Goal: Information Seeking & Learning: Learn about a topic

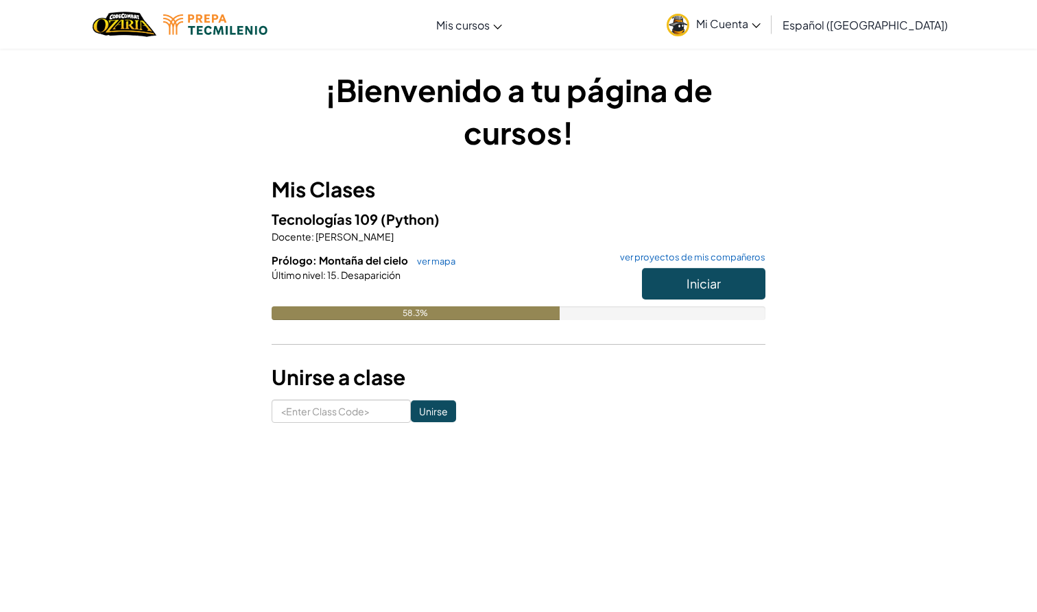
click at [702, 285] on span "Iniciar" at bounding box center [703, 284] width 34 height 16
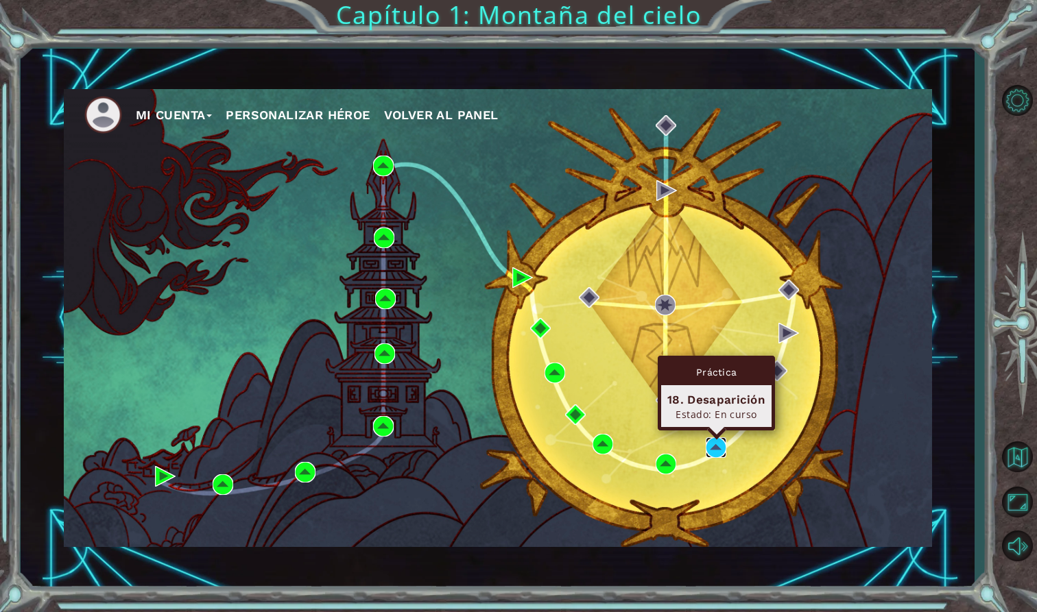
click at [719, 448] on img at bounding box center [716, 448] width 21 height 21
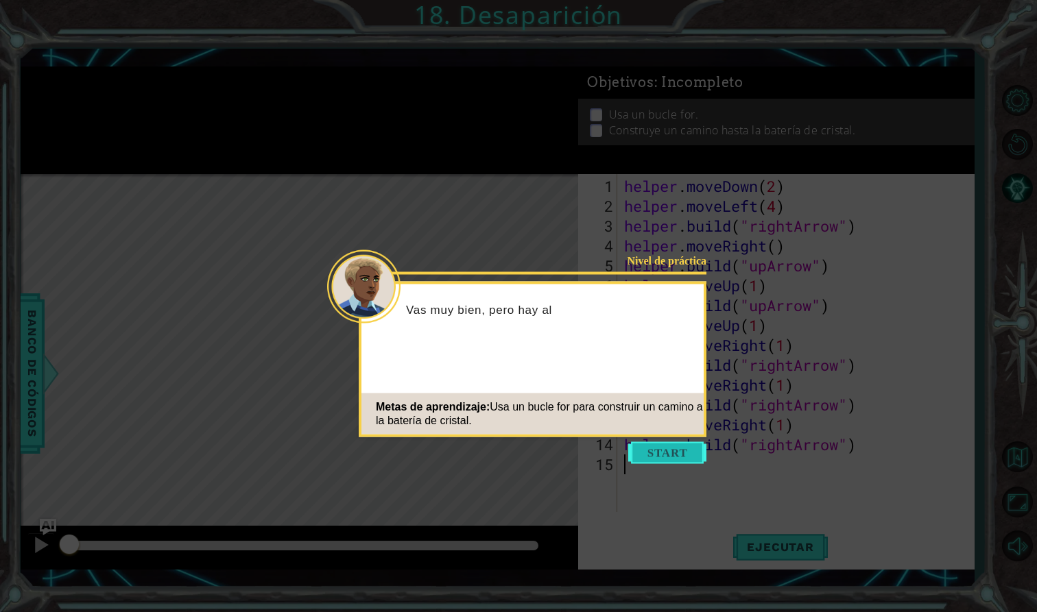
click at [685, 454] on button "Start" at bounding box center [667, 453] width 78 height 22
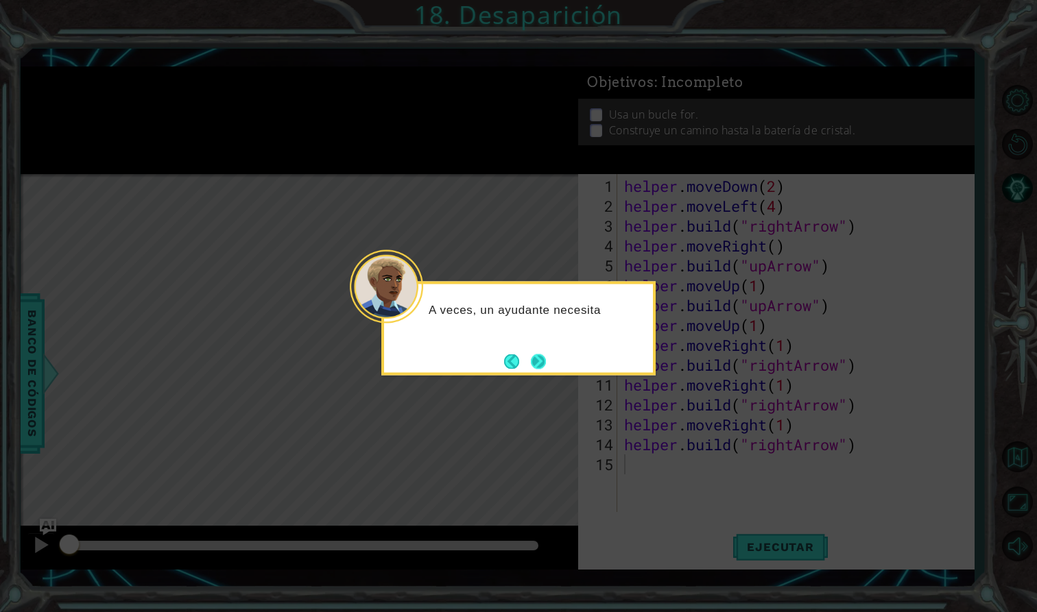
click at [544, 366] on button "Next" at bounding box center [538, 361] width 15 height 15
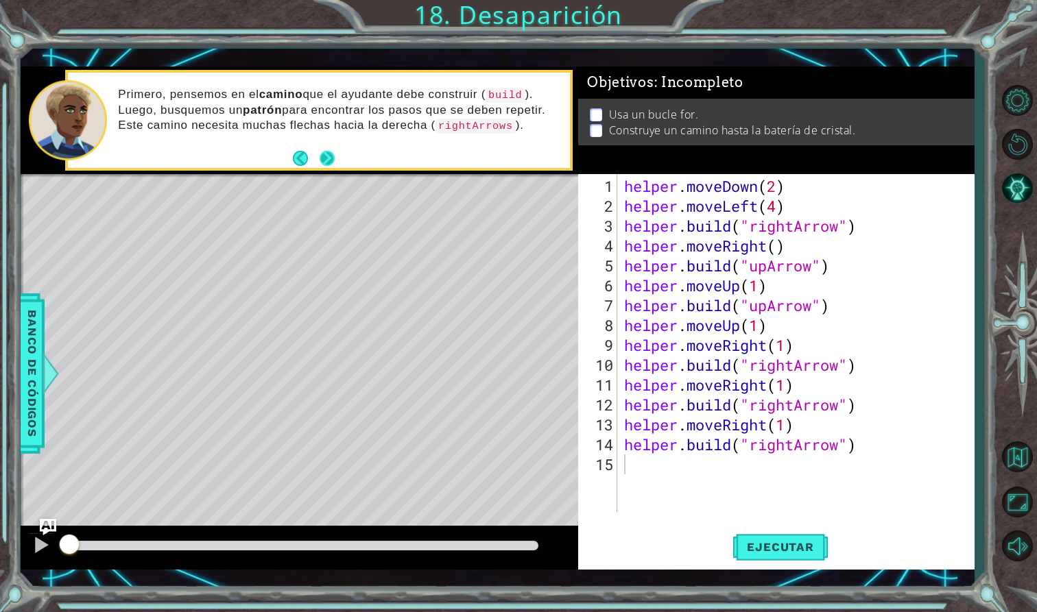
click at [331, 157] on button "Next" at bounding box center [327, 158] width 15 height 15
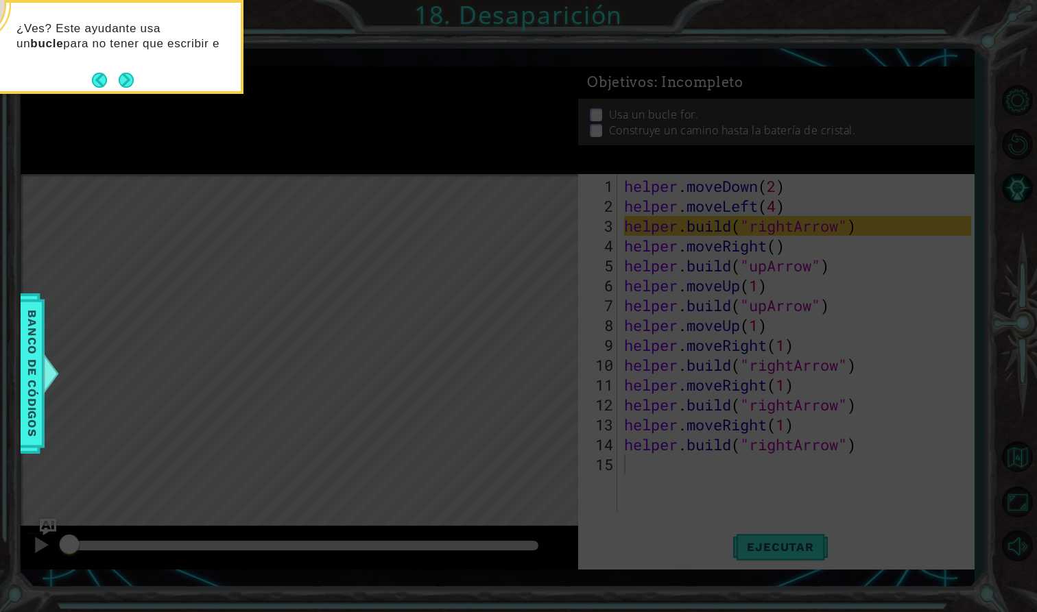
click at [121, 67] on div "¿Ves? Este ayudante usa un bucle para no tener que escribir e" at bounding box center [106, 42] width 269 height 69
click at [124, 75] on button "Next" at bounding box center [126, 80] width 15 height 15
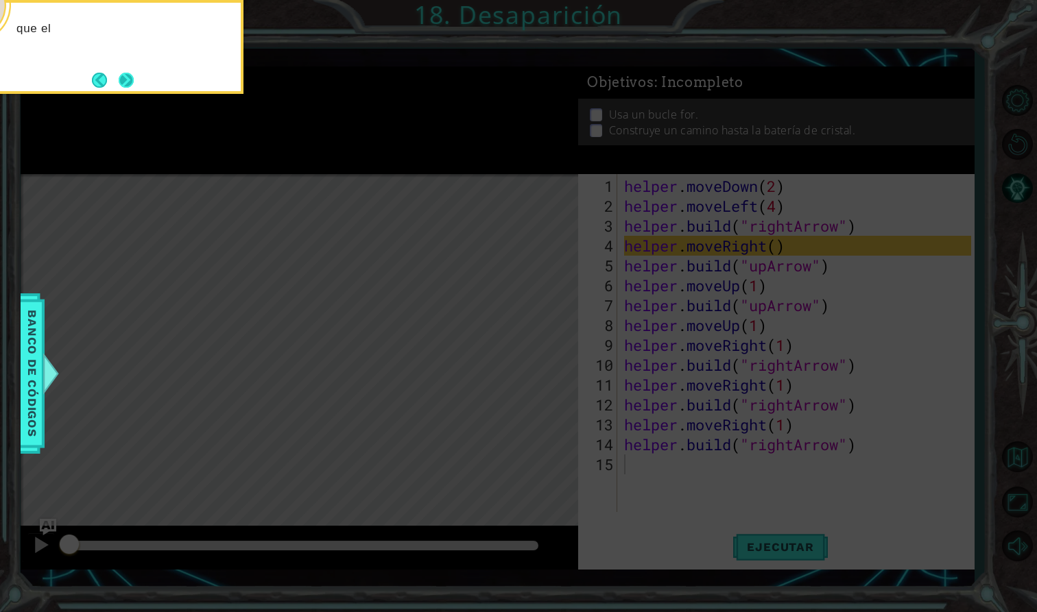
click at [124, 75] on button "Next" at bounding box center [126, 80] width 15 height 15
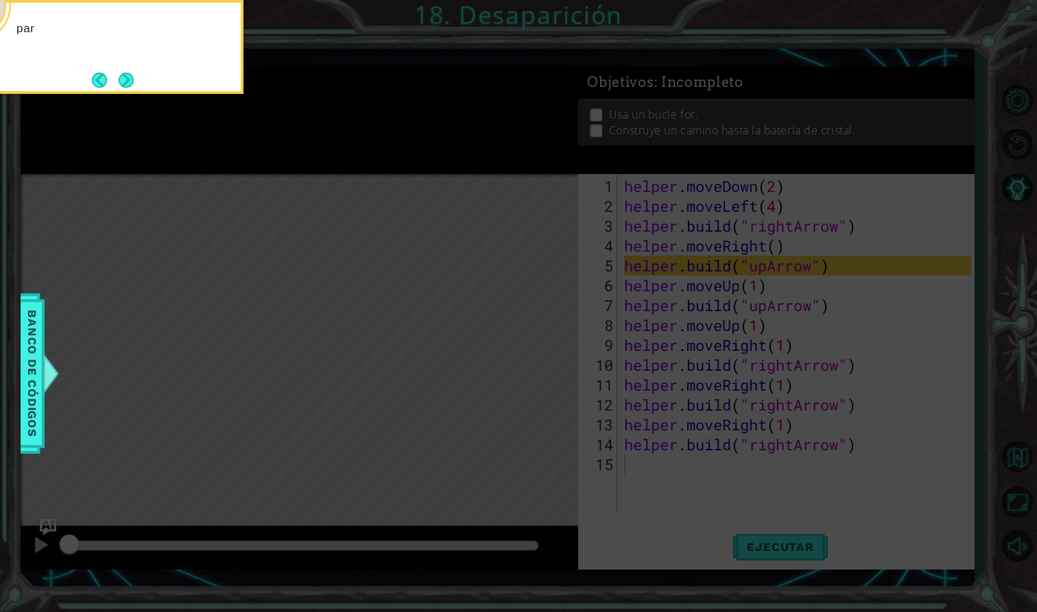
click at [124, 75] on button "Next" at bounding box center [126, 80] width 15 height 15
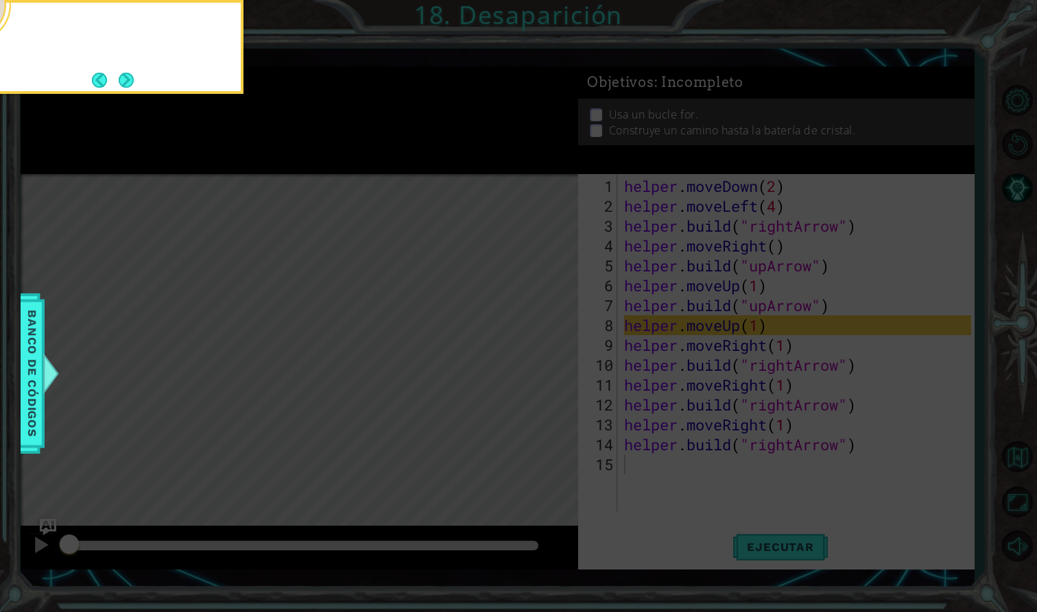
click at [124, 75] on button "Next" at bounding box center [126, 80] width 15 height 15
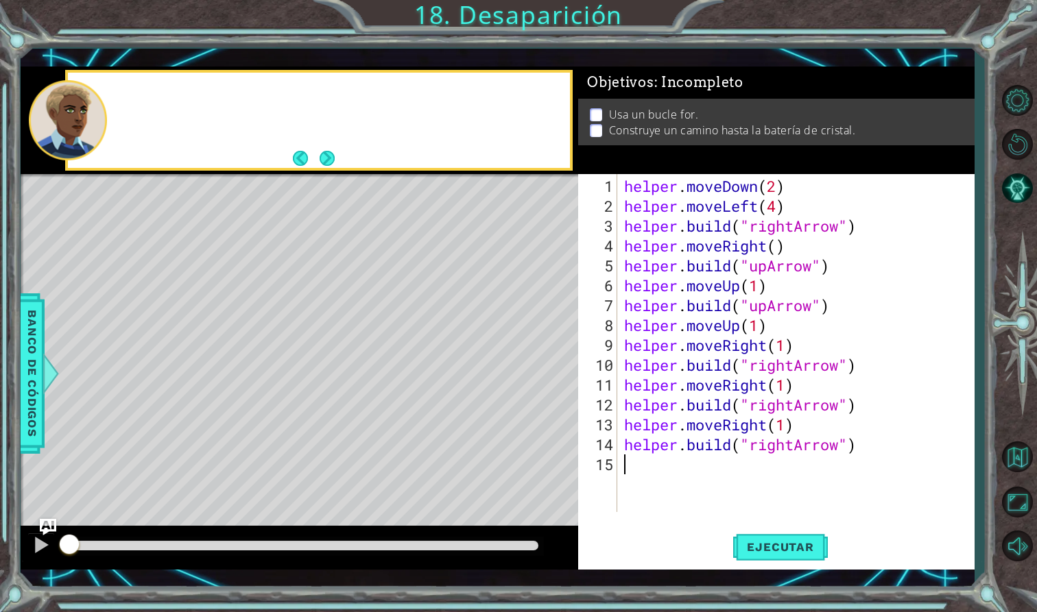
click at [124, 75] on div at bounding box center [319, 120] width 502 height 95
click at [328, 159] on button "Next" at bounding box center [327, 158] width 15 height 15
click at [771, 540] on button "Ejecutar" at bounding box center [780, 548] width 94 height 40
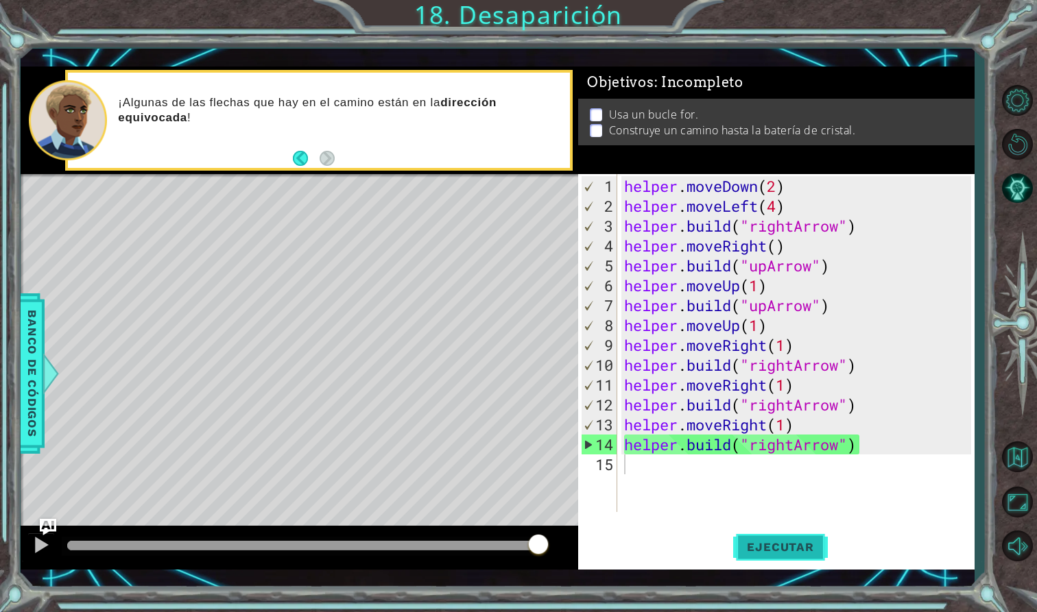
click at [801, 554] on span "Ejecutar" at bounding box center [780, 547] width 94 height 14
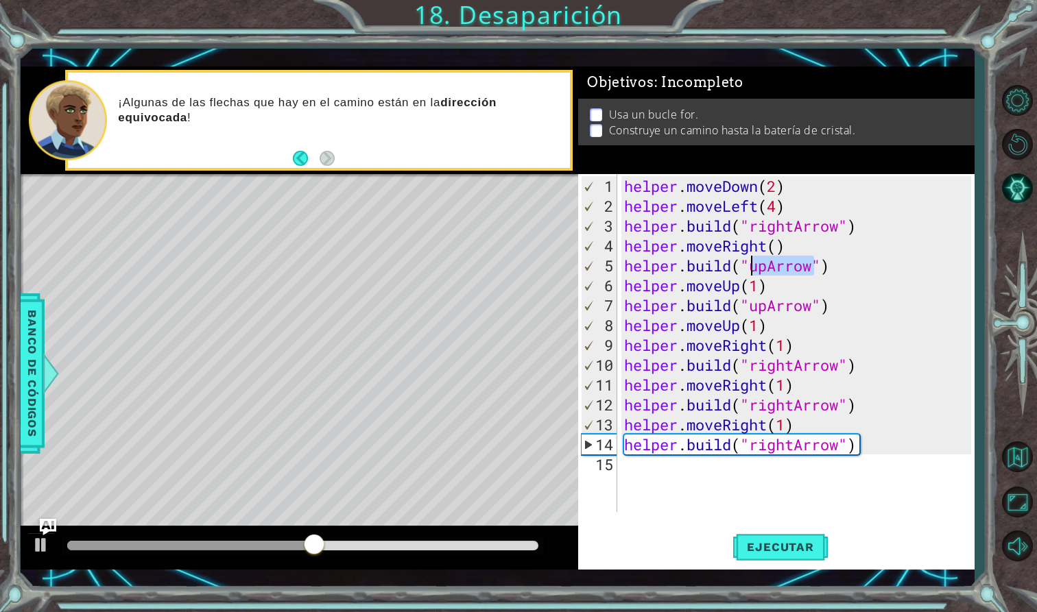
drag, startPoint x: 815, startPoint y: 265, endPoint x: 750, endPoint y: 266, distance: 65.2
click at [750, 266] on div "helper . moveDown ( 2 ) helper . moveLeft ( 4 ) helper . build ( "rightArrow" )…" at bounding box center [799, 365] width 356 height 378
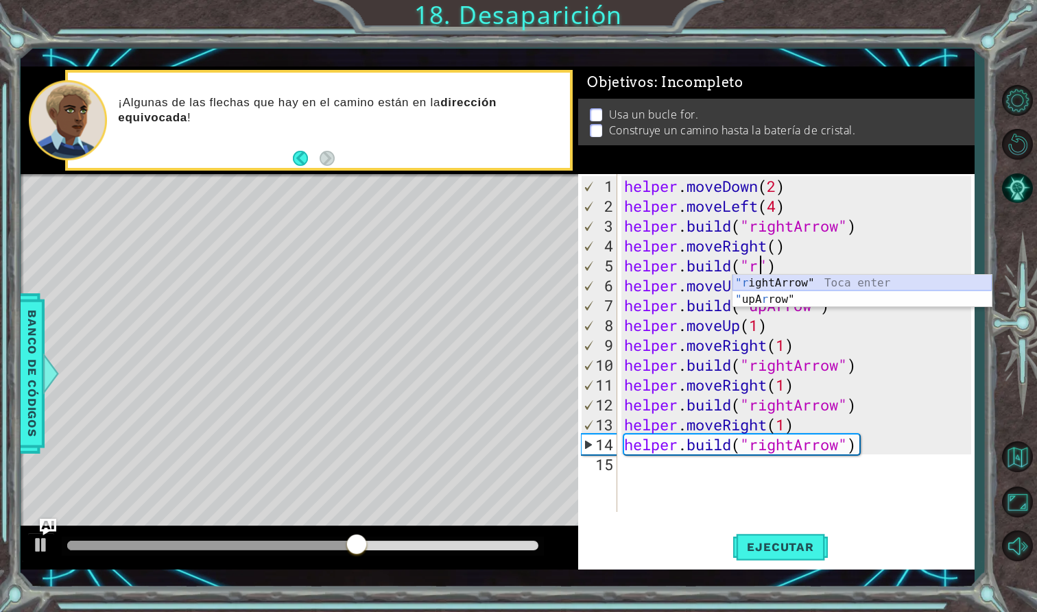
click at [763, 279] on div ""r ightArrow" Toca enter " upA r row" Toca enter" at bounding box center [861, 308] width 259 height 66
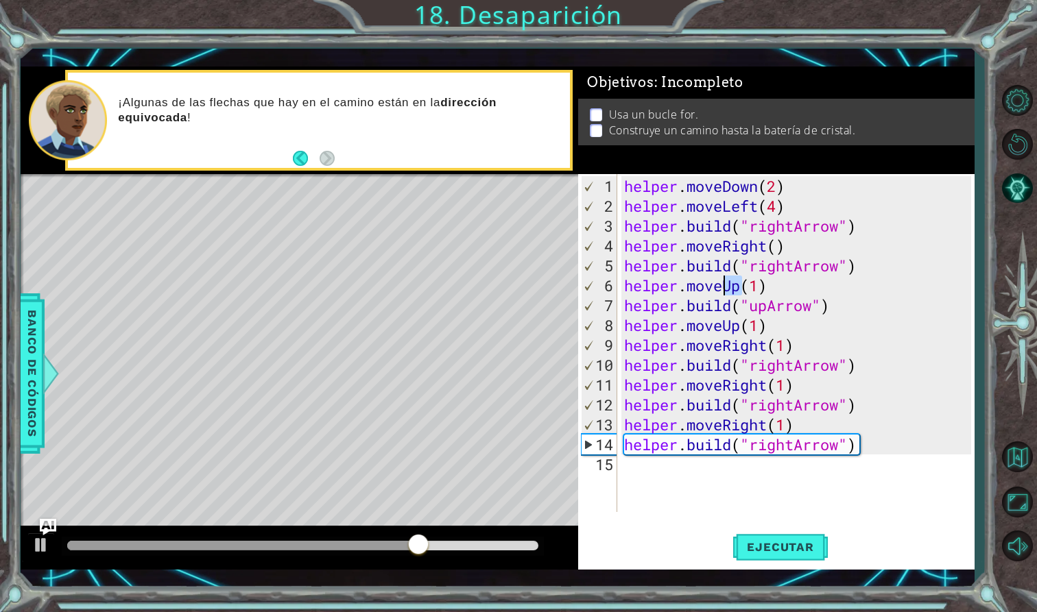
drag, startPoint x: 739, startPoint y: 288, endPoint x: 728, endPoint y: 287, distance: 10.3
click at [728, 287] on div "helper . moveDown ( 2 ) helper . moveLeft ( 4 ) helper . build ( "rightArrow" )…" at bounding box center [799, 365] width 356 height 378
click at [707, 302] on div "helper.moveR ight Toca enter" at bounding box center [743, 319] width 259 height 49
drag, startPoint x: 813, startPoint y: 307, endPoint x: 754, endPoint y: 307, distance: 59.0
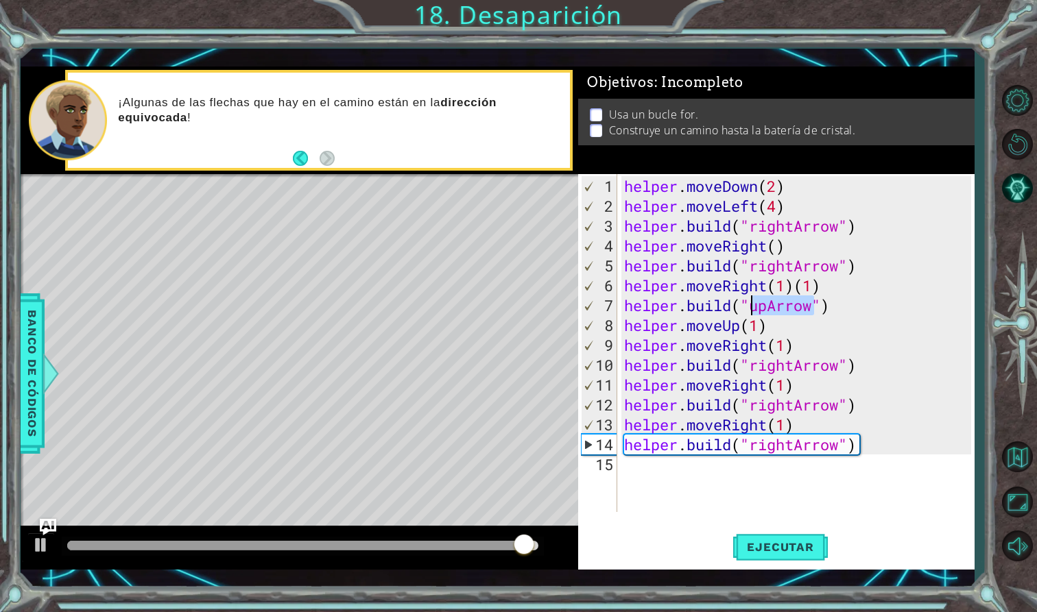
click at [754, 307] on div "helper . moveDown ( 2 ) helper . moveLeft ( 4 ) helper . build ( "rightArrow" )…" at bounding box center [799, 365] width 356 height 378
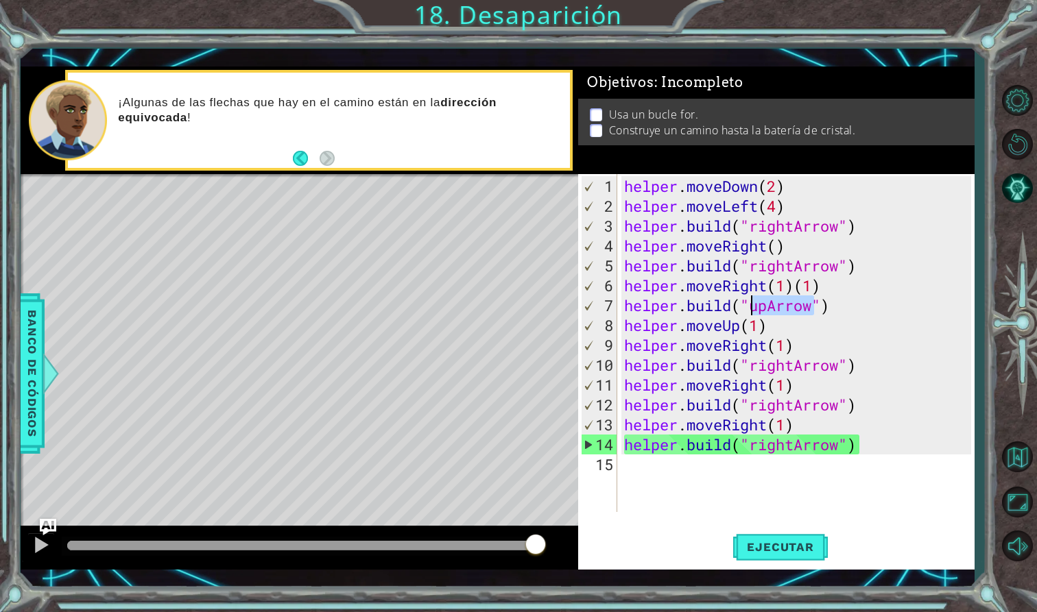
scroll to position [0, 6]
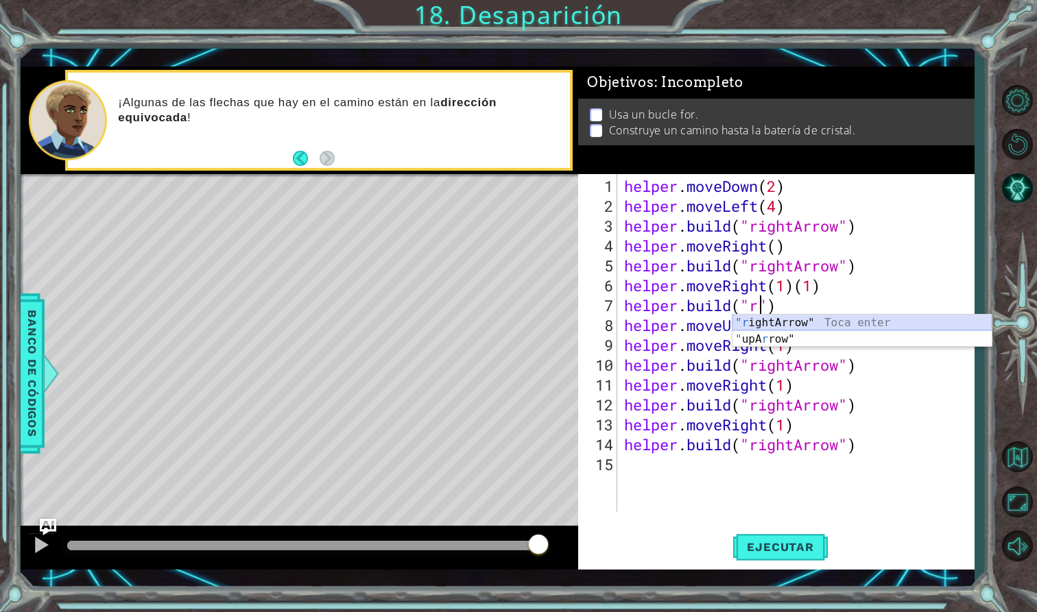
click at [771, 322] on div ""r ightArrow" Toca enter " upA r row" Toca enter" at bounding box center [861, 348] width 259 height 66
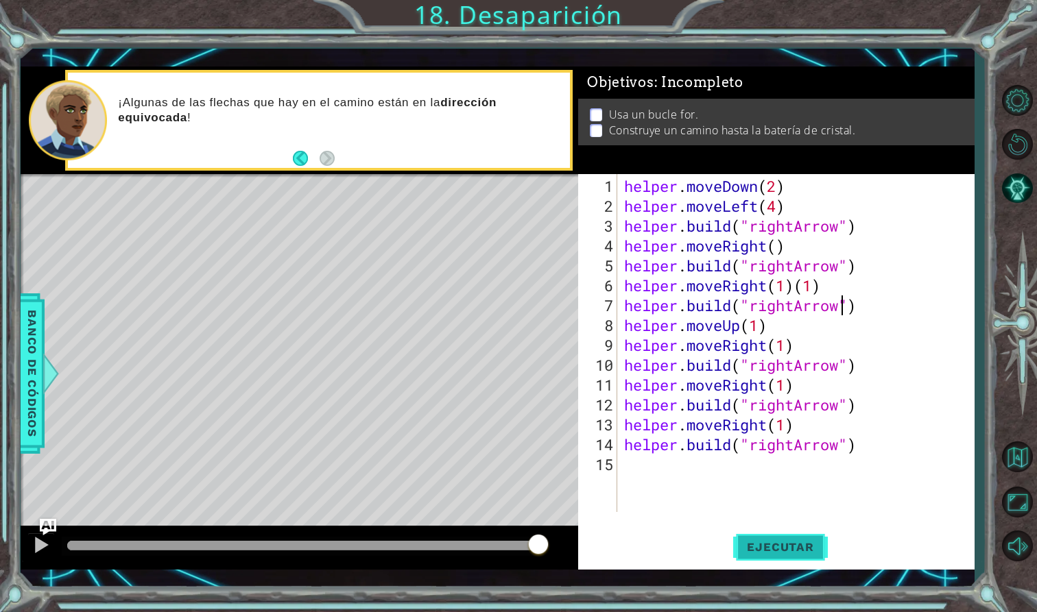
click at [778, 540] on button "Ejecutar" at bounding box center [780, 548] width 94 height 40
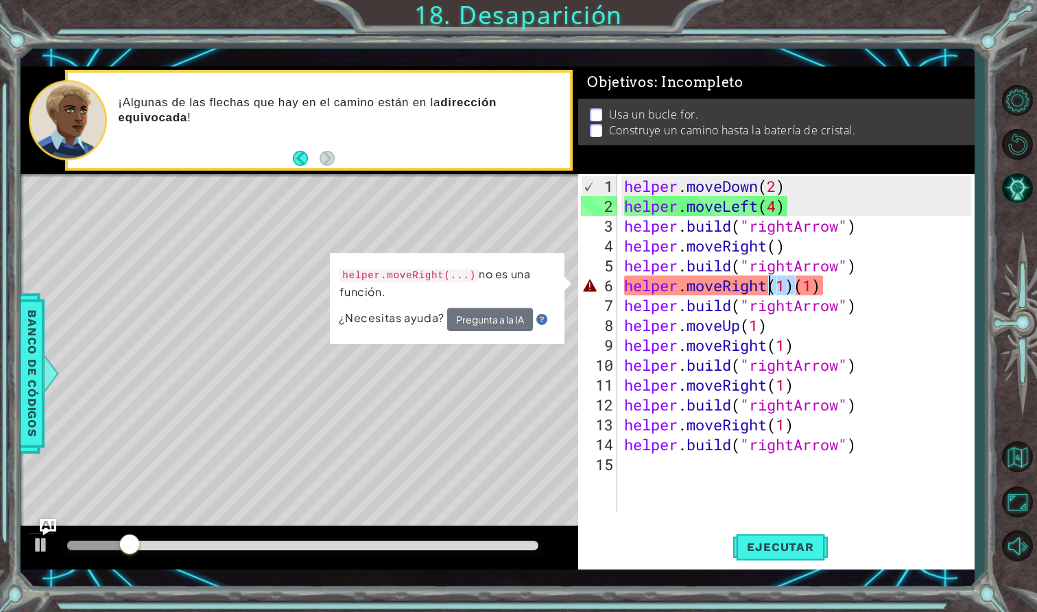
drag, startPoint x: 792, startPoint y: 288, endPoint x: 772, endPoint y: 289, distance: 19.9
click at [772, 289] on div "helper . moveDown ( 2 ) helper . moveLeft ( 4 ) helper . build ( "rightArrow" )…" at bounding box center [799, 365] width 356 height 378
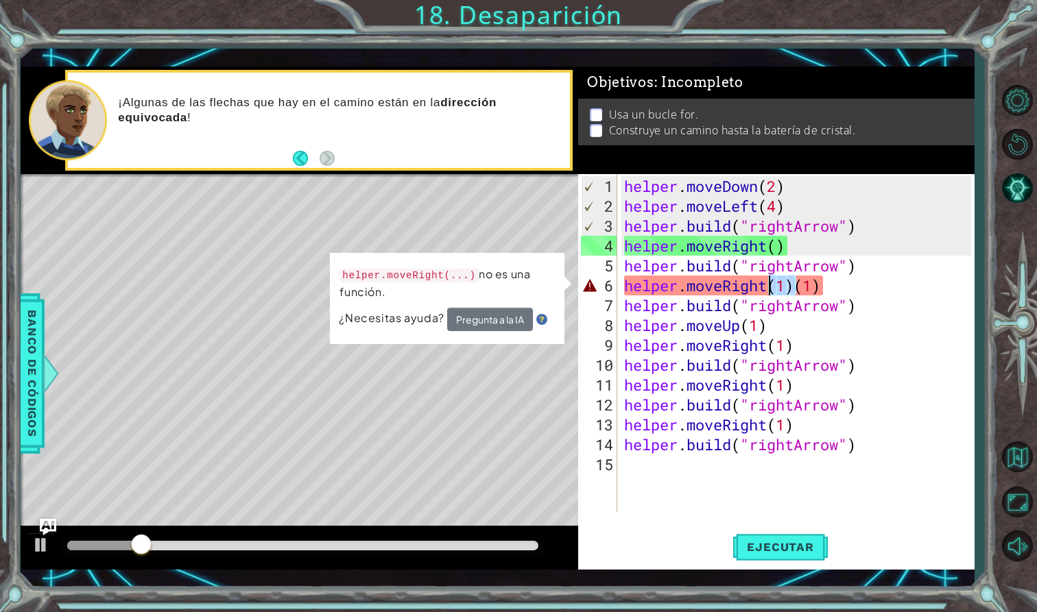
type textarea "helper.moveRight(1)"
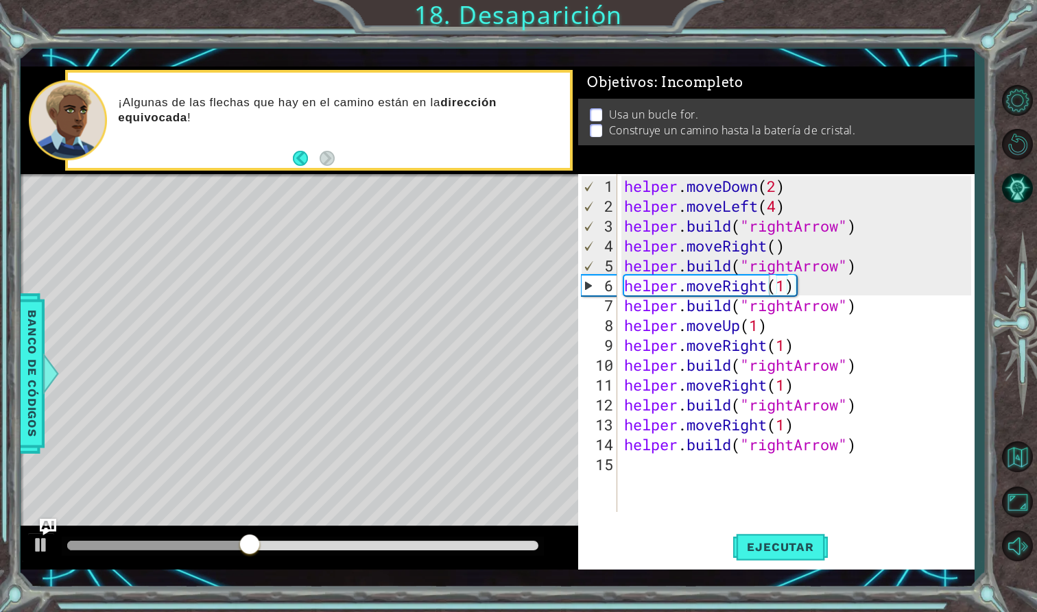
click at [1003, 335] on div at bounding box center [1017, 322] width 40 height 225
click at [776, 547] on span "Ejecutar" at bounding box center [780, 547] width 94 height 14
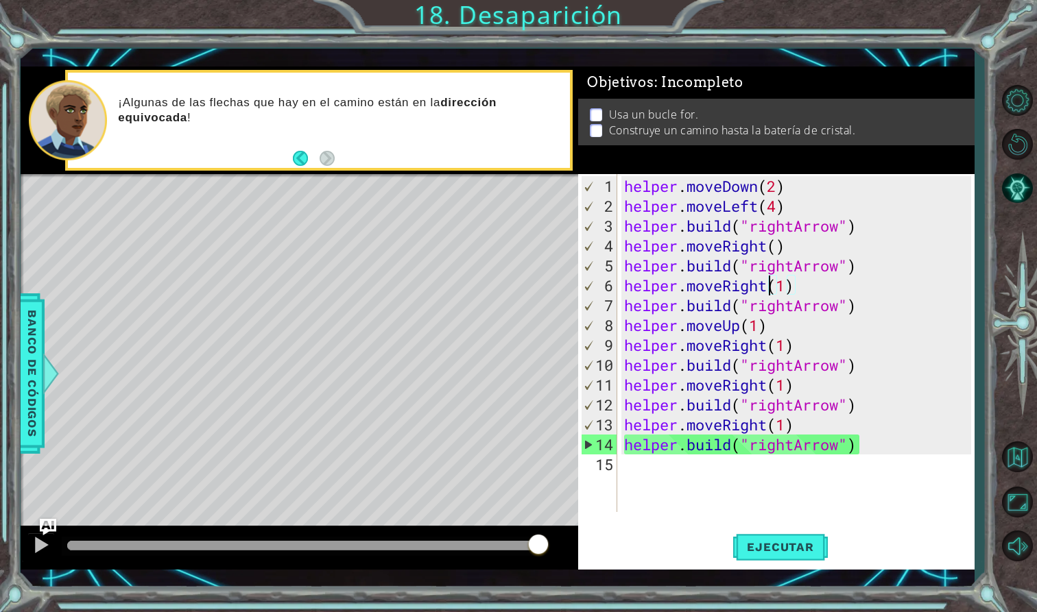
click at [633, 484] on div "helper . moveDown ( 2 ) helper . moveLeft ( 4 ) helper . build ( "rightArrow" )…" at bounding box center [799, 365] width 356 height 378
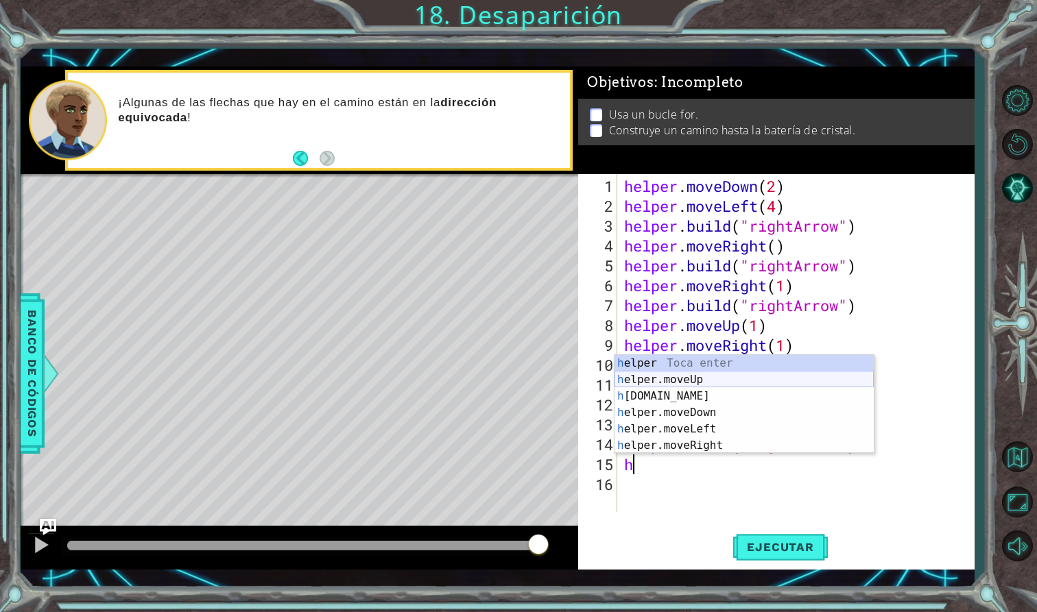
click at [679, 372] on div "h elper Toca enter h elper.moveUp Toca enter h [DOMAIN_NAME] Toca enter h elper…" at bounding box center [743, 421] width 259 height 132
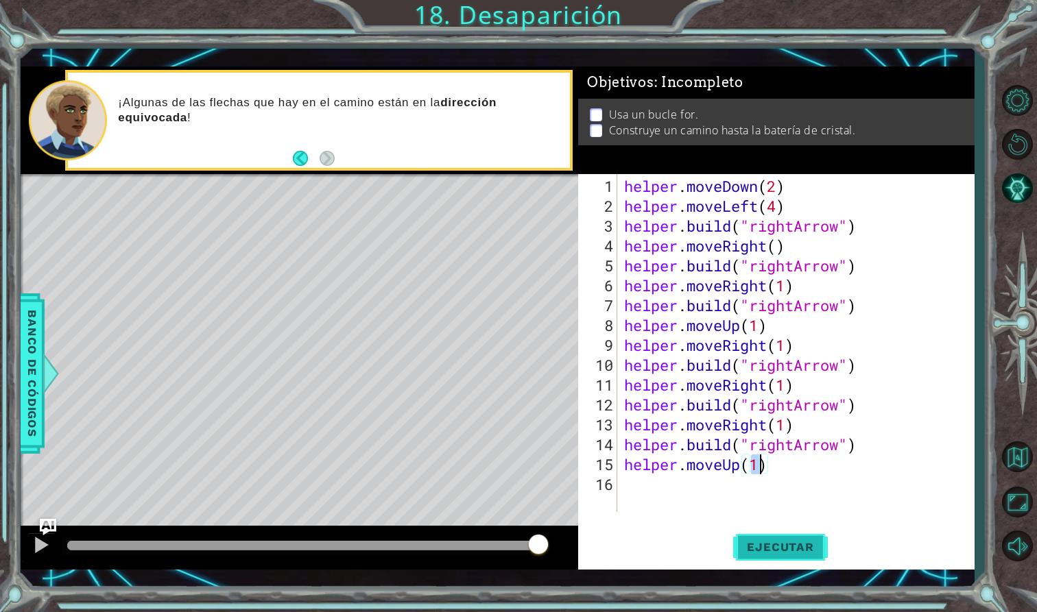
click at [778, 542] on span "Ejecutar" at bounding box center [780, 547] width 94 height 14
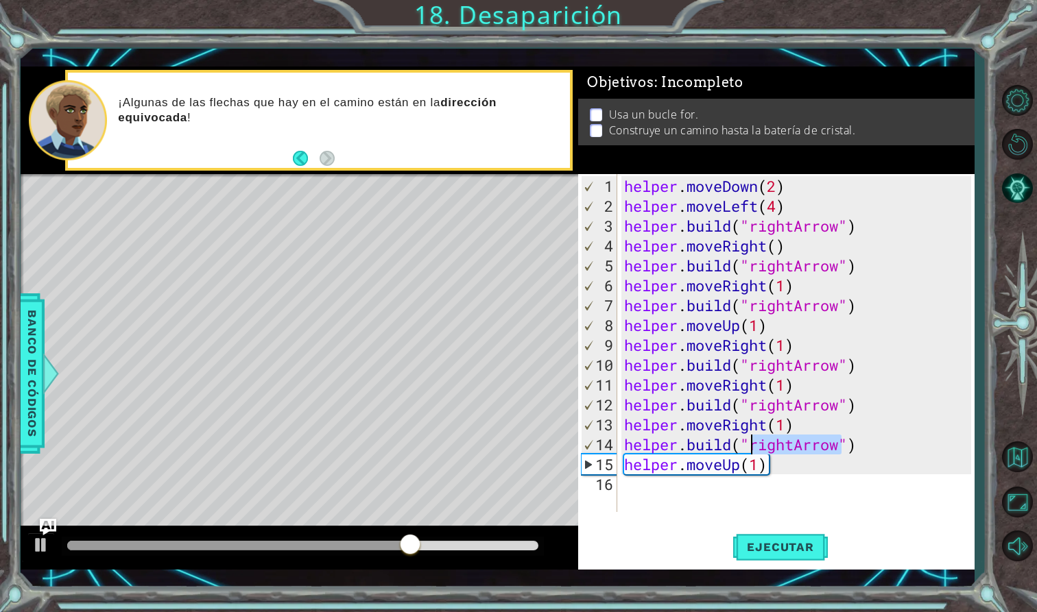
drag, startPoint x: 840, startPoint y: 452, endPoint x: 754, endPoint y: 444, distance: 86.0
click at [754, 444] on div "helper . moveDown ( 2 ) helper . moveLeft ( 4 ) helper . build ( "rightArrow" )…" at bounding box center [799, 365] width 356 height 378
click at [790, 422] on div ""u [PERSON_NAME]" Toca enter" at bounding box center [861, 442] width 259 height 49
type textarea "[DOMAIN_NAME]("upArrow")"
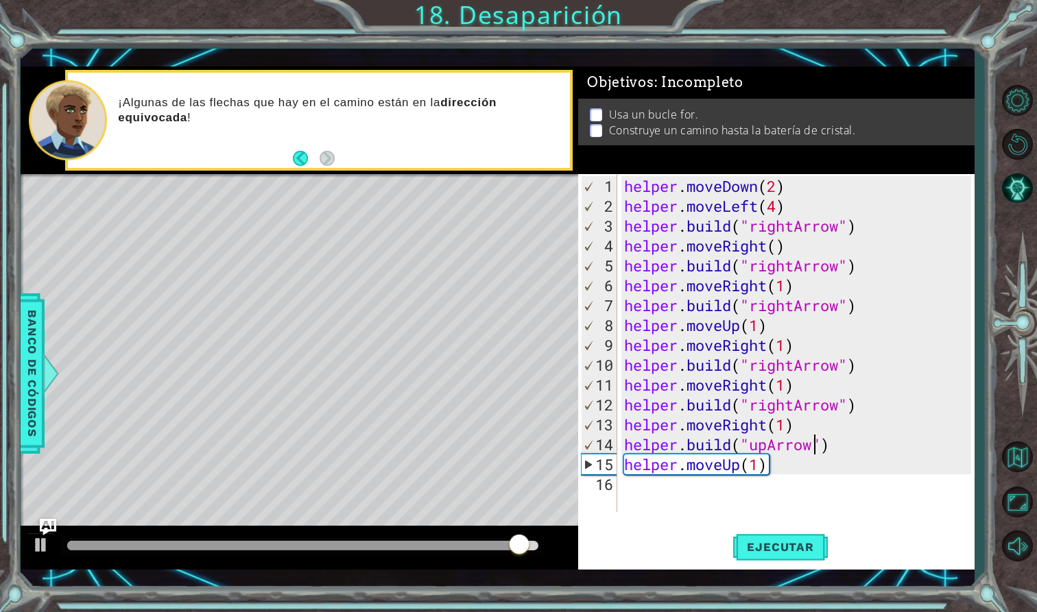
click at [636, 487] on div "helper . moveDown ( 2 ) helper . moveLeft ( 4 ) helper . build ( "rightArrow" )…" at bounding box center [799, 365] width 356 height 378
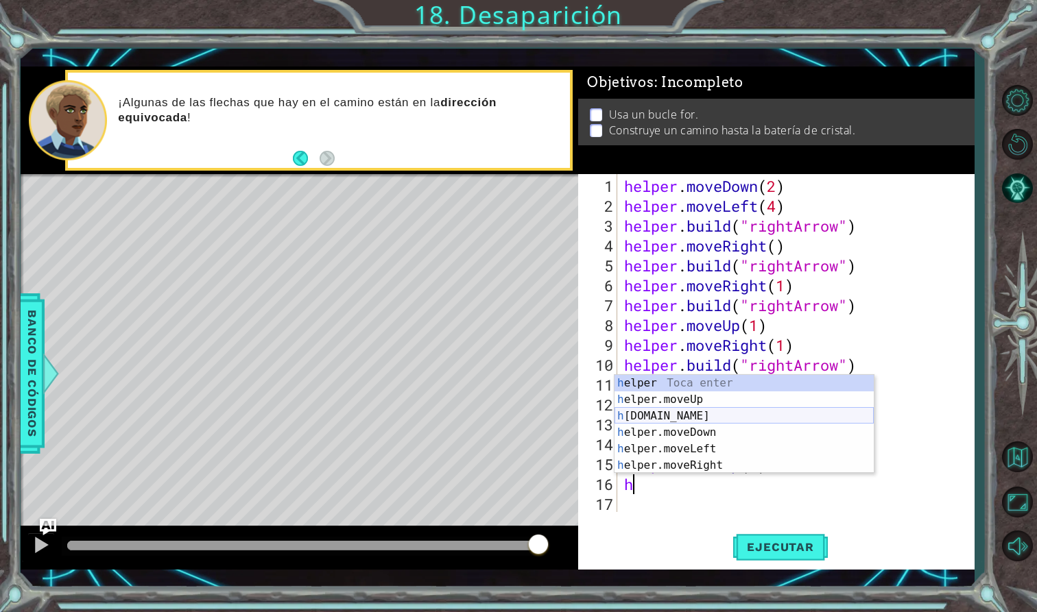
click at [686, 418] on div "h elper Toca enter h elper.moveUp Toca enter h [DOMAIN_NAME] Toca enter h elper…" at bounding box center [743, 441] width 259 height 132
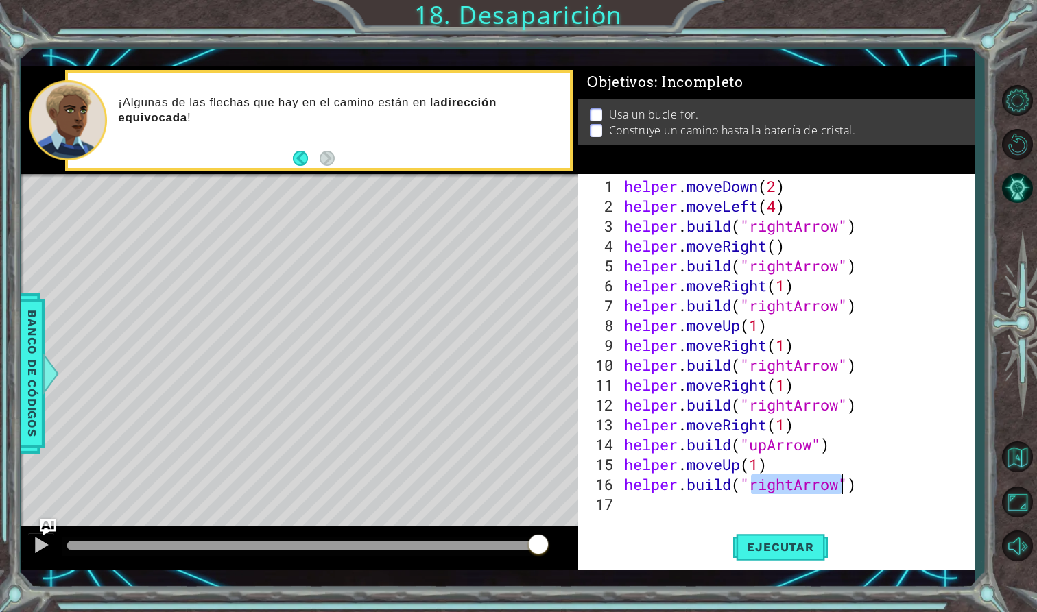
scroll to position [0, 6]
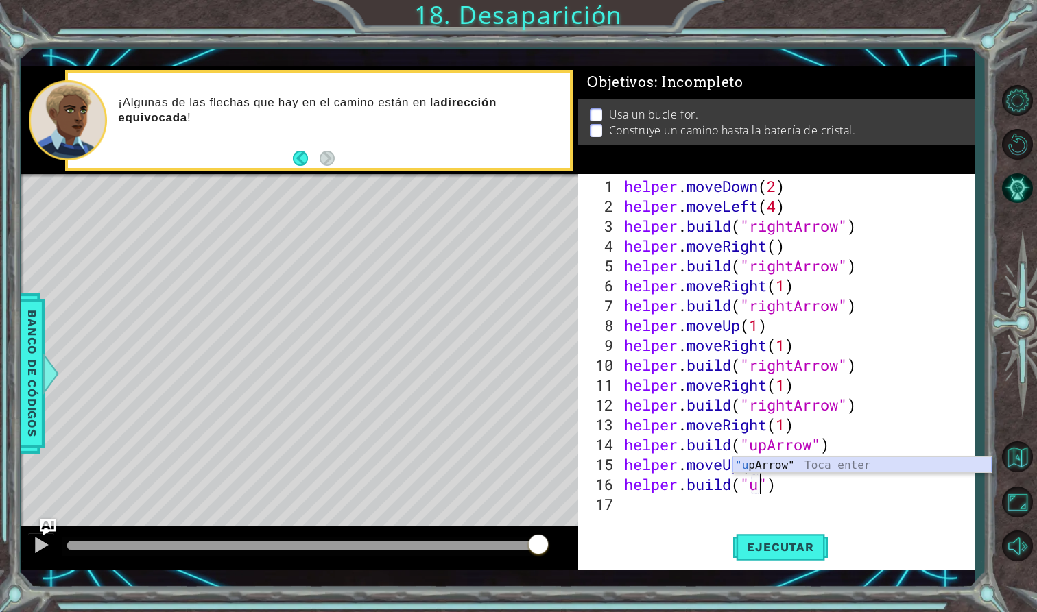
click at [853, 461] on div ""u [PERSON_NAME]" Toca enter" at bounding box center [861, 481] width 259 height 49
type textarea "[DOMAIN_NAME]("upArrow")"
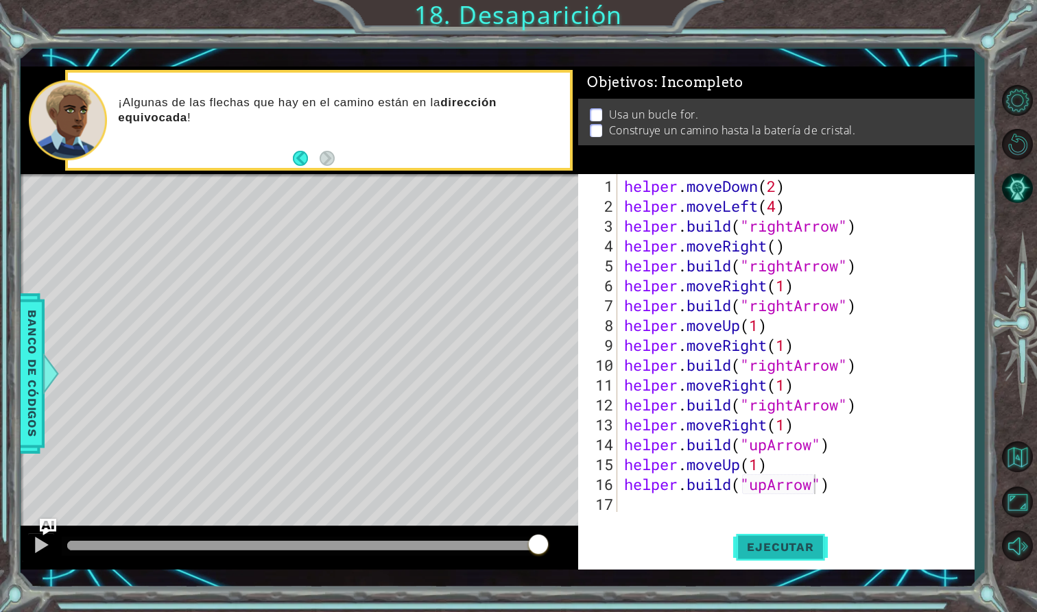
click at [794, 545] on span "Ejecutar" at bounding box center [780, 547] width 94 height 14
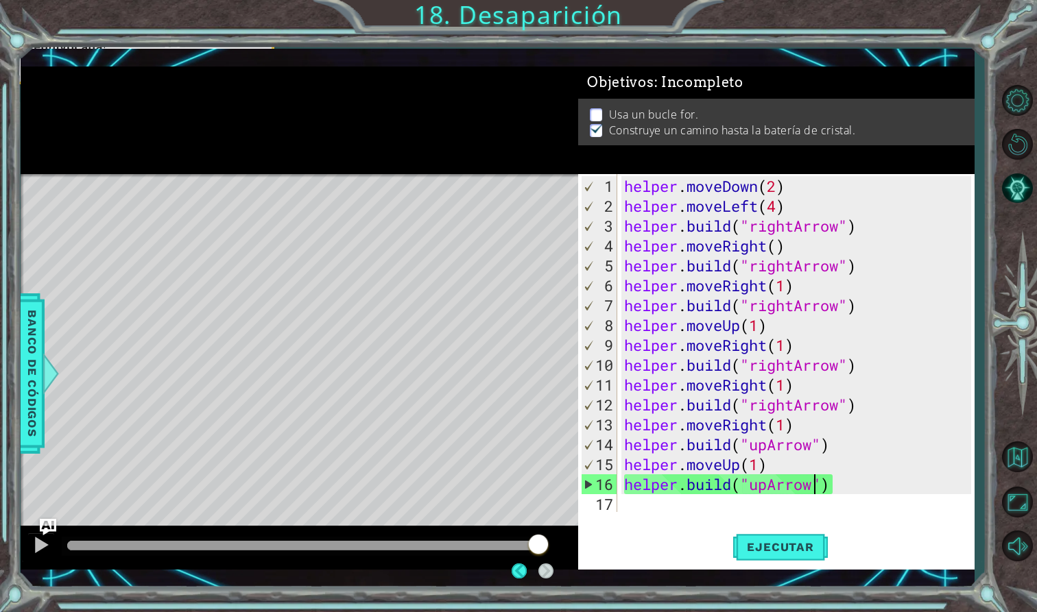
scroll to position [0, 0]
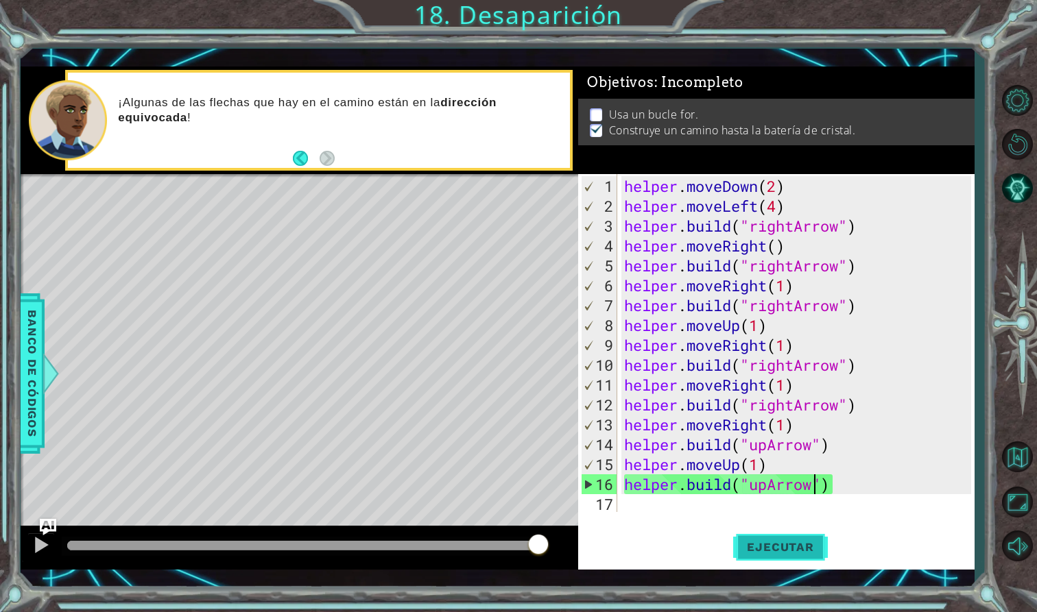
click at [771, 541] on span "Ejecutar" at bounding box center [780, 547] width 94 height 14
click at [642, 511] on div "helper . moveDown ( 2 ) helper . moveLeft ( 4 ) helper . build ( "rightArrow" )…" at bounding box center [799, 365] width 356 height 378
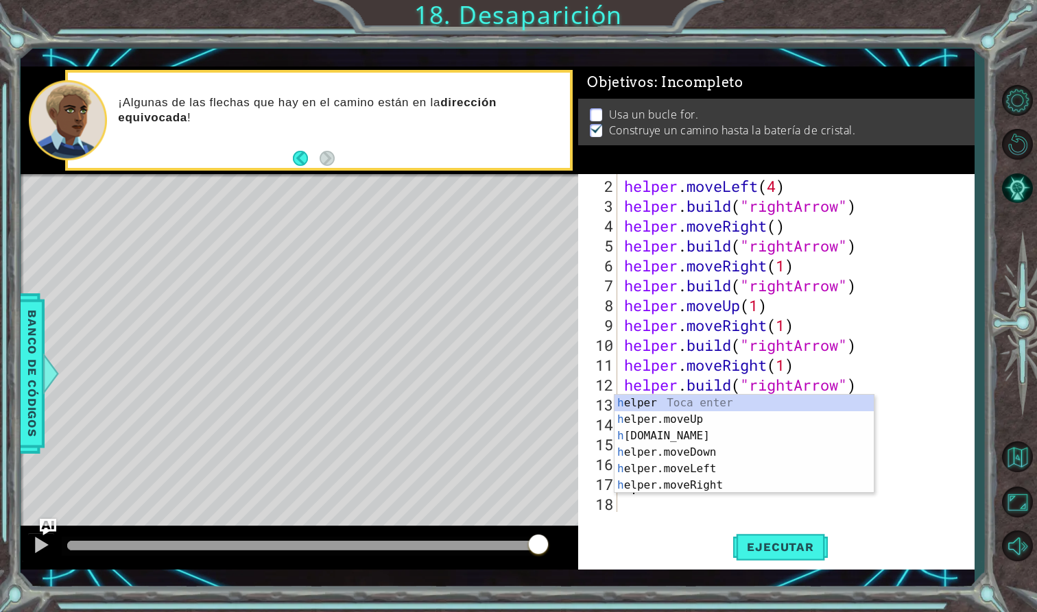
scroll to position [20, 0]
click at [701, 451] on div "h elper Toca enter h elper.moveUp Toca enter h [DOMAIN_NAME] Toca enter h elper…" at bounding box center [743, 461] width 259 height 132
type textarea "helper.moveDown(1)"
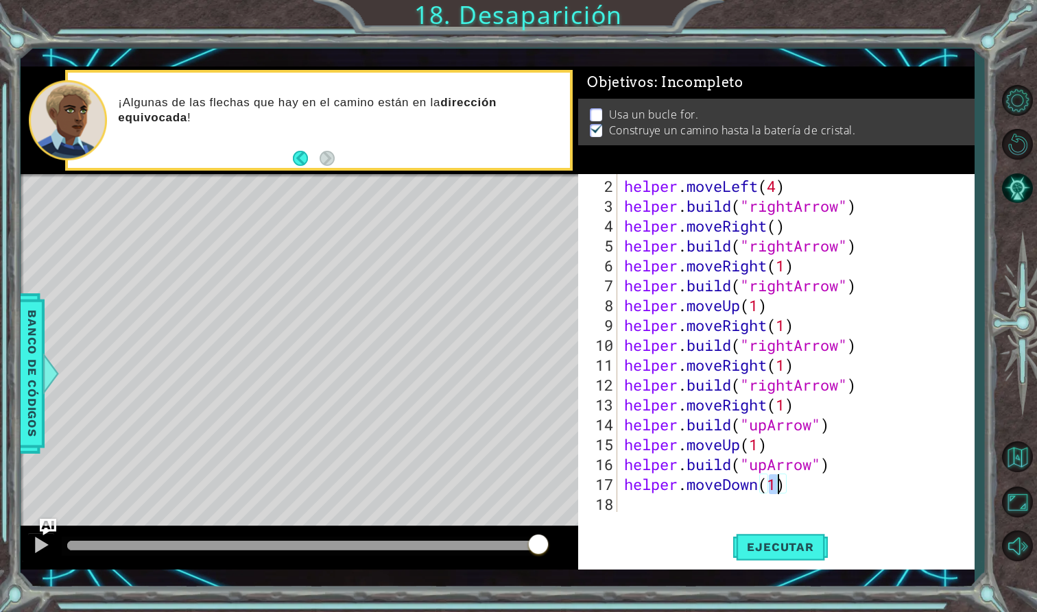
click at [647, 517] on div "helper.moveDown(1) 2 3 4 5 6 7 8 9 10 11 12 13 14 15 16 17 18 helper . moveLeft…" at bounding box center [776, 372] width 396 height 396
click at [636, 514] on div "helper.moveDown(1) 2 3 4 5 6 7 8 9 10 11 12 13 14 15 16 17 18 helper . moveLeft…" at bounding box center [776, 372] width 396 height 396
click at [635, 507] on div "helper . moveLeft ( 4 ) helper . build ( "rightArrow" ) helper . moveRight ( ) …" at bounding box center [799, 365] width 356 height 378
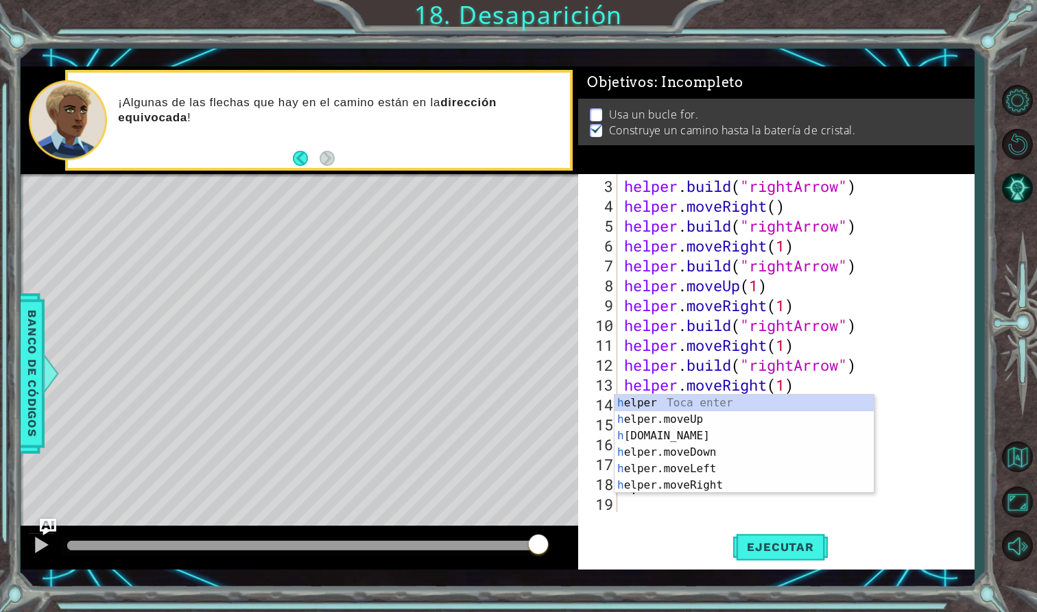
scroll to position [40, 0]
click at [682, 471] on div "h elper Toca enter h elper.moveUp Toca enter h [DOMAIN_NAME] Toca enter h elper…" at bounding box center [743, 461] width 259 height 132
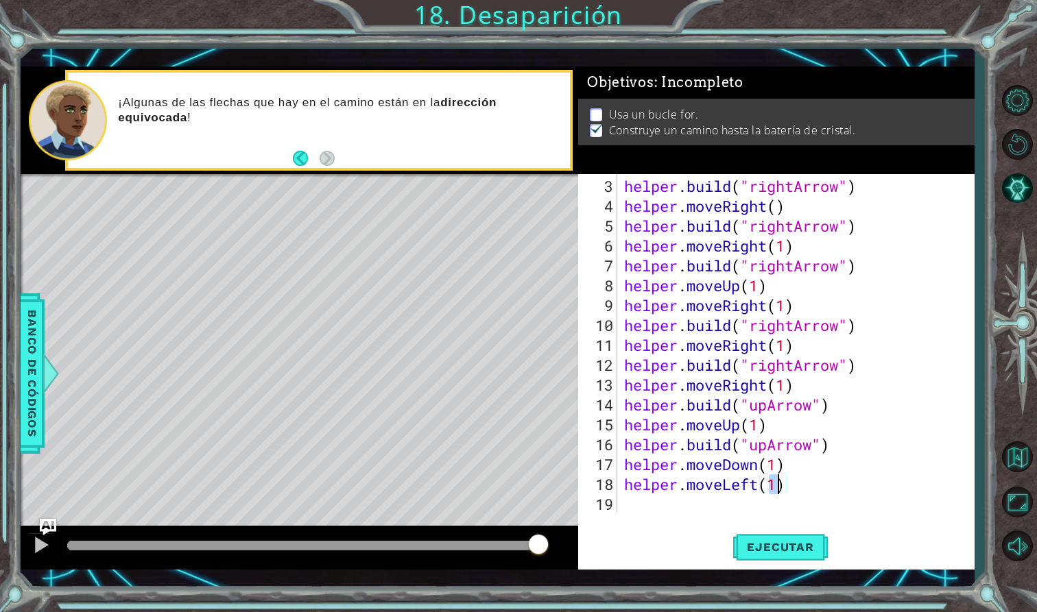
scroll to position [0, 7]
type textarea "helper.moveLeft(2)"
click at [770, 551] on span "Ejecutar" at bounding box center [780, 547] width 94 height 14
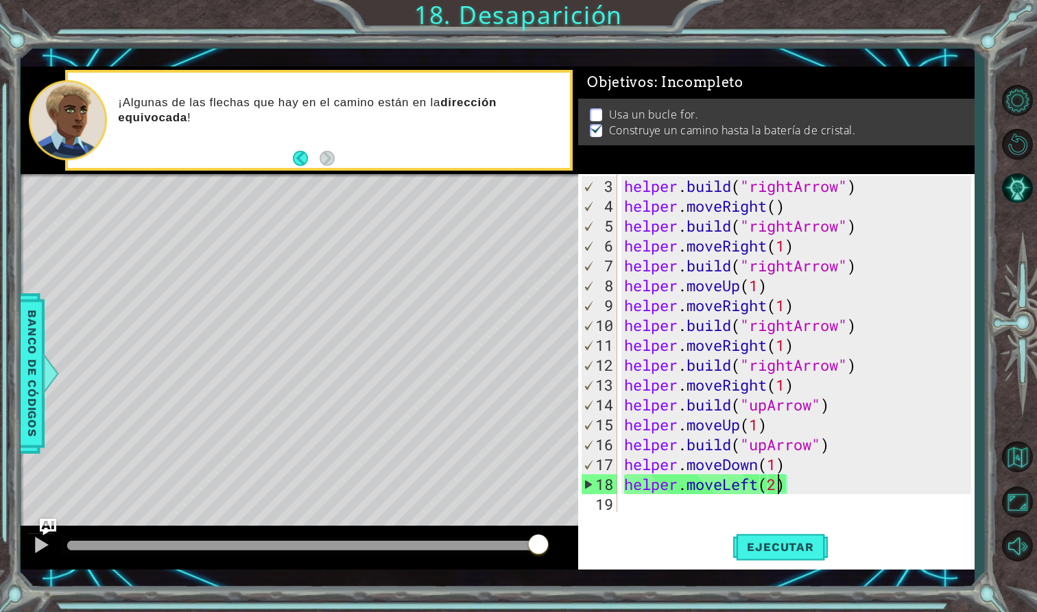
click at [636, 510] on div "helper . build ( "rightArrow" ) helper . moveRight ( ) helper . build ( "rightA…" at bounding box center [799, 365] width 356 height 378
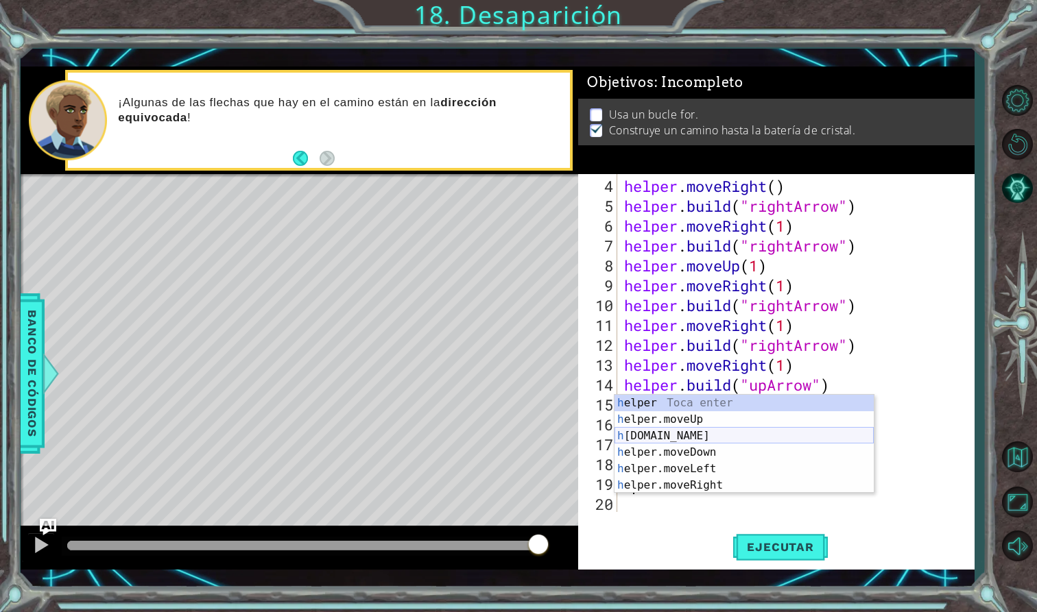
click at [682, 435] on div "h elper Toca enter h elper.moveUp Toca enter h [DOMAIN_NAME] Toca enter h elper…" at bounding box center [743, 461] width 259 height 132
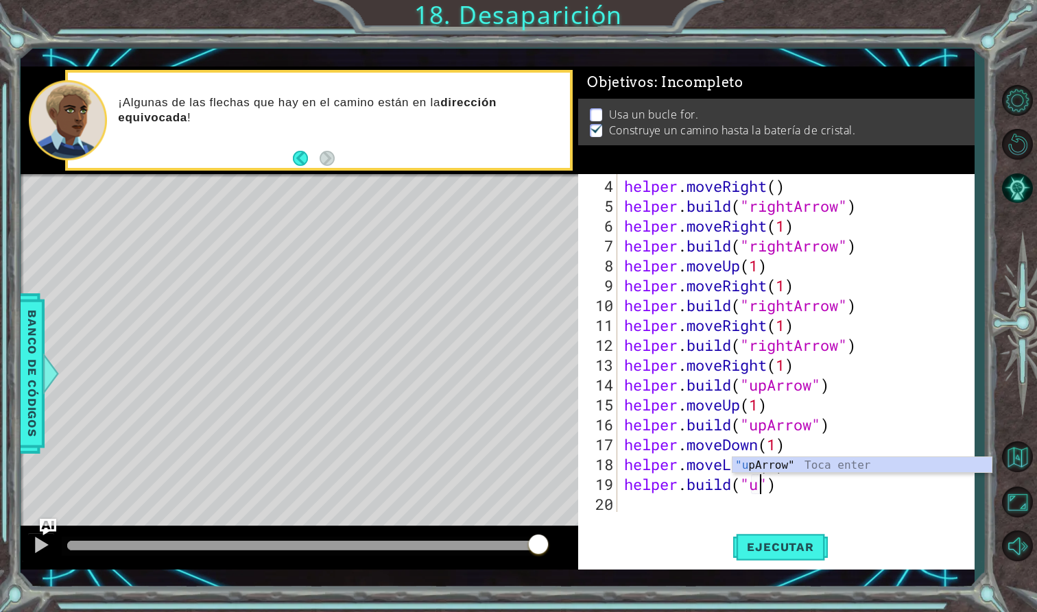
scroll to position [0, 6]
click at [905, 464] on div ""u [PERSON_NAME]" Toca enter" at bounding box center [861, 481] width 259 height 49
type textarea "[DOMAIN_NAME]("upArrow")"
click at [630, 504] on div "helper . moveRight ( ) helper . build ( "rightArrow" ) helper . moveRight ( 1 )…" at bounding box center [799, 365] width 356 height 378
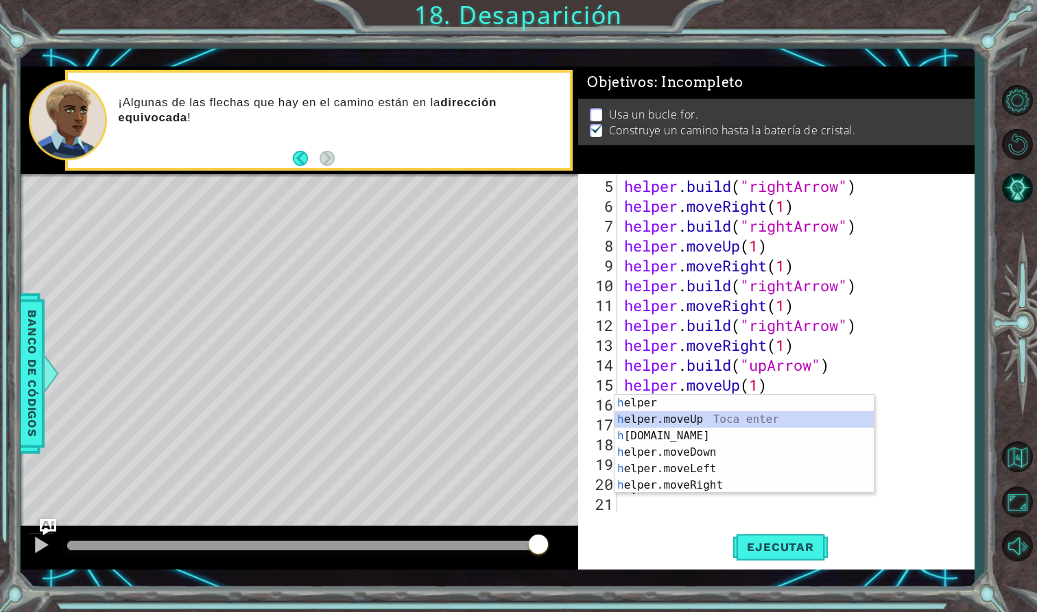
click at [671, 418] on div "h elper Toca enter h elper.moveUp Toca enter h [DOMAIN_NAME] Toca enter h elper…" at bounding box center [743, 461] width 259 height 132
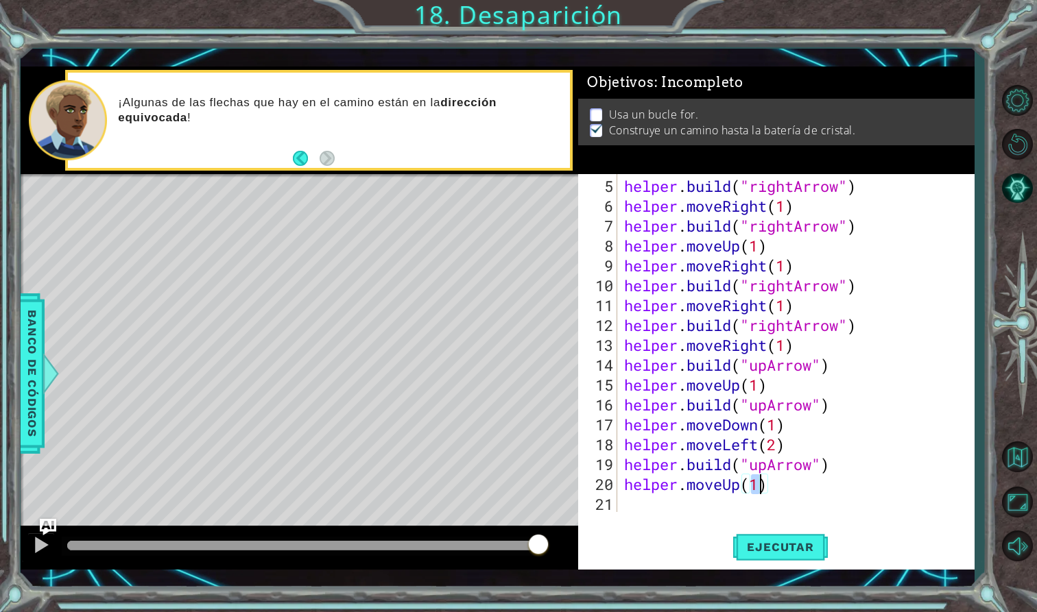
type textarea "helper.moveUp(2)"
click at [636, 501] on div "helper . build ( "rightArrow" ) helper . moveRight ( 1 ) helper . build ( "righ…" at bounding box center [799, 365] width 356 height 378
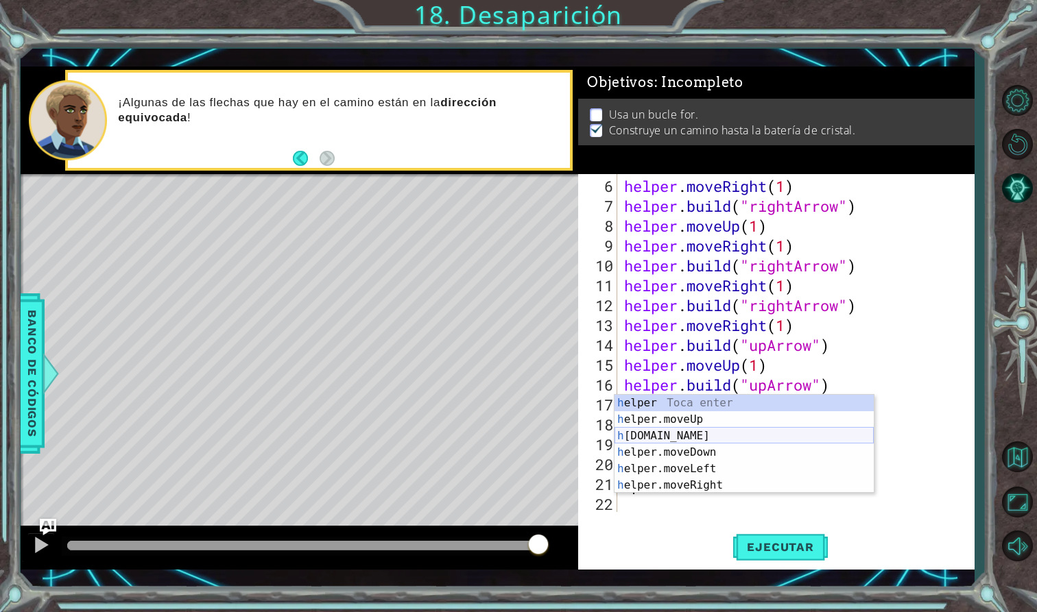
click at [665, 429] on div "h elper Toca enter h elper.moveUp Toca enter h [DOMAIN_NAME] Toca enter h elper…" at bounding box center [743, 461] width 259 height 132
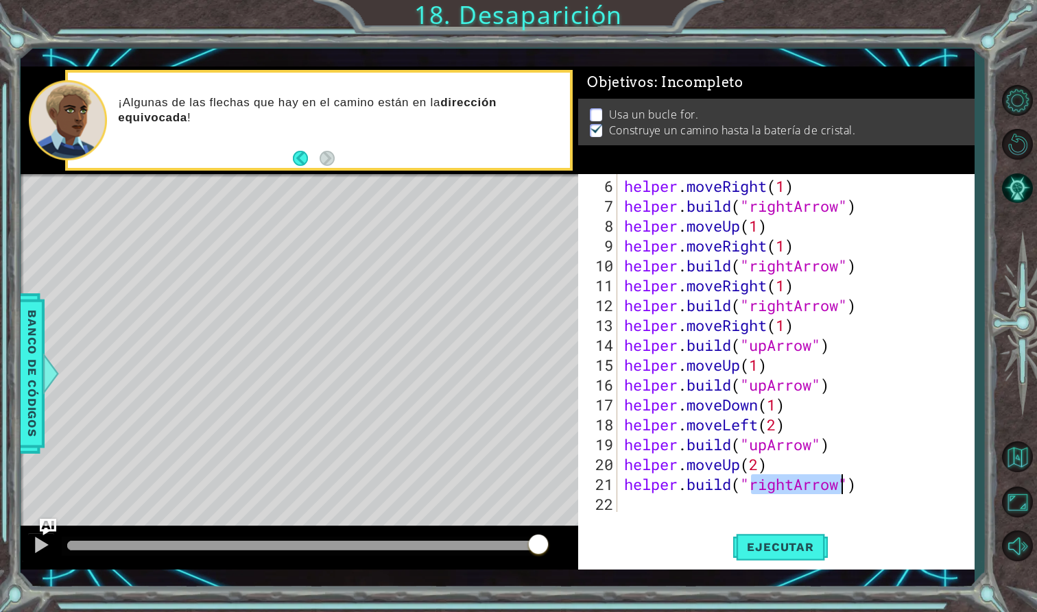
click at [642, 457] on div "helper . moveRight ( 1 ) helper . build ( "rightArrow" ) helper . moveUp ( 1 ) …" at bounding box center [799, 365] width 356 height 378
type textarea "helper.moveUp(2)"
click at [789, 538] on button "Ejecutar" at bounding box center [780, 548] width 94 height 40
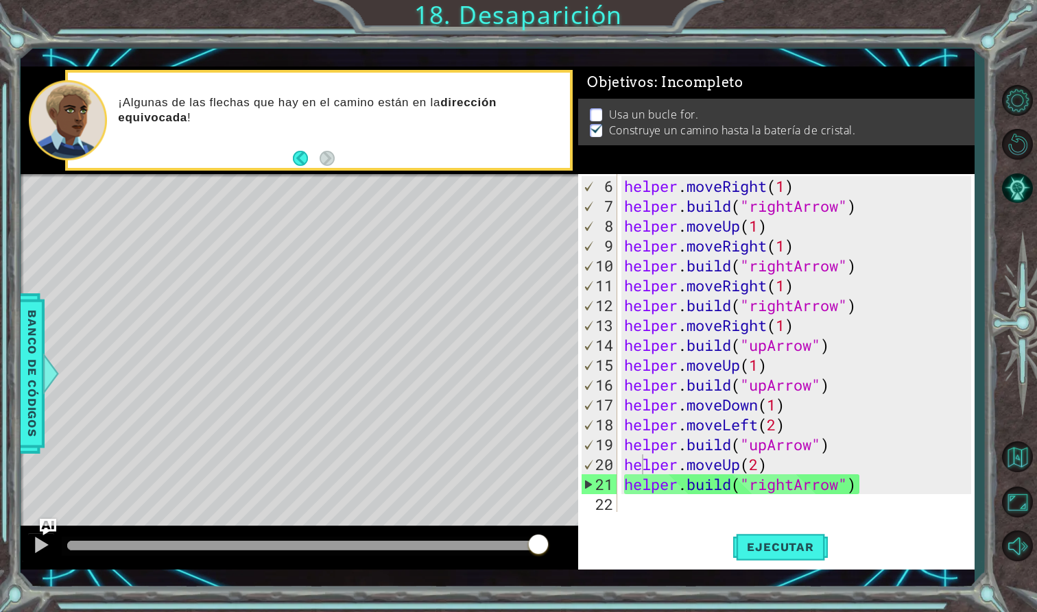
click at [619, 513] on div "helper.moveUp(2) 6 7 8 9 10 11 12 13 14 15 16 17 18 19 20 21 22 helper . moveRi…" at bounding box center [776, 372] width 396 height 396
click at [621, 504] on div "helper.moveUp(2) 6 7 8 9 10 11 12 13 14 15 16 17 18 19 20 21 22 helper . moveRi…" at bounding box center [774, 343] width 392 height 338
click at [645, 504] on div "helper . moveRight ( 1 ) helper . build ( "rightArrow" ) helper . moveUp ( 1 ) …" at bounding box center [799, 365] width 356 height 378
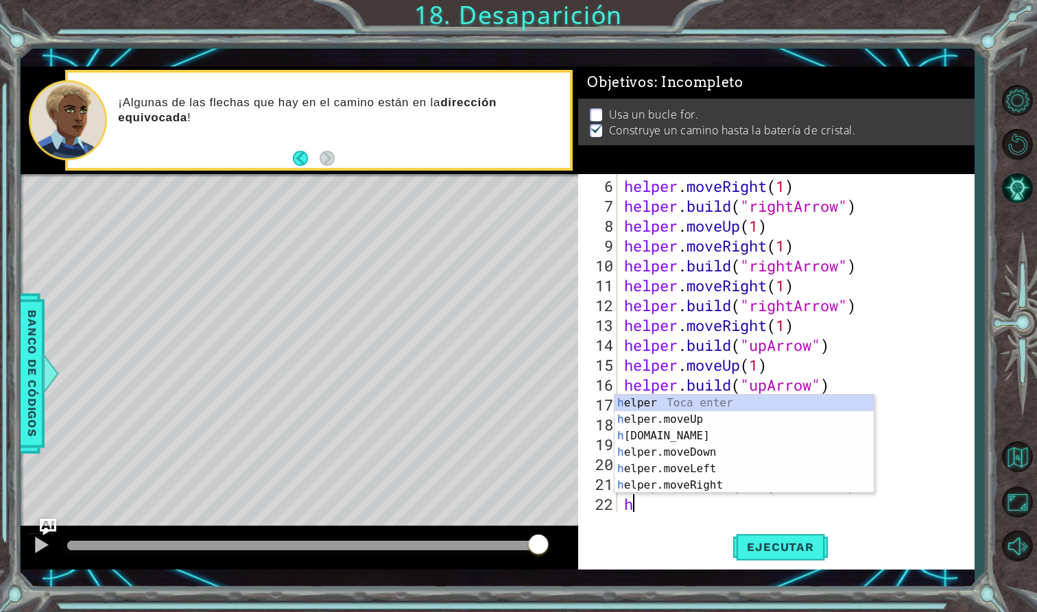
scroll to position [119, 0]
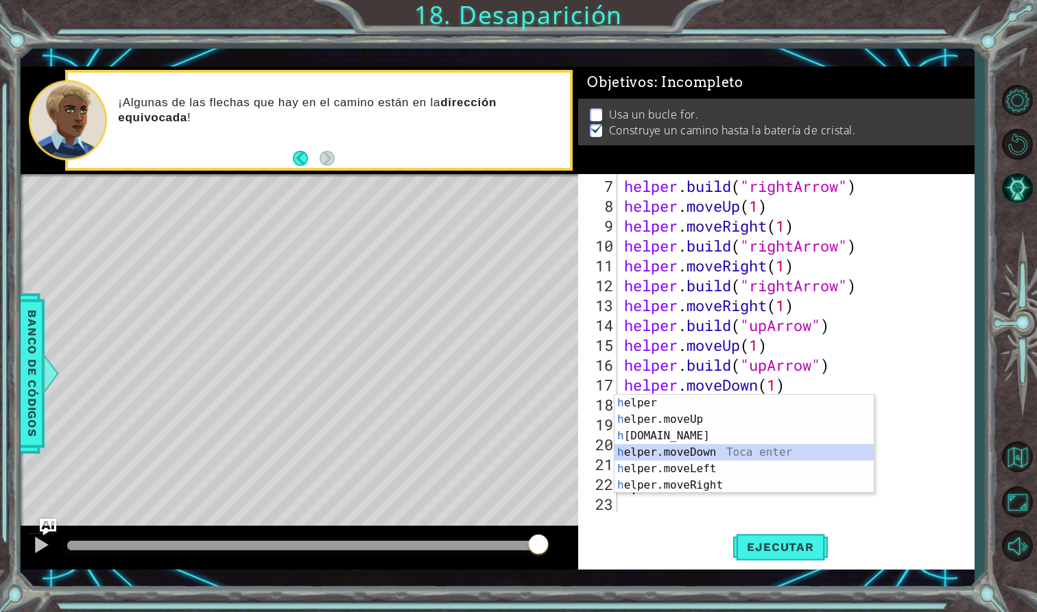
click at [679, 450] on div "h elper Toca enter h elper.moveUp Toca enter h [DOMAIN_NAME] Toca enter h elper…" at bounding box center [743, 461] width 259 height 132
type textarea "helper.moveDown(1)"
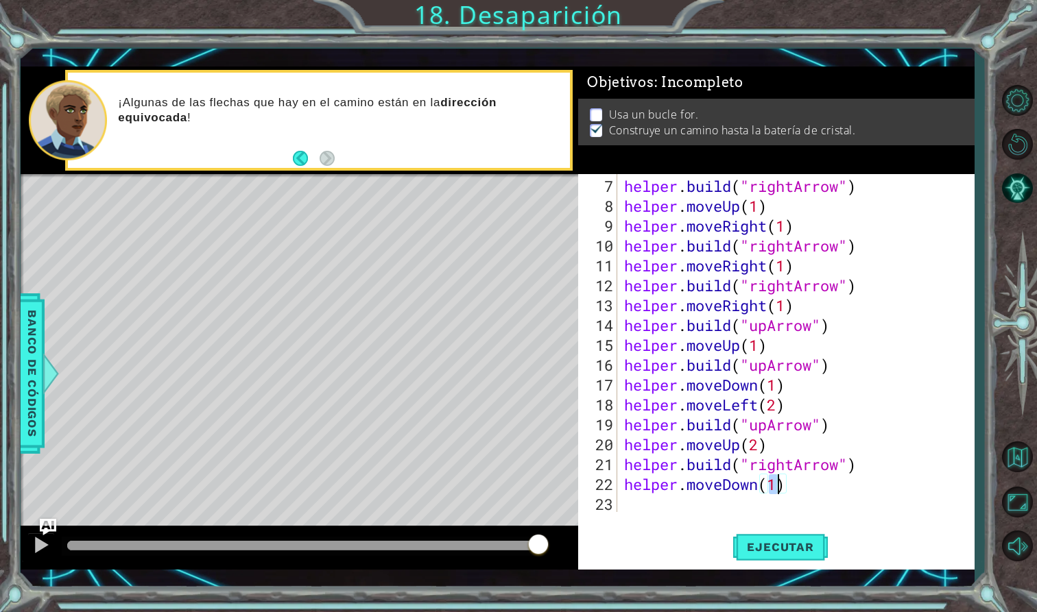
click at [649, 512] on div "helper.moveDown(1) 7 8 9 10 11 12 13 14 15 16 17 18 19 20 21 22 23 helper . bui…" at bounding box center [776, 372] width 396 height 396
click at [625, 512] on div "helper . build ( "rightArrow" ) helper . moveUp ( 1 ) helper . moveRight ( 1 ) …" at bounding box center [799, 365] width 356 height 378
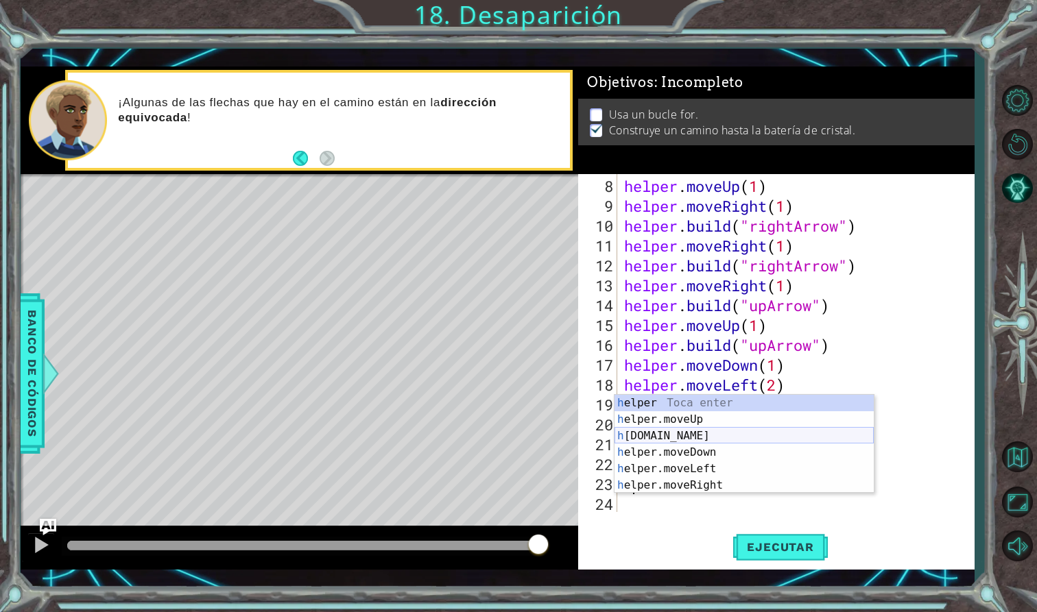
click at [671, 438] on div "h elper Toca enter h elper.moveUp Toca enter h [DOMAIN_NAME] Toca enter h elper…" at bounding box center [743, 461] width 259 height 132
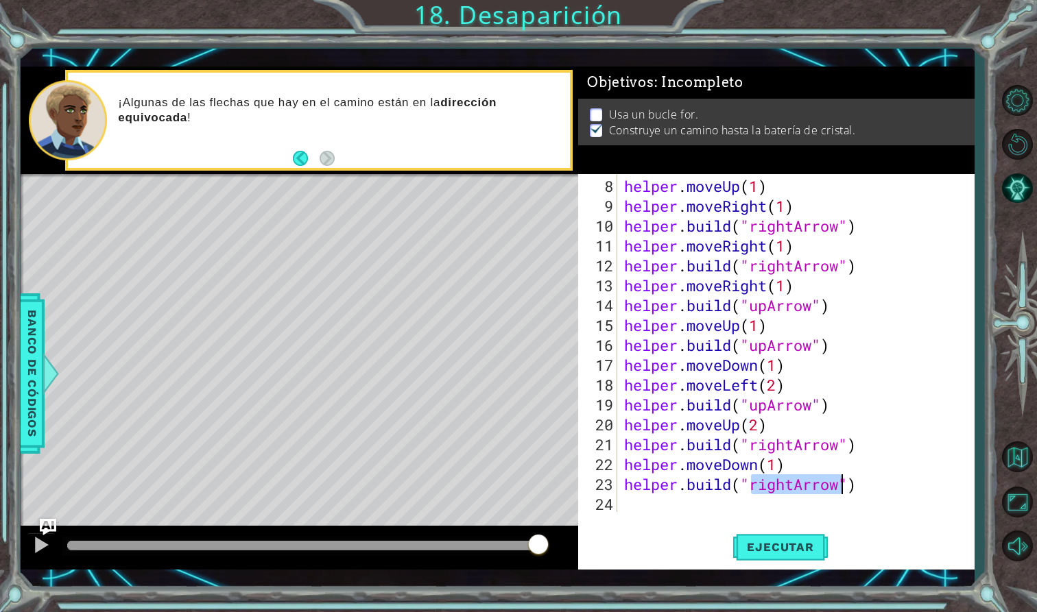
scroll to position [0, 6]
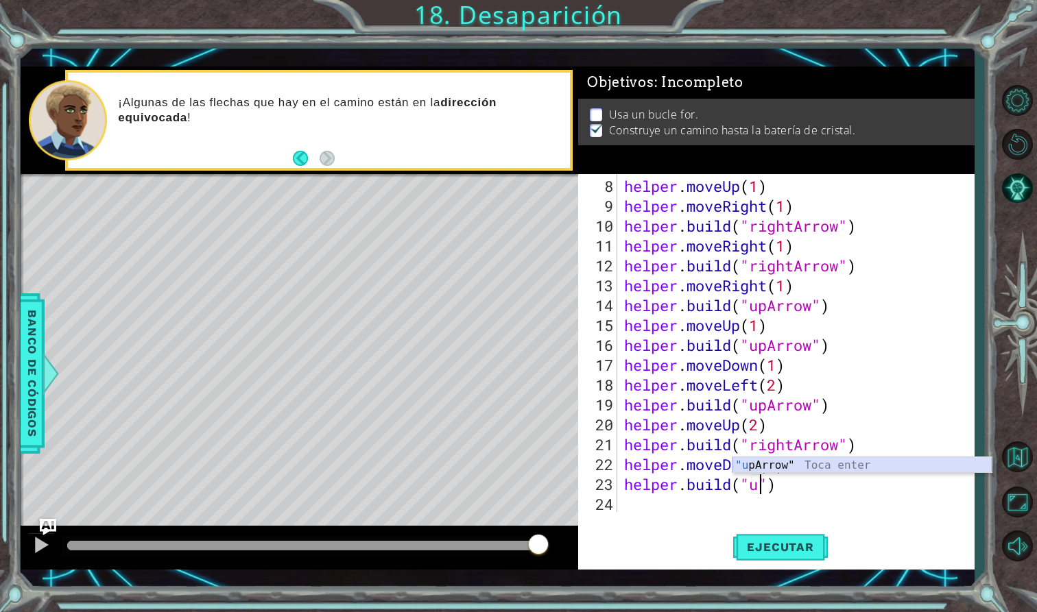
click at [870, 468] on div ""u [PERSON_NAME]" Toca enter" at bounding box center [861, 481] width 259 height 49
type textarea "[DOMAIN_NAME]("upArrow")"
click at [625, 512] on div "helper . moveUp ( 1 ) helper . moveRight ( 1 ) helper . build ( "rightArrow" ) …" at bounding box center [799, 365] width 356 height 378
click at [776, 465] on div "helper . moveUp ( 1 ) helper . moveRight ( 1 ) helper . build ( "rightArrow" ) …" at bounding box center [799, 365] width 356 height 378
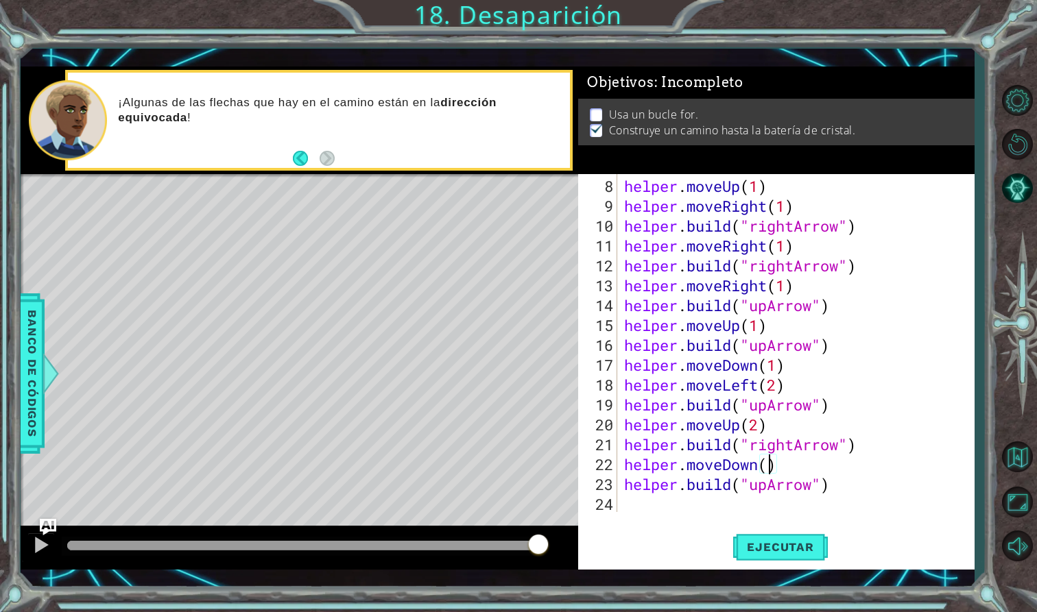
scroll to position [0, 7]
click at [769, 549] on span "Ejecutar" at bounding box center [780, 547] width 94 height 14
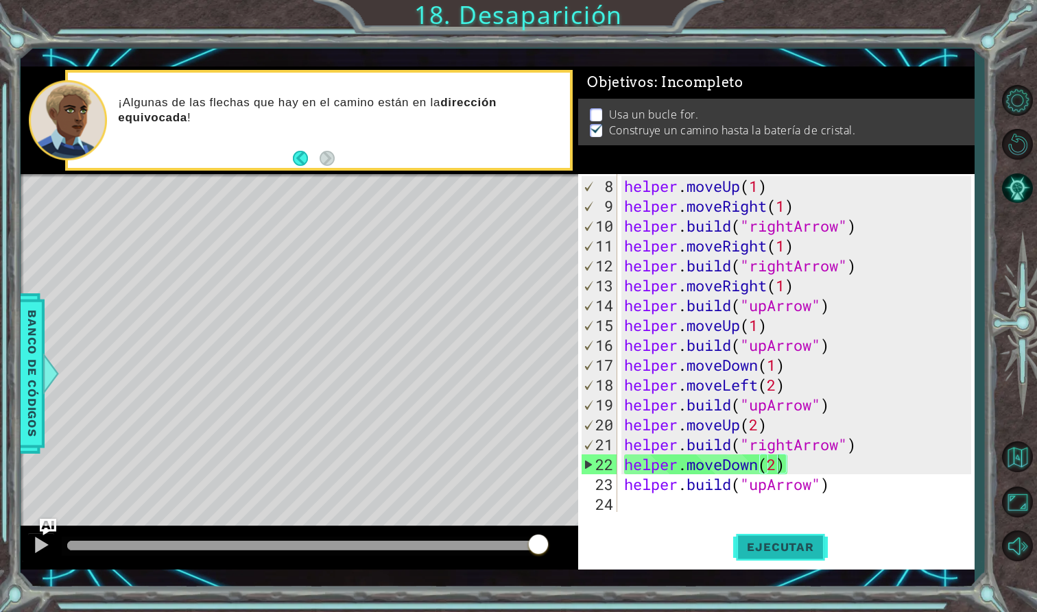
click at [795, 547] on span "Ejecutar" at bounding box center [780, 547] width 94 height 14
click at [771, 551] on span "Ejecutar" at bounding box center [780, 547] width 94 height 14
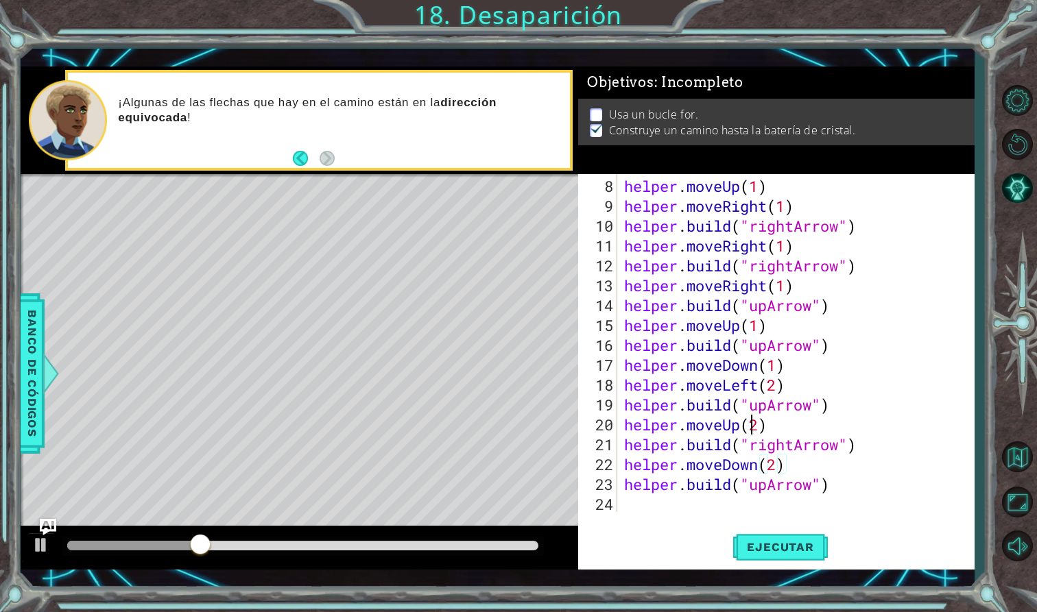
click at [754, 431] on div "helper . moveUp ( 1 ) helper . moveRight ( 1 ) helper . build ( "rightArrow" ) …" at bounding box center [799, 365] width 356 height 378
click at [759, 428] on div "helper . moveUp ( 1 ) helper . moveRight ( 1 ) helper . build ( "rightArrow" ) …" at bounding box center [799, 365] width 356 height 378
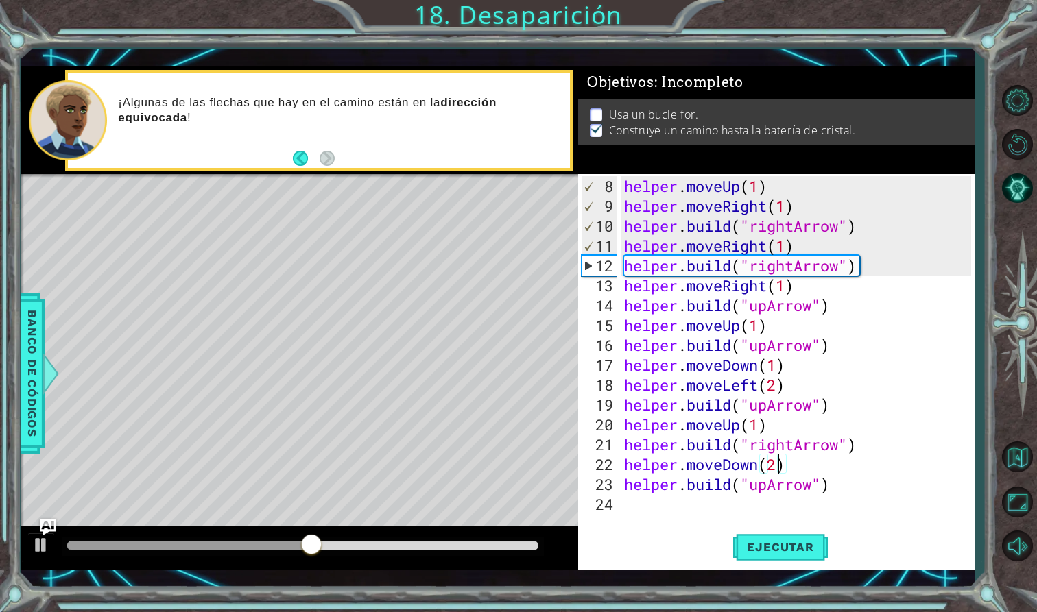
click at [777, 466] on div "helper . moveUp ( 1 ) helper . moveRight ( 1 ) helper . build ( "rightArrow" ) …" at bounding box center [799, 365] width 356 height 378
type textarea "helper.moveDown(2)"
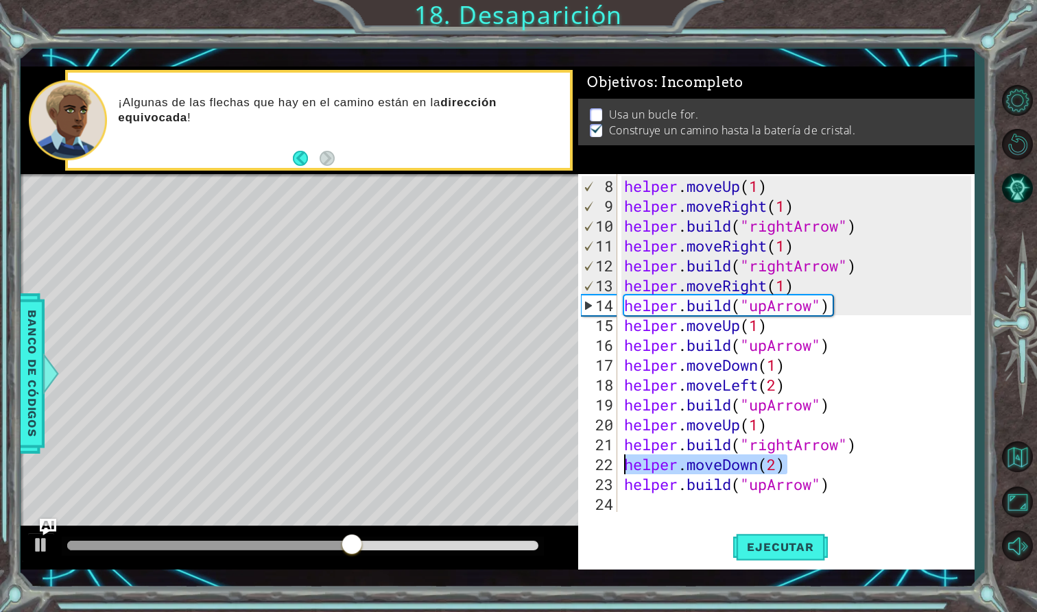
drag, startPoint x: 789, startPoint y: 467, endPoint x: 625, endPoint y: 467, distance: 164.6
click at [625, 467] on div "helper . moveUp ( 1 ) helper . moveRight ( 1 ) helper . build ( "rightArrow" ) …" at bounding box center [799, 365] width 356 height 378
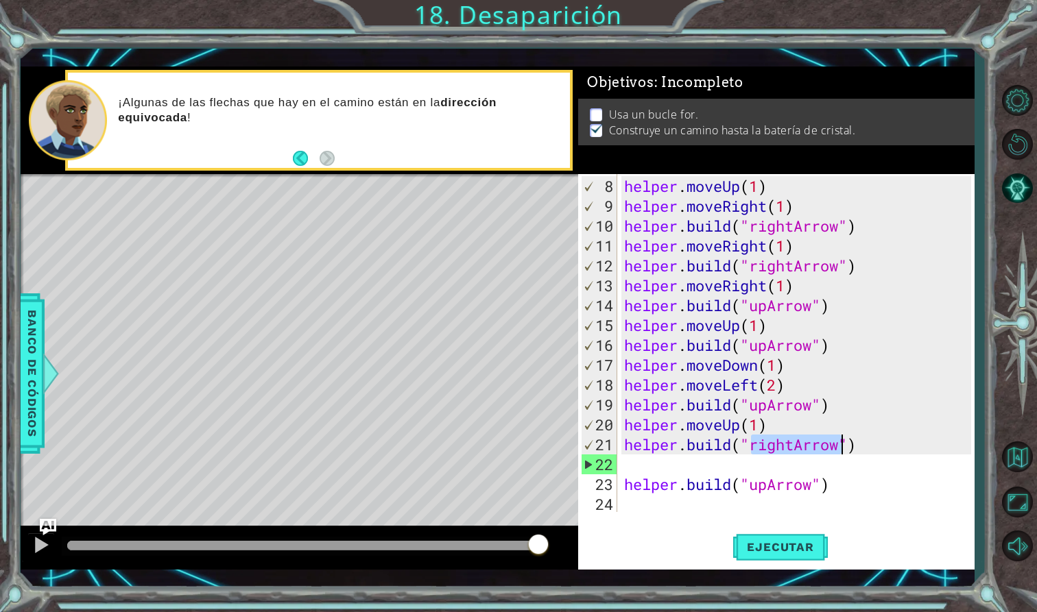
drag, startPoint x: 751, startPoint y: 444, endPoint x: 837, endPoint y: 445, distance: 86.4
click at [837, 445] on div "helper . moveUp ( 1 ) helper . moveRight ( 1 ) helper . build ( "rightArrow" ) …" at bounding box center [799, 365] width 356 height 378
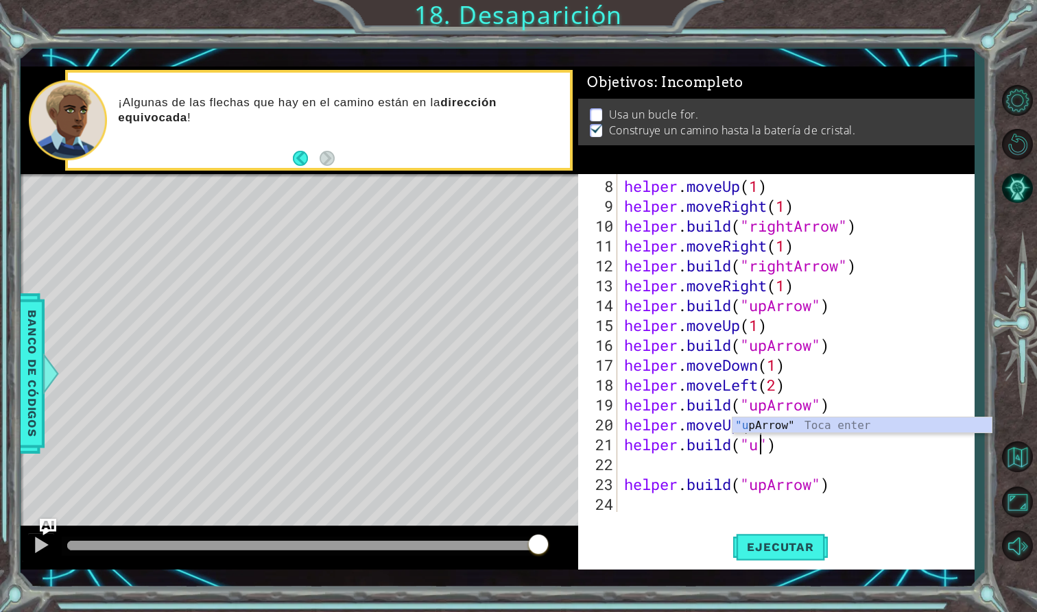
scroll to position [0, 6]
click at [875, 425] on div ""u [PERSON_NAME]" Toca enter" at bounding box center [861, 442] width 259 height 49
type textarea "[DOMAIN_NAME]("upArrow")"
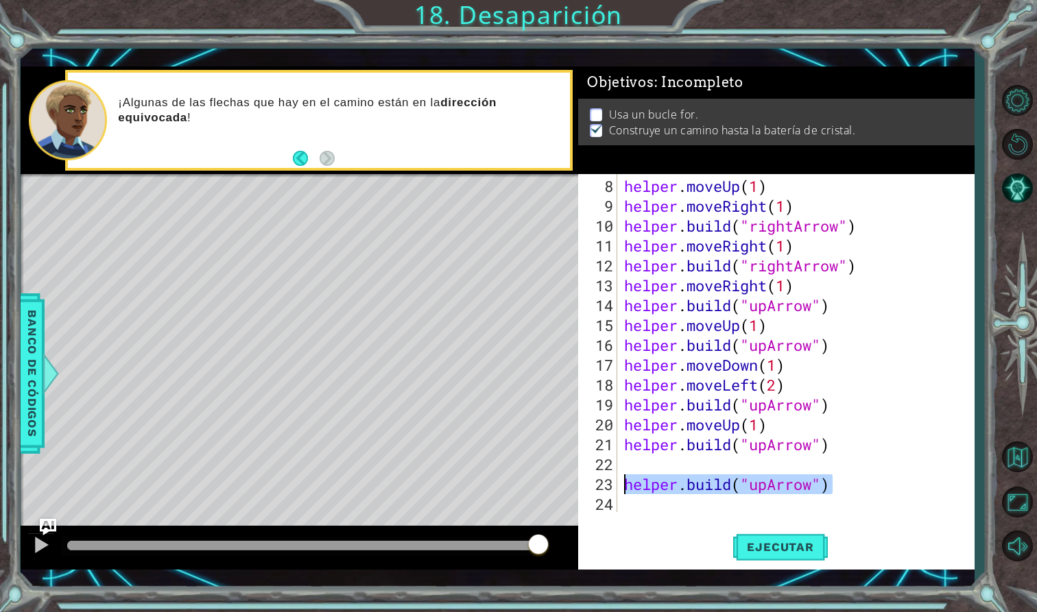
drag, startPoint x: 835, startPoint y: 487, endPoint x: 627, endPoint y: 483, distance: 207.8
click at [627, 483] on div "helper . moveUp ( 1 ) helper . moveRight ( 1 ) helper . build ( "rightArrow" ) …" at bounding box center [799, 365] width 356 height 378
click at [629, 462] on div "helper . moveUp ( 1 ) helper . moveRight ( 1 ) helper . build ( "rightArrow" ) …" at bounding box center [799, 365] width 356 height 378
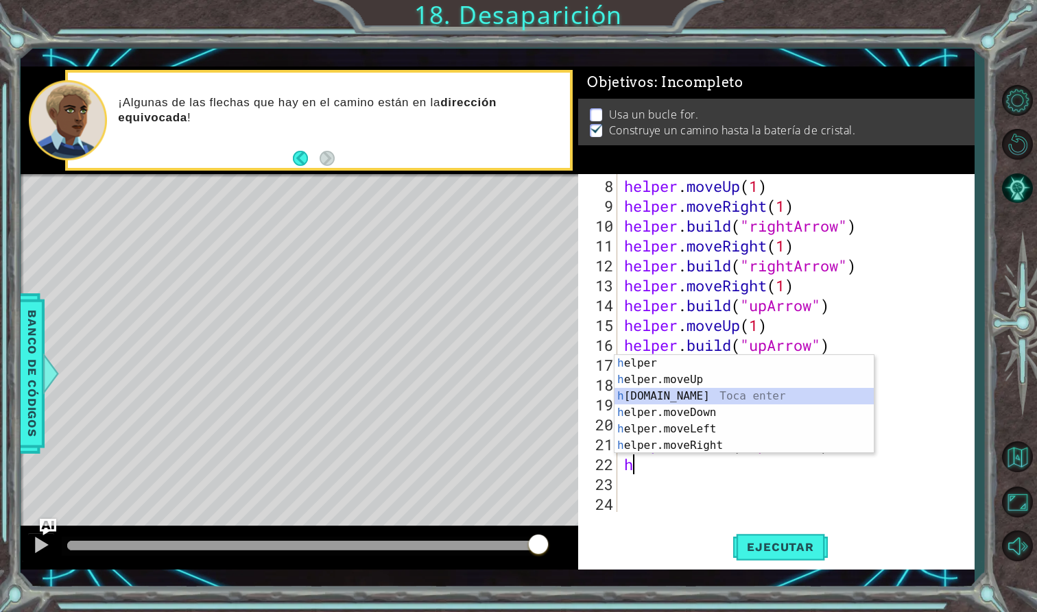
click at [664, 392] on div "h elper Toca enter h elper.moveUp Toca enter h [DOMAIN_NAME] Toca enter h elper…" at bounding box center [743, 421] width 259 height 132
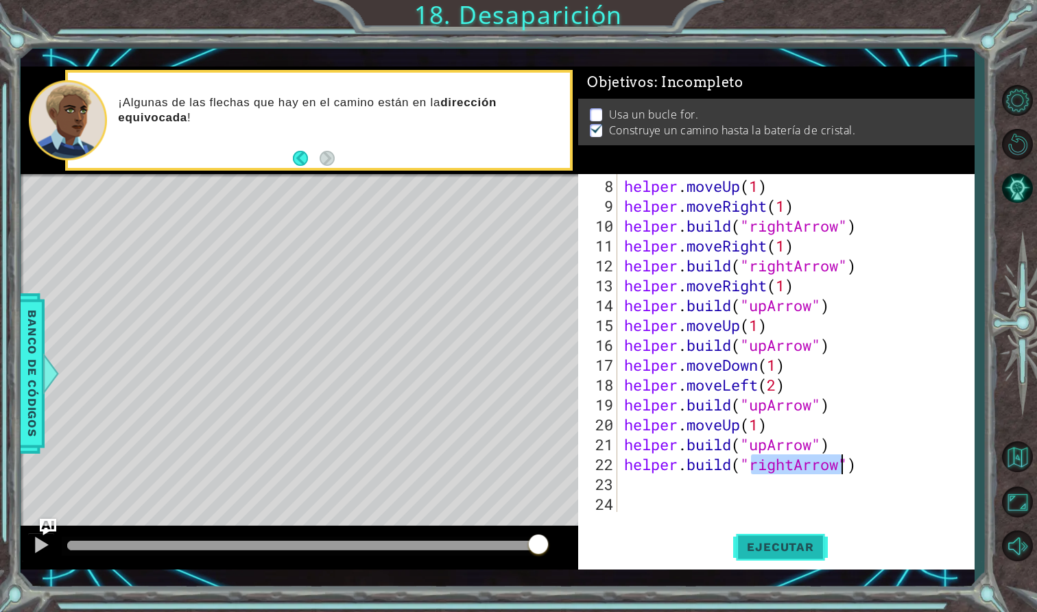
click at [779, 552] on span "Ejecutar" at bounding box center [780, 547] width 94 height 14
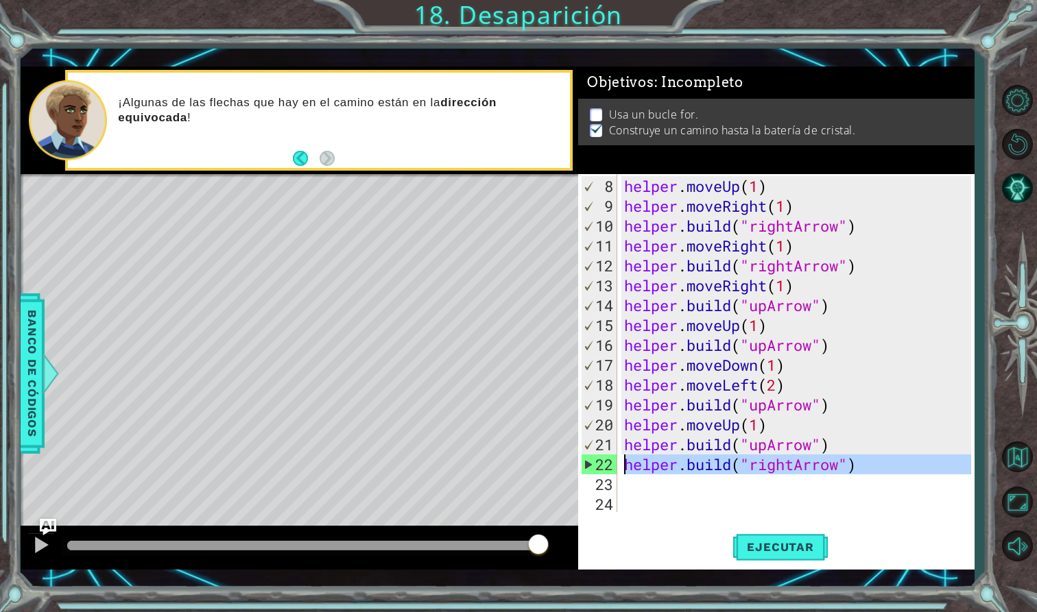
drag, startPoint x: 865, startPoint y: 473, endPoint x: 624, endPoint y: 468, distance: 240.8
click at [624, 467] on div "helper . moveUp ( 1 ) helper . moveRight ( 1 ) helper . build ( "rightArrow" ) …" at bounding box center [799, 365] width 356 height 378
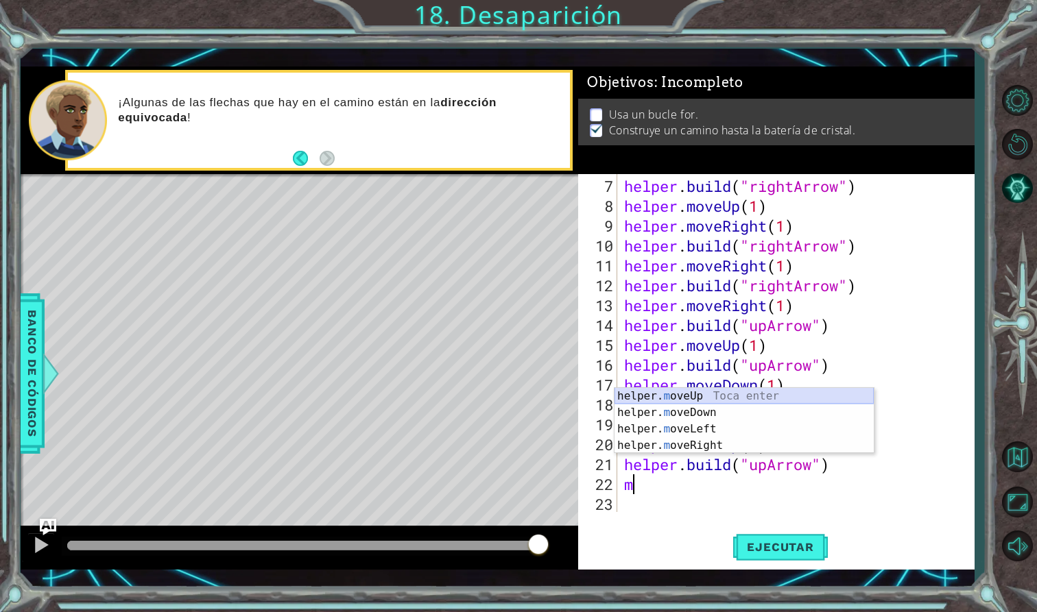
click at [684, 396] on div "helper. m oveUp Toca enter helper. m oveDown Toca enter helper. m oveLeft Toca …" at bounding box center [743, 437] width 259 height 99
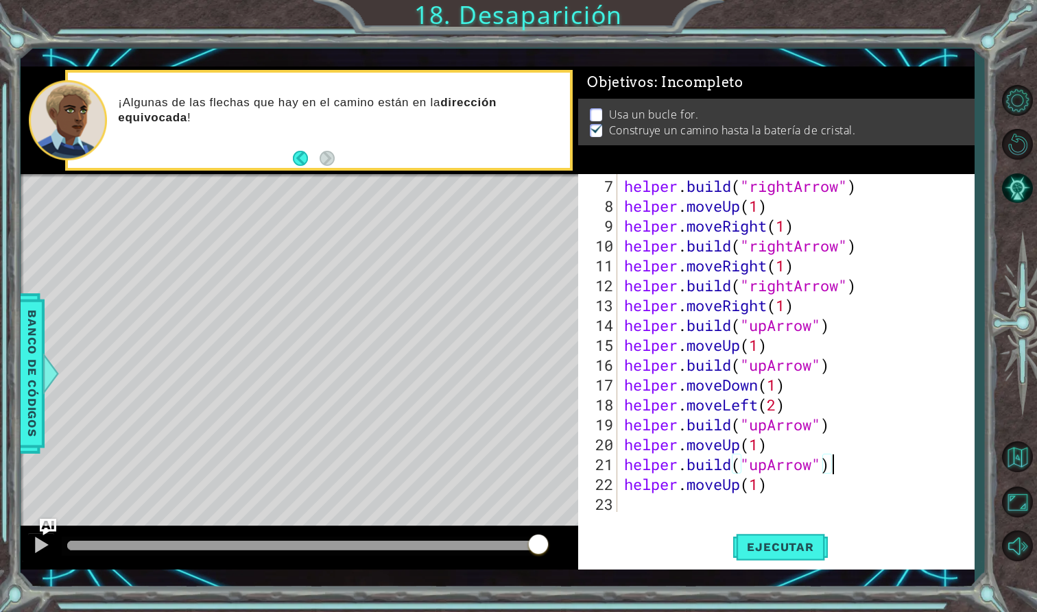
click at [838, 464] on div "helper . build ( "rightArrow" ) helper . moveUp ( 1 ) helper . moveRight ( 1 ) …" at bounding box center [799, 365] width 356 height 378
type textarea "[DOMAIN_NAME]("upArrow")"
drag, startPoint x: 838, startPoint y: 464, endPoint x: 627, endPoint y: 468, distance: 210.6
click at [627, 468] on div "helper . build ( "rightArrow" ) helper . moveUp ( 1 ) helper . moveRight ( 1 ) …" at bounding box center [799, 365] width 356 height 378
click at [915, 456] on div "helper . build ( "rightArrow" ) helper . moveUp ( 1 ) helper . moveRight ( 1 ) …" at bounding box center [799, 365] width 356 height 378
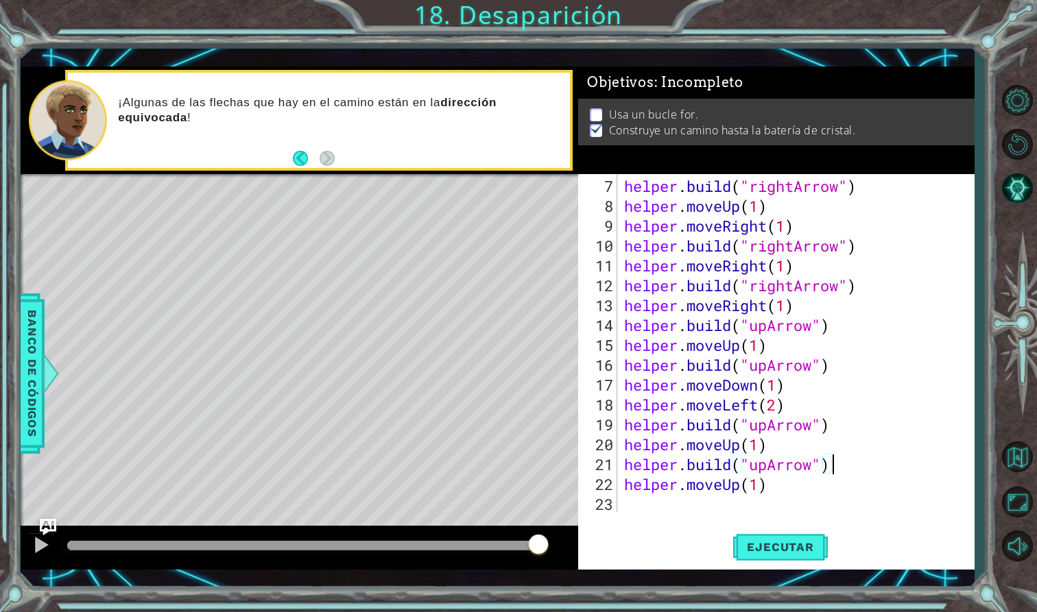
click at [655, 500] on div "helper . build ( "rightArrow" ) helper . moveUp ( 1 ) helper . moveRight ( 1 ) …" at bounding box center [799, 365] width 356 height 378
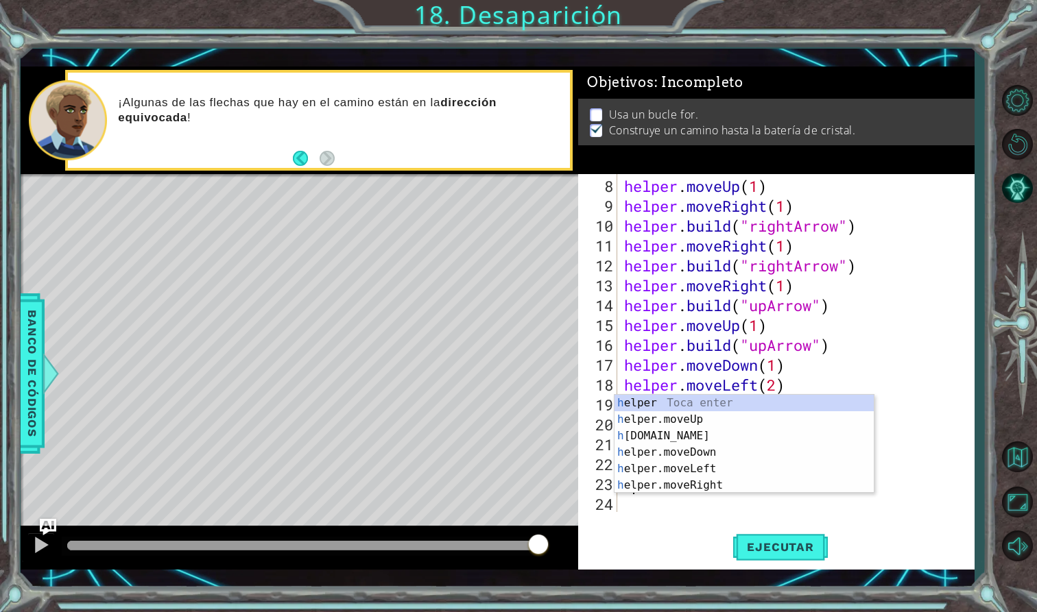
scroll to position [139, 0]
click at [682, 439] on div "h elper Toca enter h elper.moveUp Toca enter h [DOMAIN_NAME] Toca enter h elper…" at bounding box center [743, 461] width 259 height 132
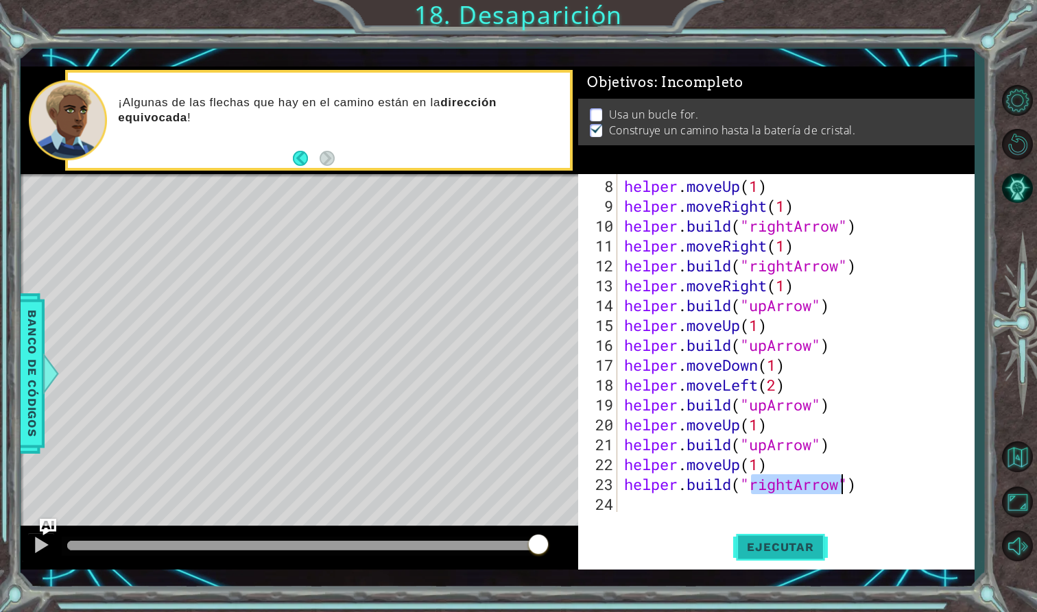
click at [793, 542] on span "Ejecutar" at bounding box center [780, 547] width 94 height 14
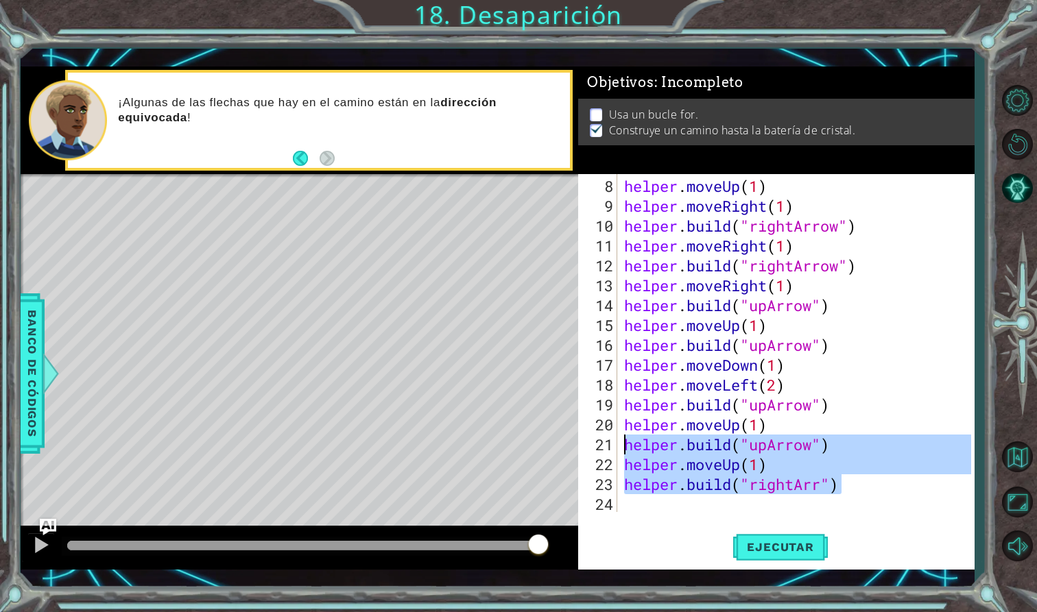
drag, startPoint x: 846, startPoint y: 483, endPoint x: 609, endPoint y: 445, distance: 239.7
click at [609, 445] on div "[DOMAIN_NAME]("rightArr") 8 9 10 11 12 13 14 15 16 17 18 19 20 21 22 23 24 help…" at bounding box center [774, 343] width 392 height 338
type textarea "[DOMAIN_NAME]("upArrow") helper.moveUp(1)"
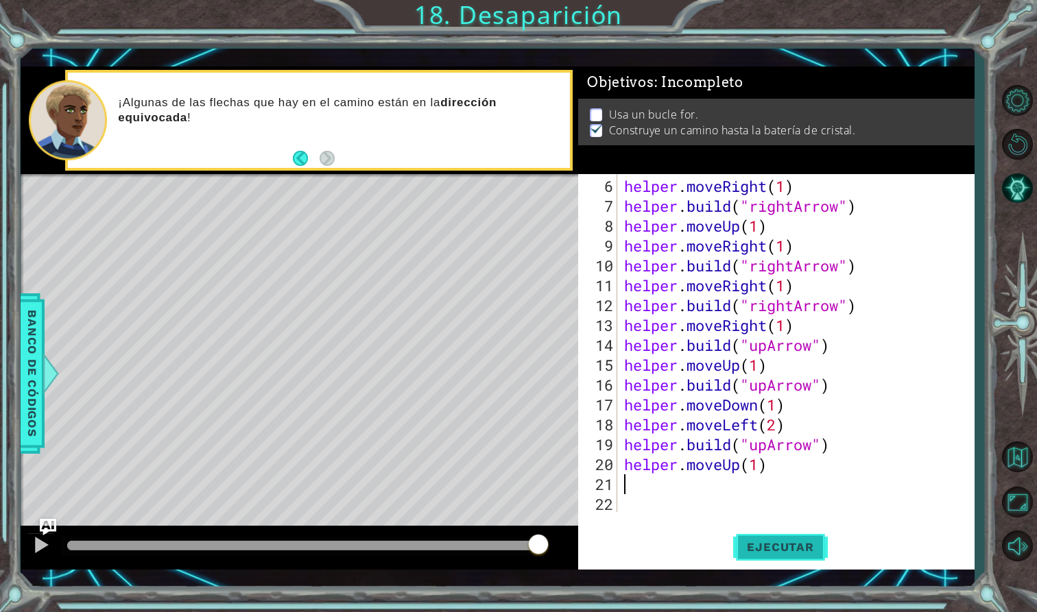
click at [761, 541] on span "Ejecutar" at bounding box center [780, 547] width 94 height 14
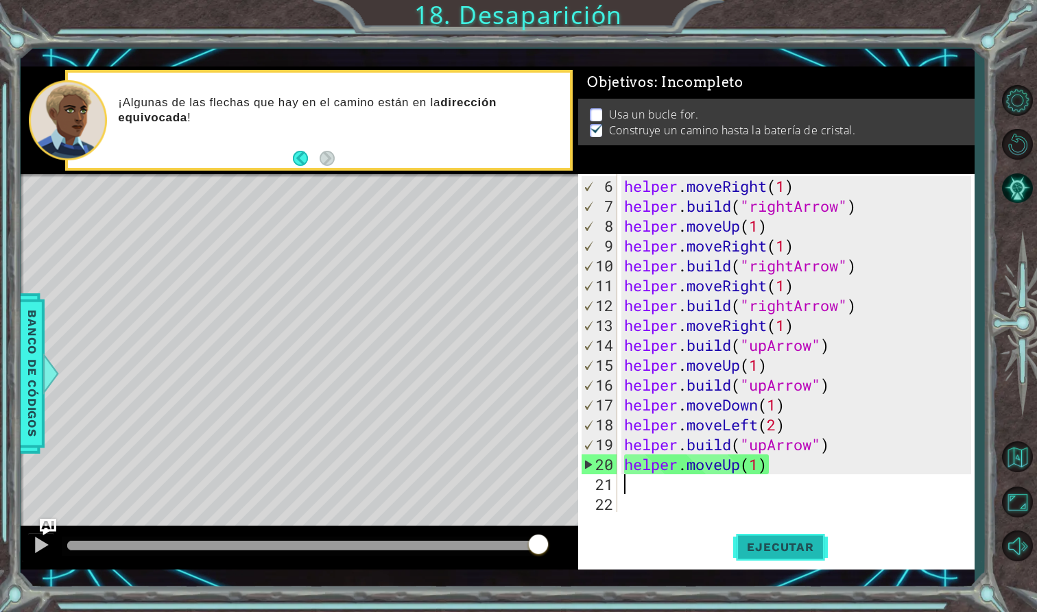
click at [767, 549] on span "Ejecutar" at bounding box center [780, 547] width 94 height 14
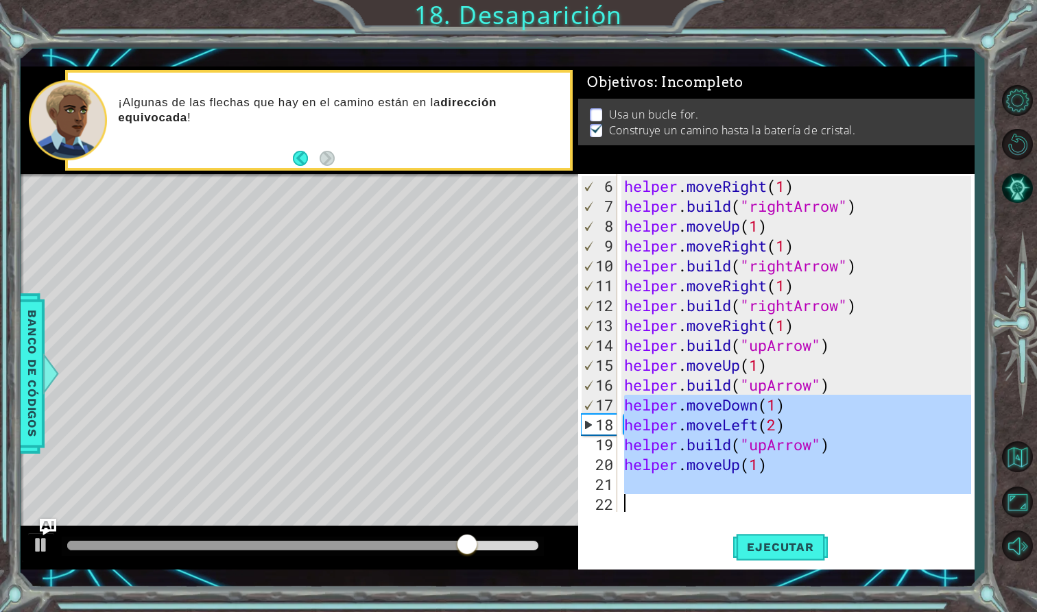
drag, startPoint x: 626, startPoint y: 411, endPoint x: 778, endPoint y: 496, distance: 173.8
click at [778, 496] on div "helper . moveRight ( 1 ) helper . build ( "rightArrow" ) helper . moveUp ( 1 ) …" at bounding box center [799, 365] width 356 height 378
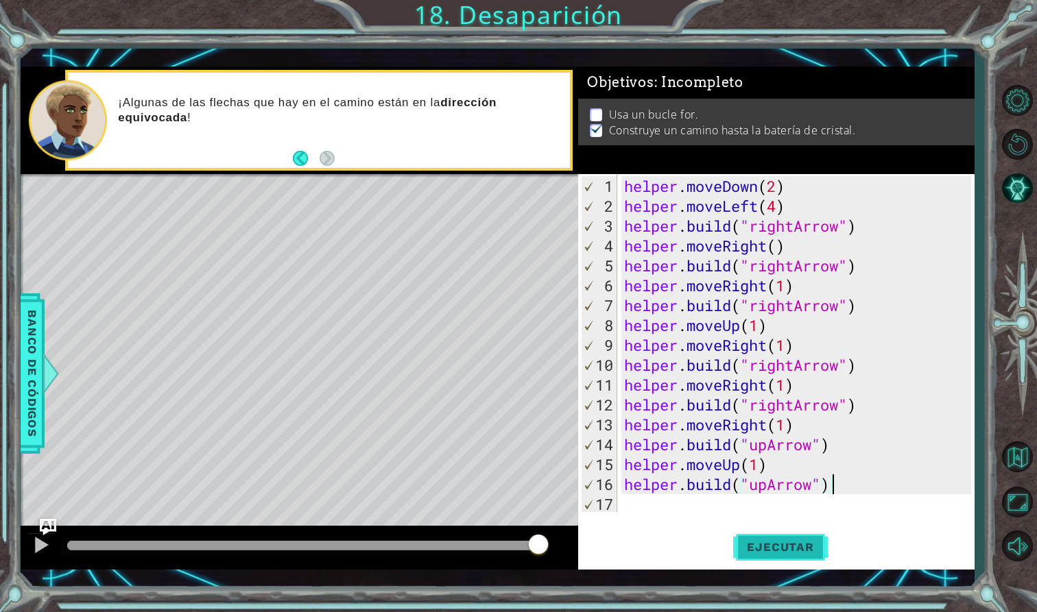
click at [801, 555] on button "Ejecutar" at bounding box center [780, 548] width 94 height 40
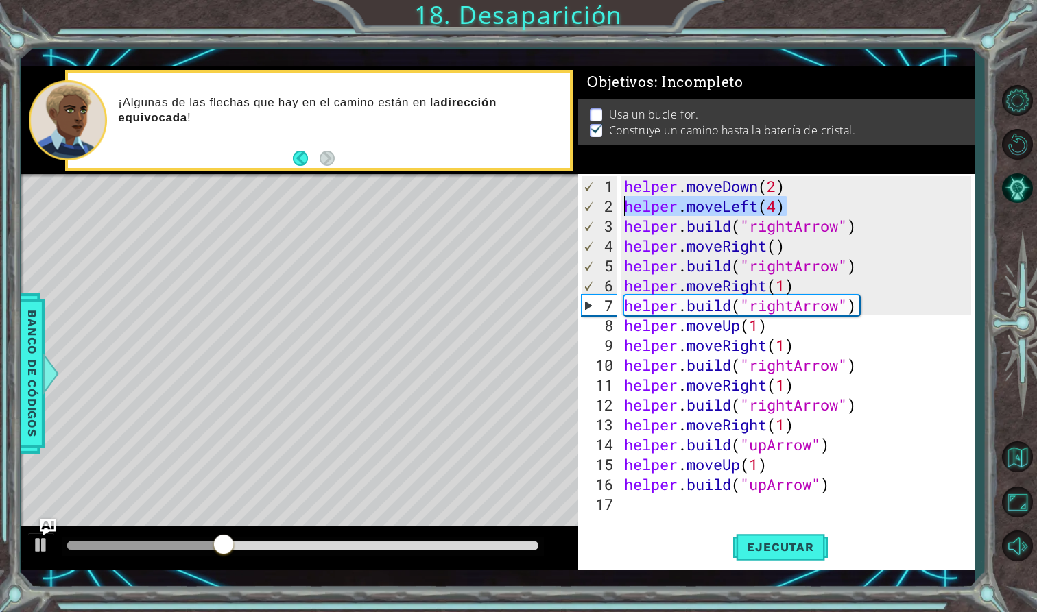
drag, startPoint x: 796, startPoint y: 207, endPoint x: 627, endPoint y: 208, distance: 168.7
click at [627, 208] on div "helper . moveDown ( 2 ) helper . moveLeft ( 4 ) helper . build ( "rightArrow" )…" at bounding box center [799, 365] width 356 height 378
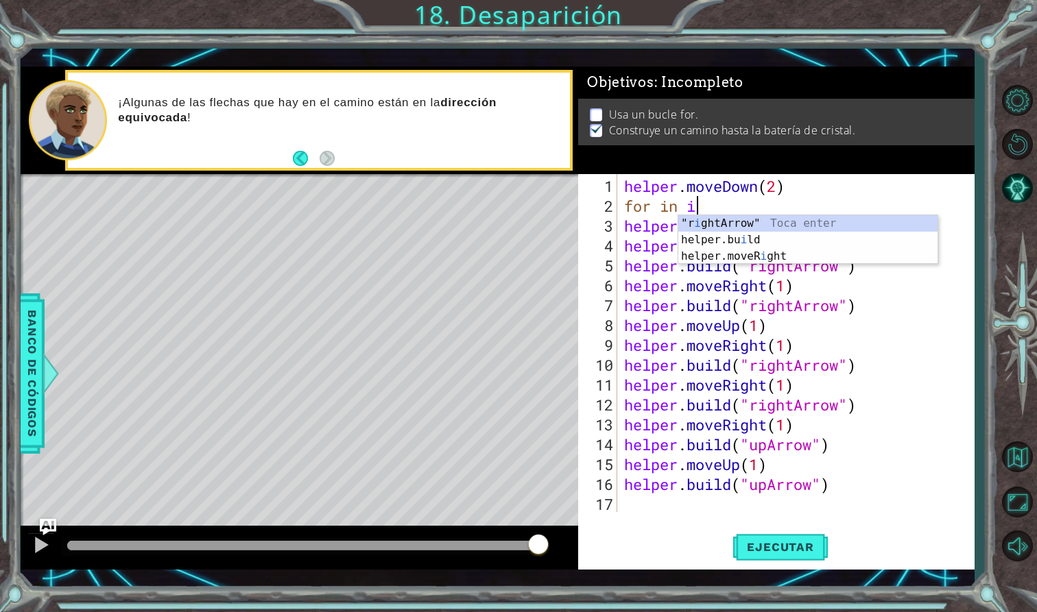
scroll to position [0, 2]
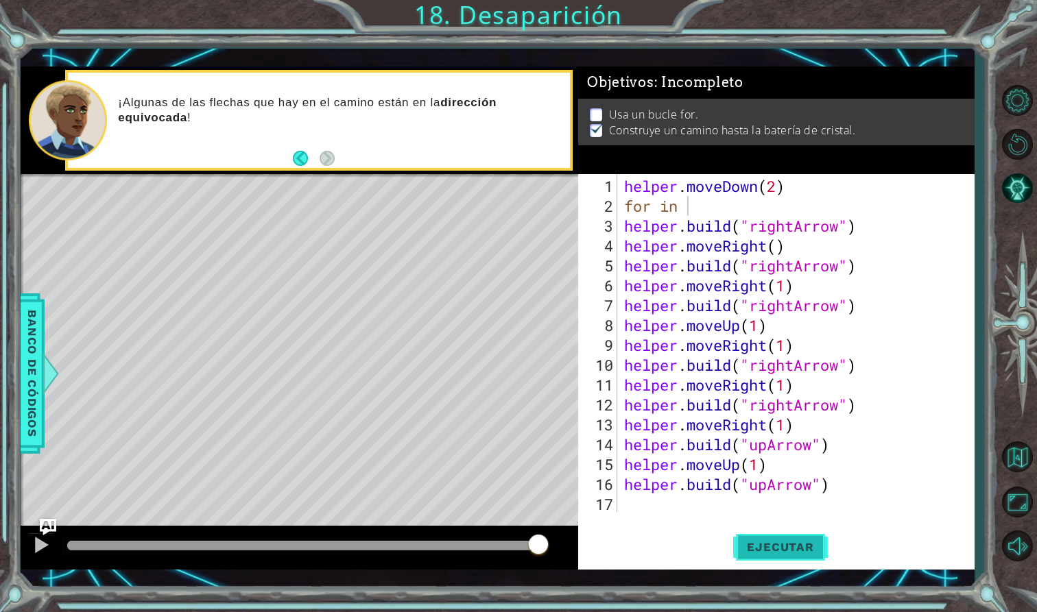
click at [815, 548] on span "Ejecutar" at bounding box center [780, 547] width 94 height 14
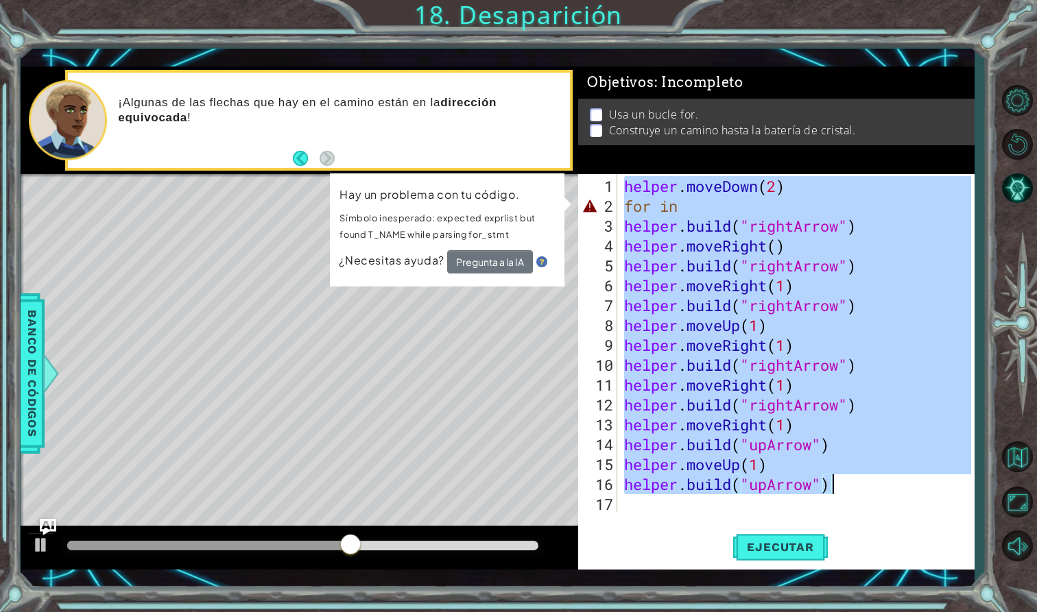
drag, startPoint x: 625, startPoint y: 184, endPoint x: 828, endPoint y: 485, distance: 362.5
click at [828, 485] on div "helper . moveDown ( 2 ) for in helper . build ( "rightArrow" ) helper . moveRig…" at bounding box center [799, 365] width 356 height 378
type textarea "helper.moveUp(1) [DOMAIN_NAME]("upArrow")"
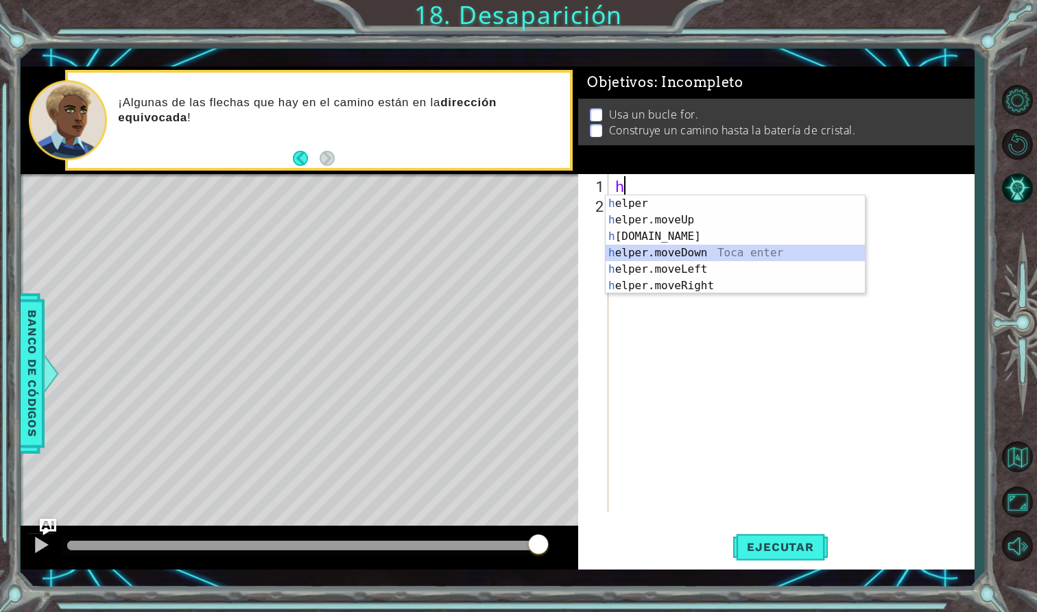
click at [675, 249] on div "h elper Toca enter h elper.moveUp Toca enter h [DOMAIN_NAME] Toca enter h elper…" at bounding box center [735, 261] width 259 height 132
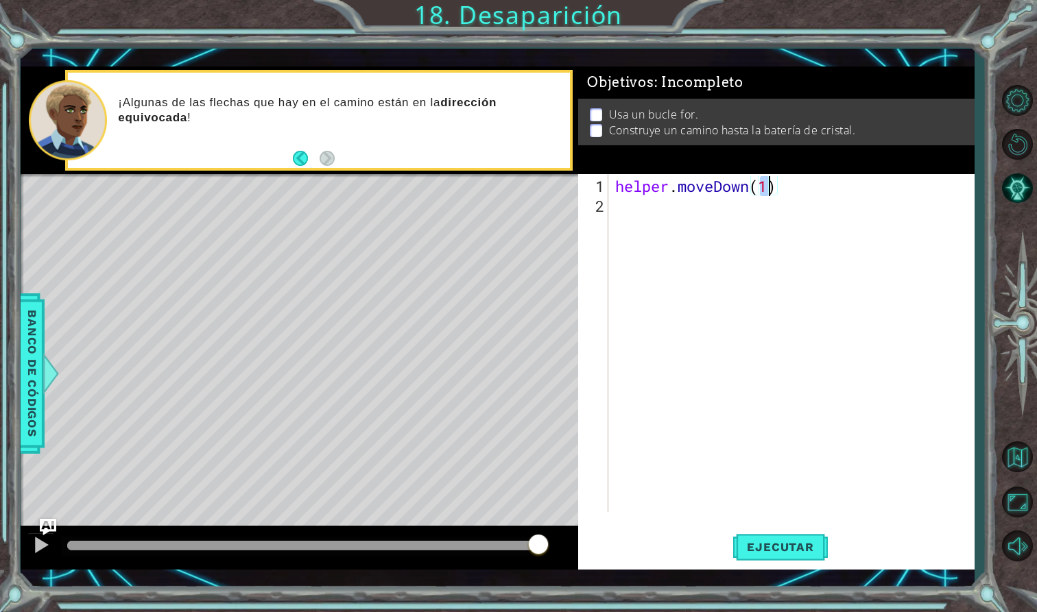
type textarea "helper.moveDown(2)"
click at [628, 209] on div "helper . moveDown ( 2 )" at bounding box center [795, 365] width 366 height 378
type textarea "for i in range(4):"
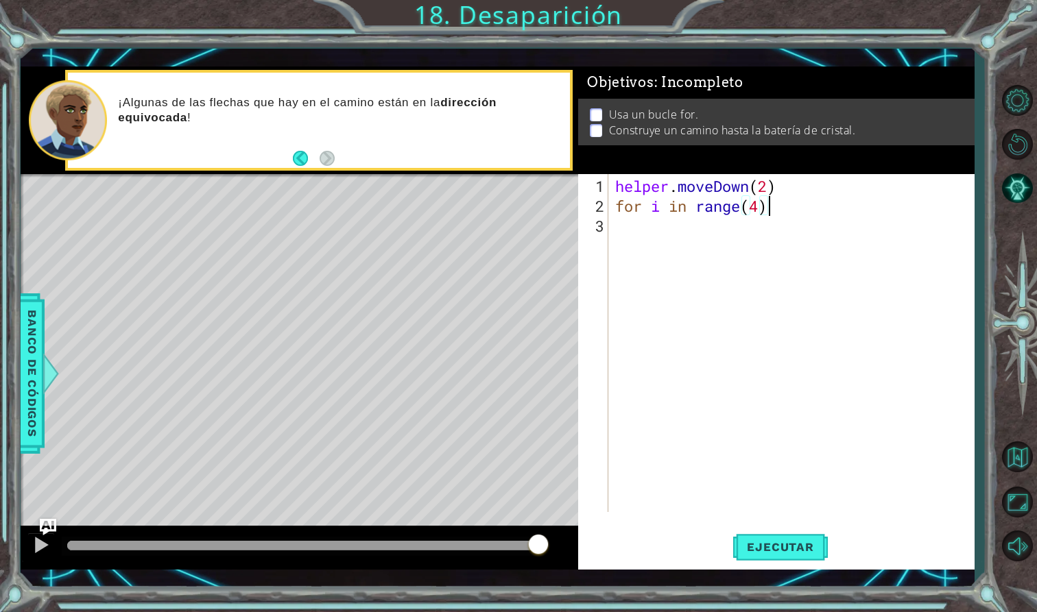
scroll to position [0, 7]
click at [632, 240] on div "helper . moveDown ( 2 ) for i in range ( 4 ) :" at bounding box center [795, 365] width 366 height 378
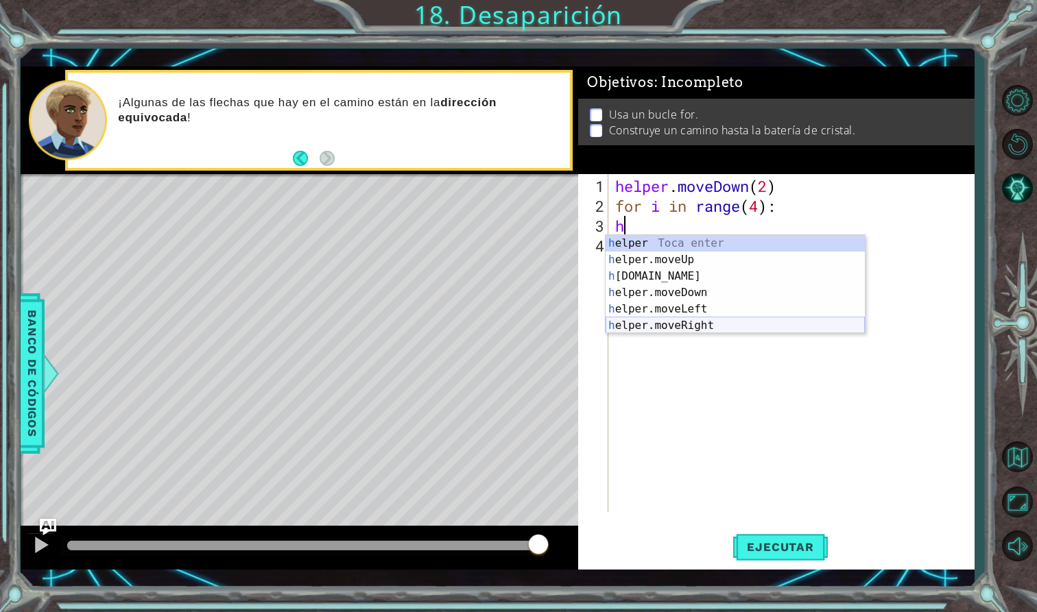
click at [691, 320] on div "h elper Toca enter h elper.moveUp Toca enter h [DOMAIN_NAME] Toca enter h elper…" at bounding box center [735, 301] width 259 height 132
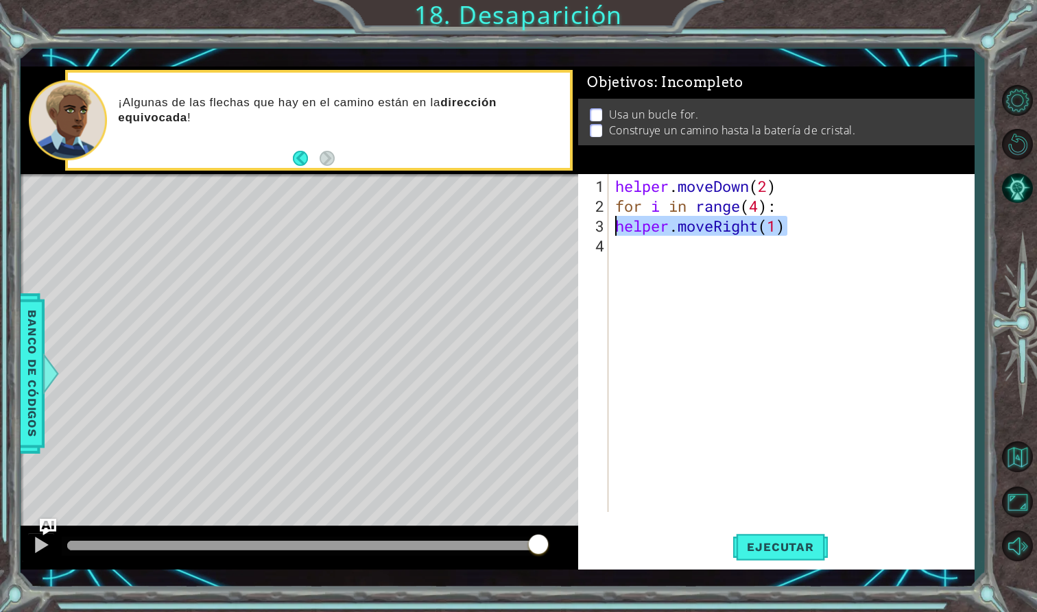
drag, startPoint x: 797, startPoint y: 232, endPoint x: 611, endPoint y: 230, distance: 185.8
click at [611, 230] on div "helper.moveRight(1) 1 2 3 4 helper . moveDown ( 2 ) for i in range ( 4 ) : help…" at bounding box center [774, 343] width 392 height 338
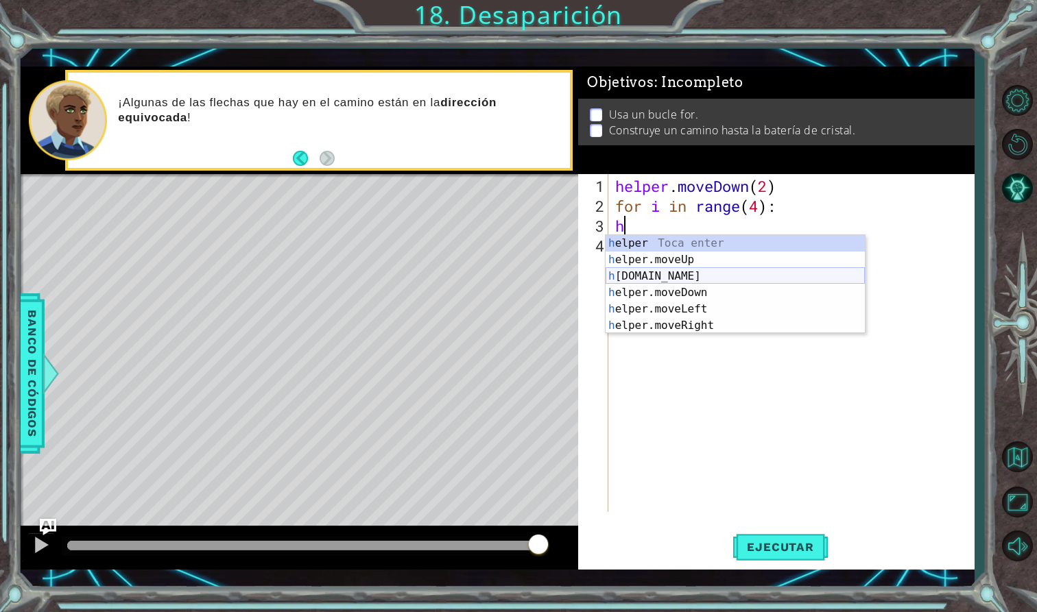
click at [669, 272] on div "h elper Toca enter h elper.moveUp Toca enter h [DOMAIN_NAME] Toca enter h elper…" at bounding box center [735, 301] width 259 height 132
type textarea "[DOMAIN_NAME]("rightArrow")"
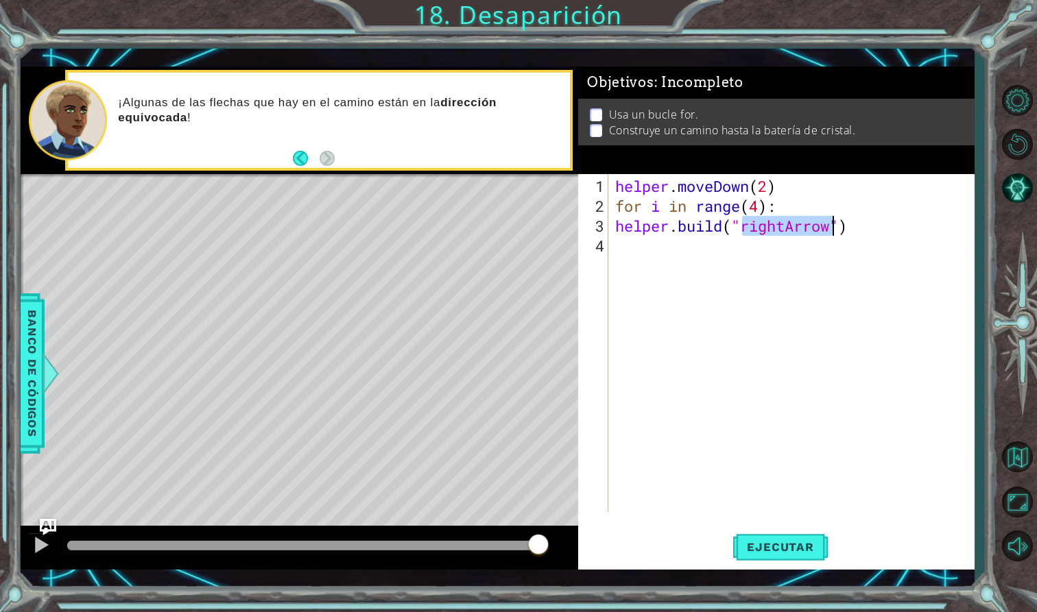
click at [669, 272] on div "helper . moveDown ( 2 ) for i in range ( 4 ) : helper . build ( "rightArrow" )" at bounding box center [795, 365] width 366 height 378
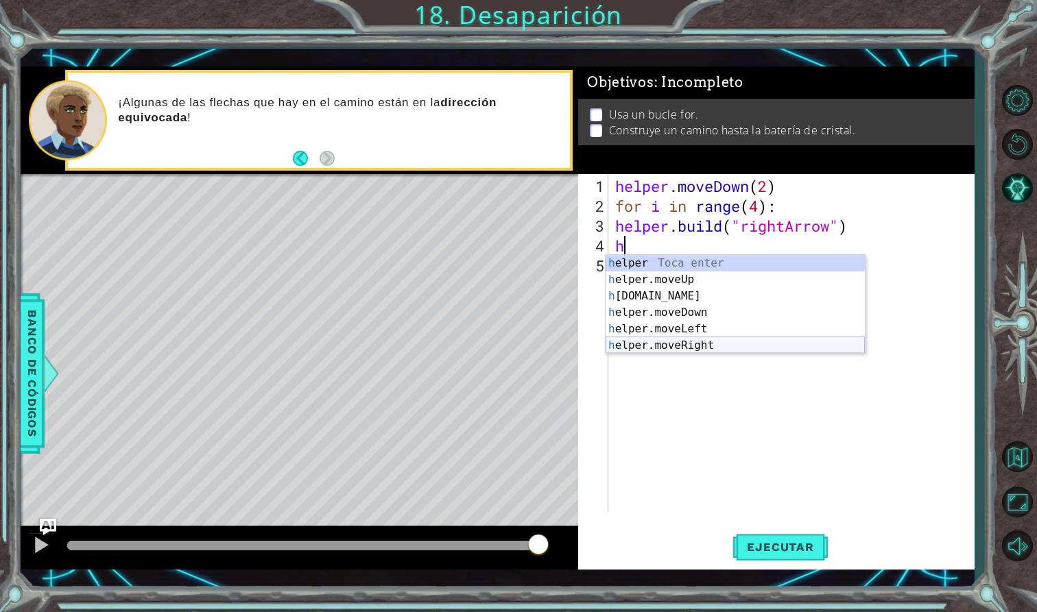
click at [710, 343] on div "h elper Toca enter h elper.moveUp Toca enter h [DOMAIN_NAME] Toca enter h elper…" at bounding box center [735, 321] width 259 height 132
type textarea "helper.moveRight(1)"
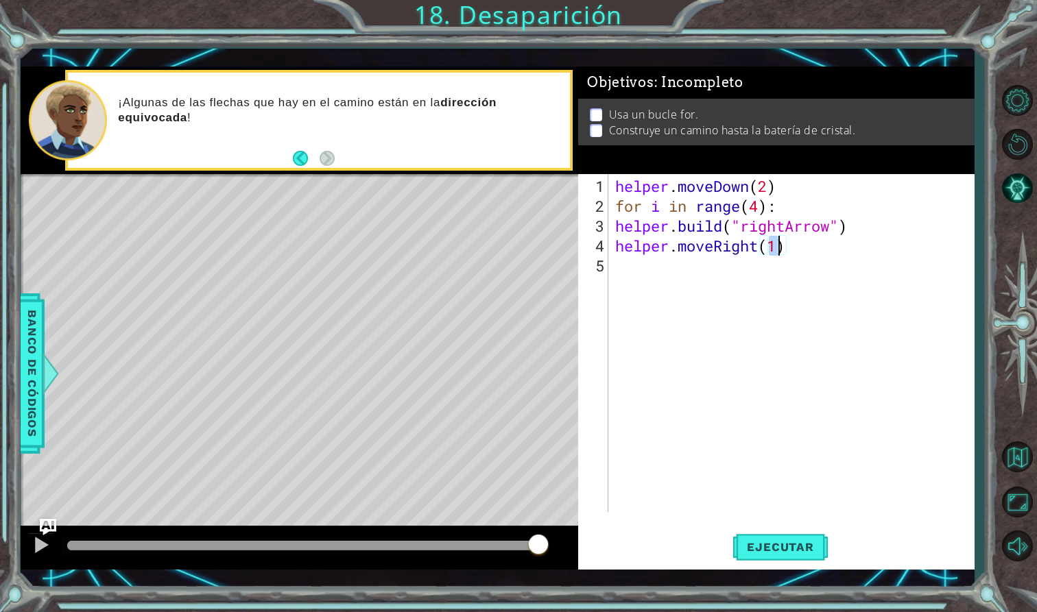
click at [661, 287] on div "helper . moveDown ( 2 ) for i in range ( 4 ) : helper . build ( "rightArrow" ) …" at bounding box center [795, 365] width 366 height 378
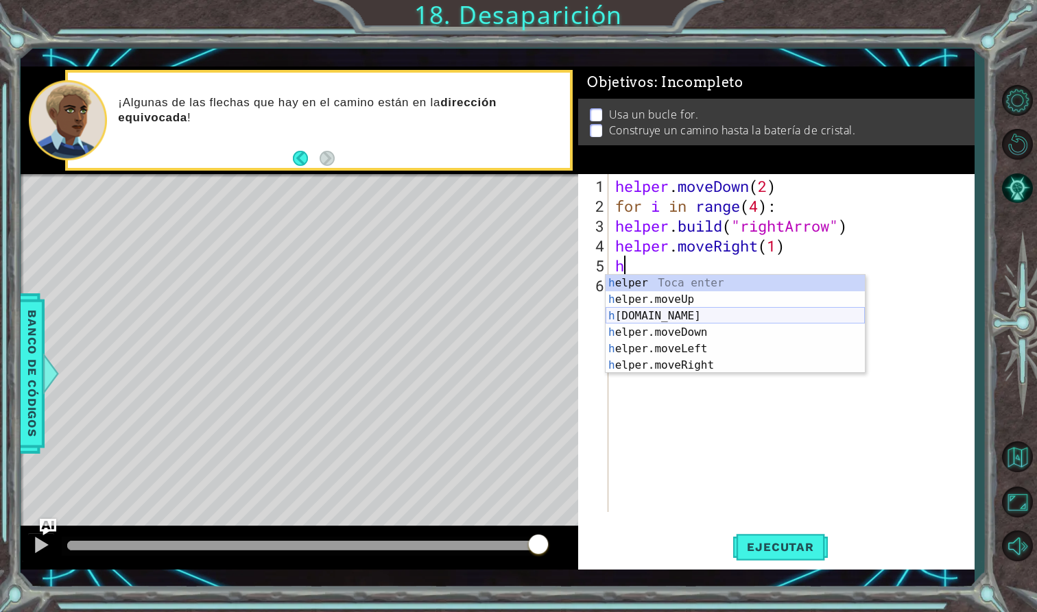
click at [672, 314] on div "h elper Toca enter h elper.moveUp Toca enter h [DOMAIN_NAME] Toca enter h elper…" at bounding box center [735, 341] width 259 height 132
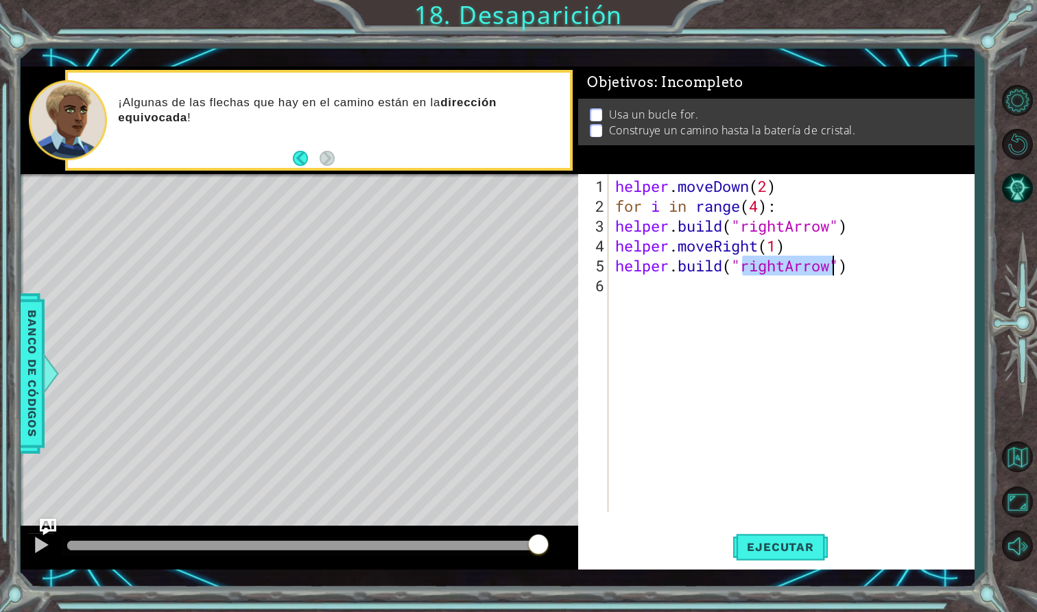
scroll to position [0, 6]
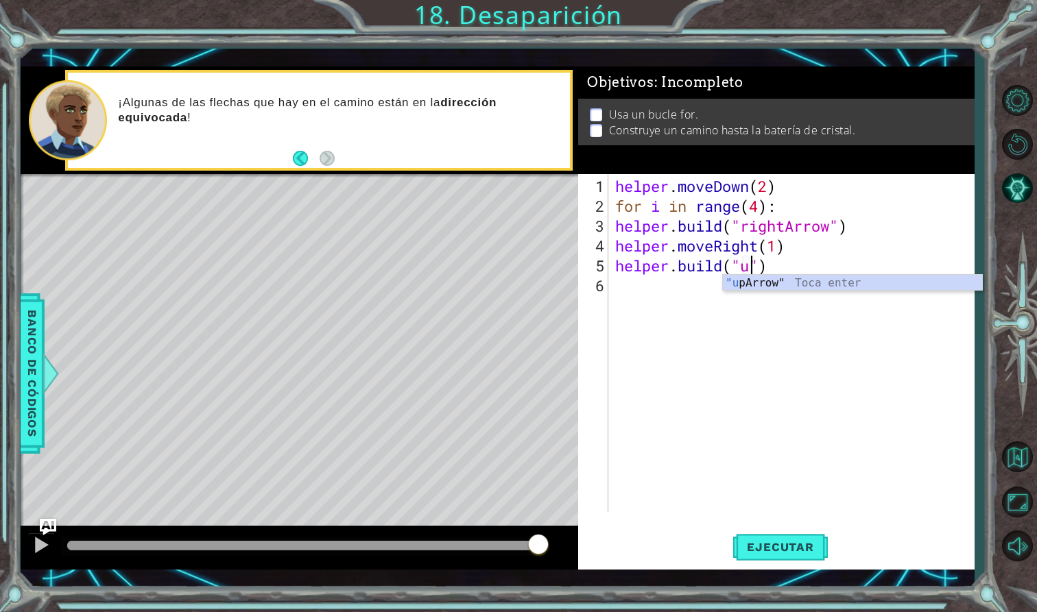
type textarea "[DOMAIN_NAME]("upArrow")"
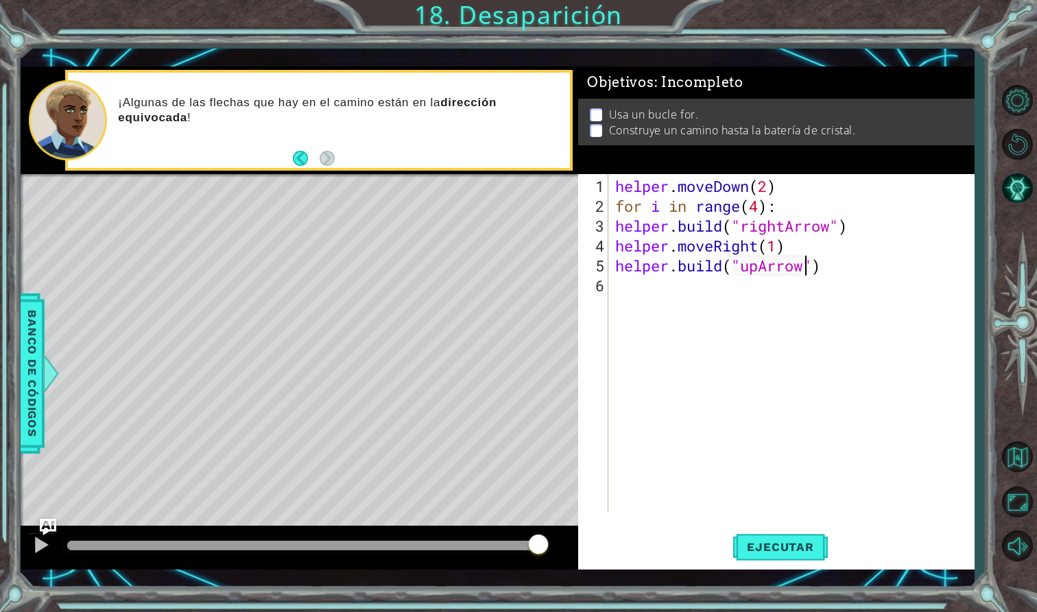
click at [654, 288] on div "helper . moveDown ( 2 ) for i in range ( 4 ) : helper . build ( "rightArrow" ) …" at bounding box center [795, 365] width 366 height 378
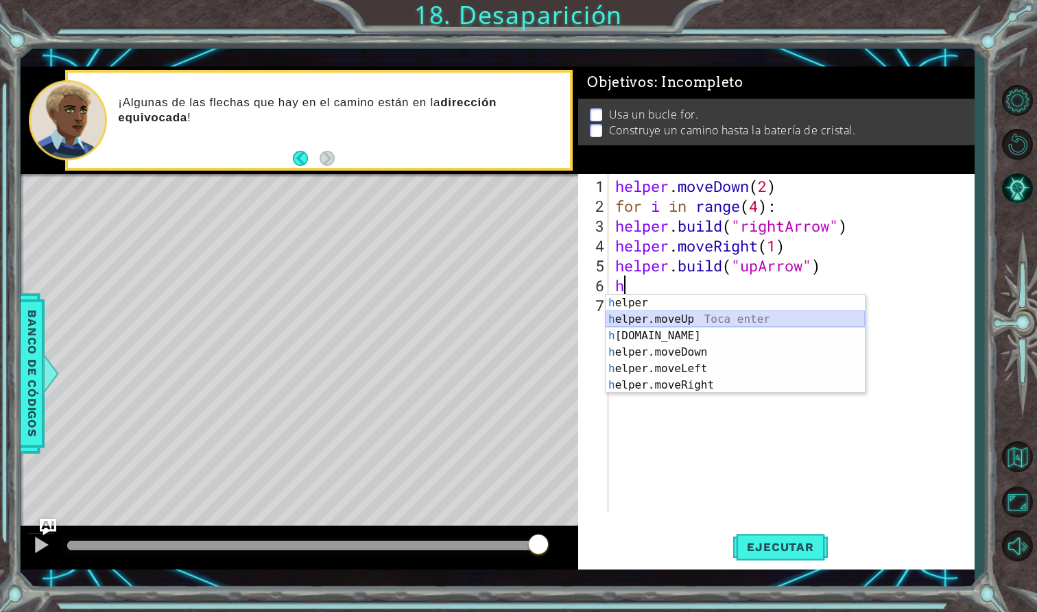
click at [658, 314] on div "h elper Toca enter h elper.moveUp Toca enter h [DOMAIN_NAME] Toca enter h elper…" at bounding box center [735, 361] width 259 height 132
type textarea "helper.moveUp(1)"
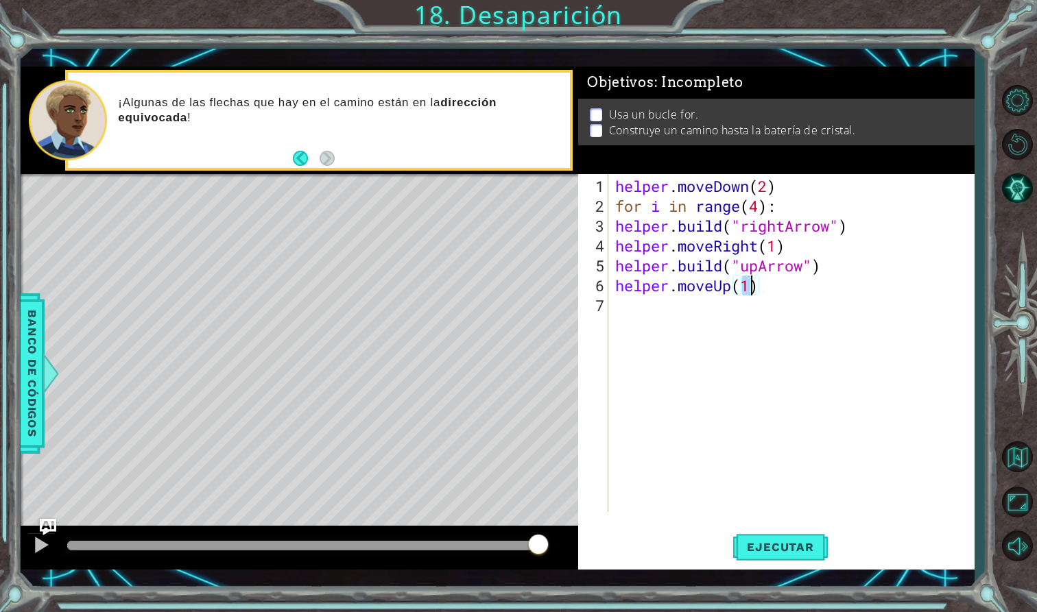
click at [660, 326] on div "helper . moveDown ( 2 ) for i in range ( 4 ) : helper . build ( "rightArrow" ) …" at bounding box center [795, 365] width 366 height 378
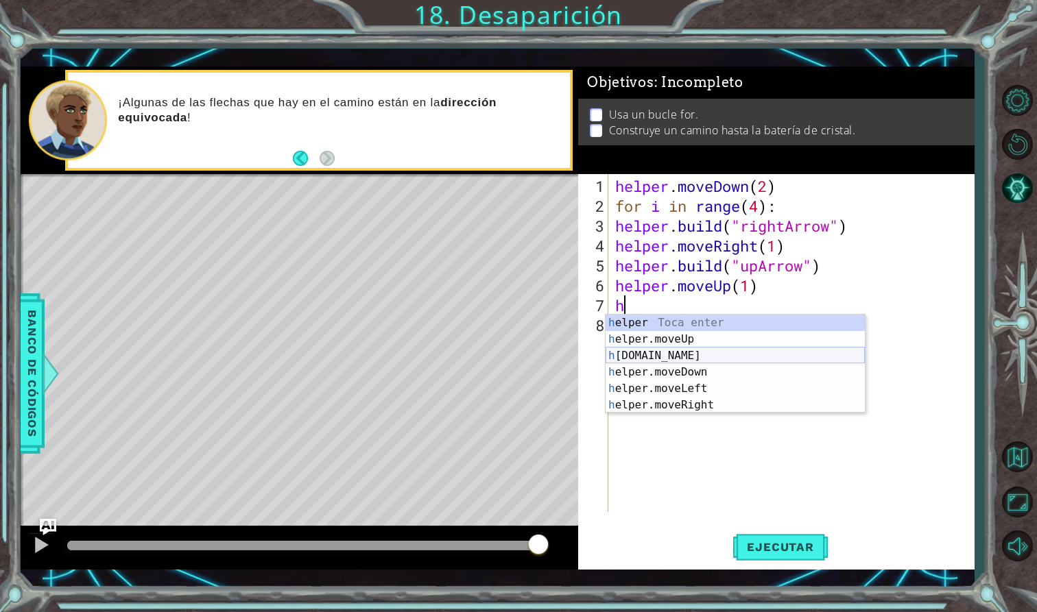
click at [682, 355] on div "h elper Toca enter h elper.moveUp Toca enter h [DOMAIN_NAME] Toca enter h elper…" at bounding box center [735, 381] width 259 height 132
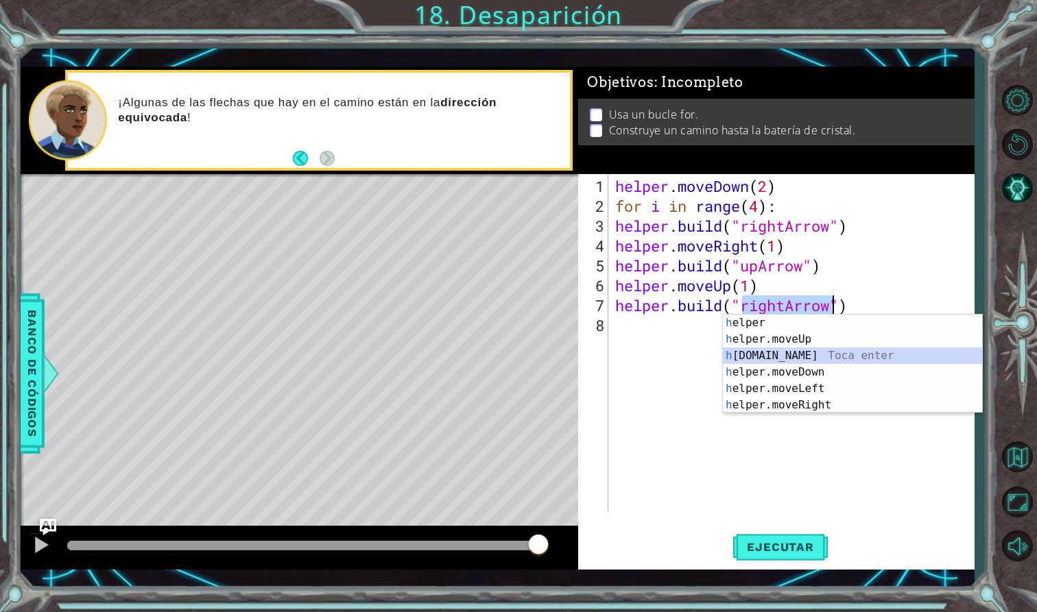
scroll to position [0, 6]
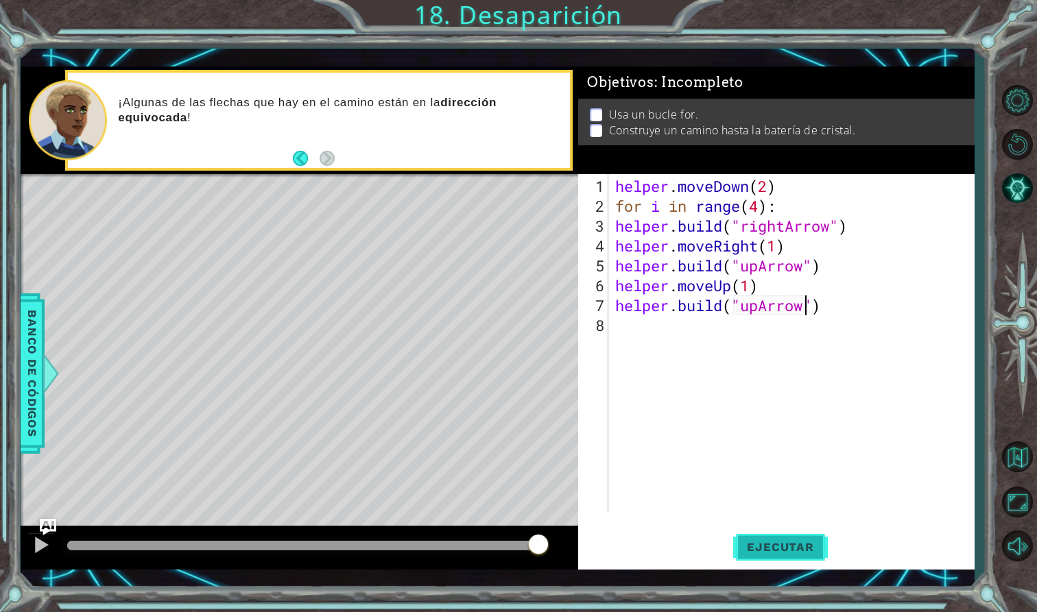
click at [769, 538] on button "Ejecutar" at bounding box center [780, 548] width 94 height 40
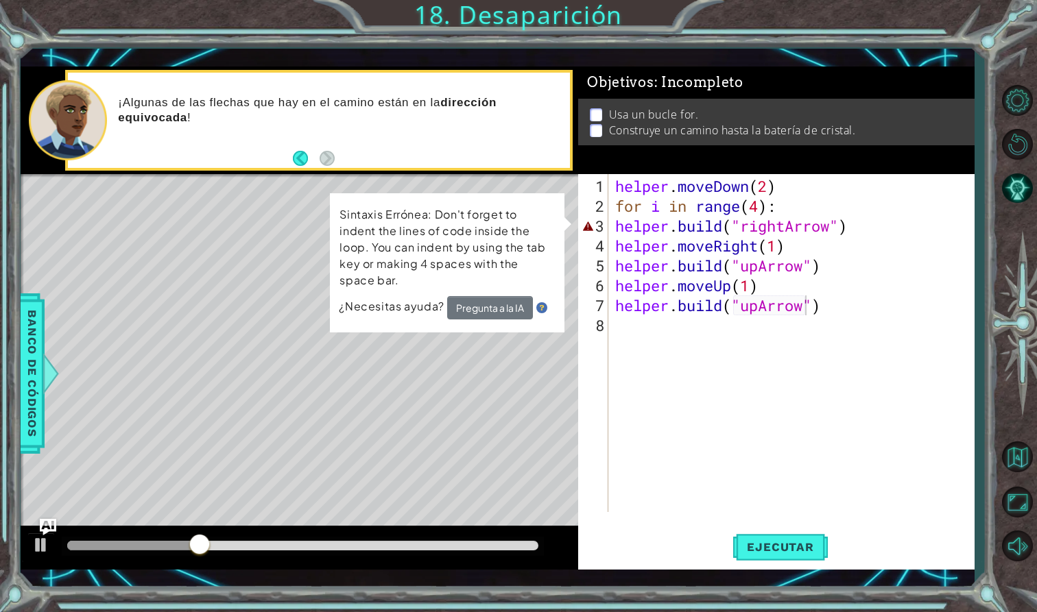
click at [610, 228] on div "[DOMAIN_NAME]("upArrow") 1 2 3 4 5 6 7 8 helper . moveDown ( 2 ) for i in range…" at bounding box center [774, 343] width 392 height 338
click at [613, 225] on div "helper . moveDown ( 2 ) for i in range ( 4 ) : helper . build ( "rightArrow" ) …" at bounding box center [795, 365] width 366 height 378
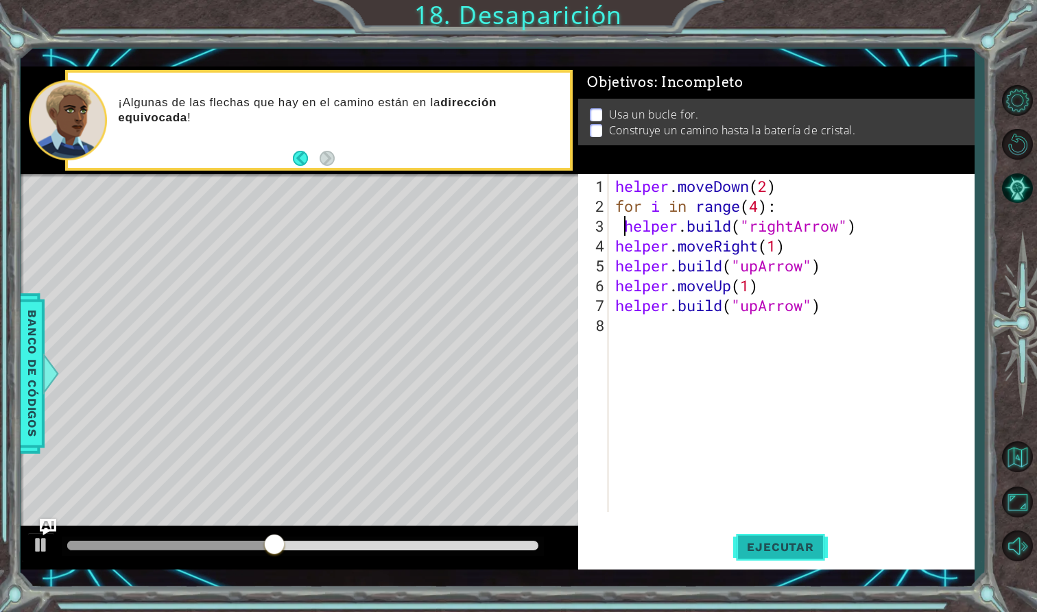
click at [769, 547] on span "Ejecutar" at bounding box center [780, 547] width 94 height 14
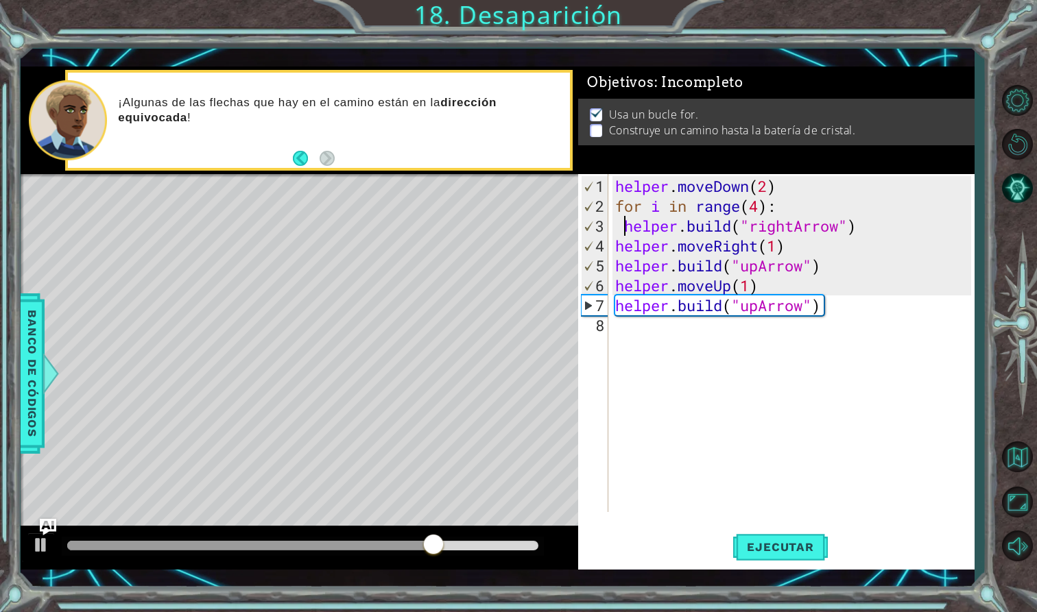
click at [804, 269] on div "helper . moveDown ( 2 ) for i in range ( 4 ) : helper . build ( "rightArrow" ) …" at bounding box center [795, 365] width 366 height 378
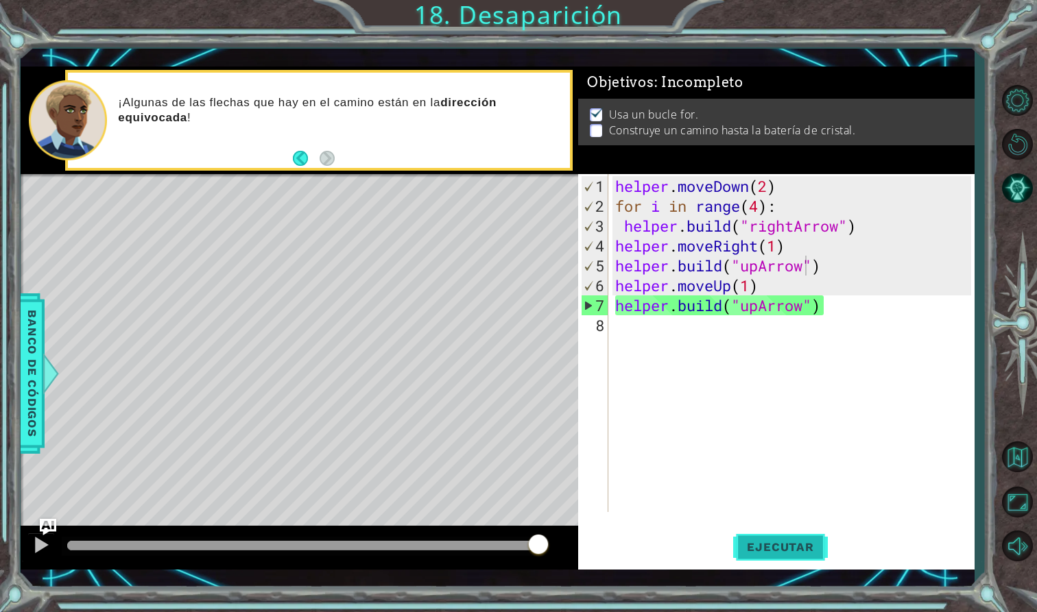
click at [778, 549] on span "Ejecutar" at bounding box center [780, 547] width 94 height 14
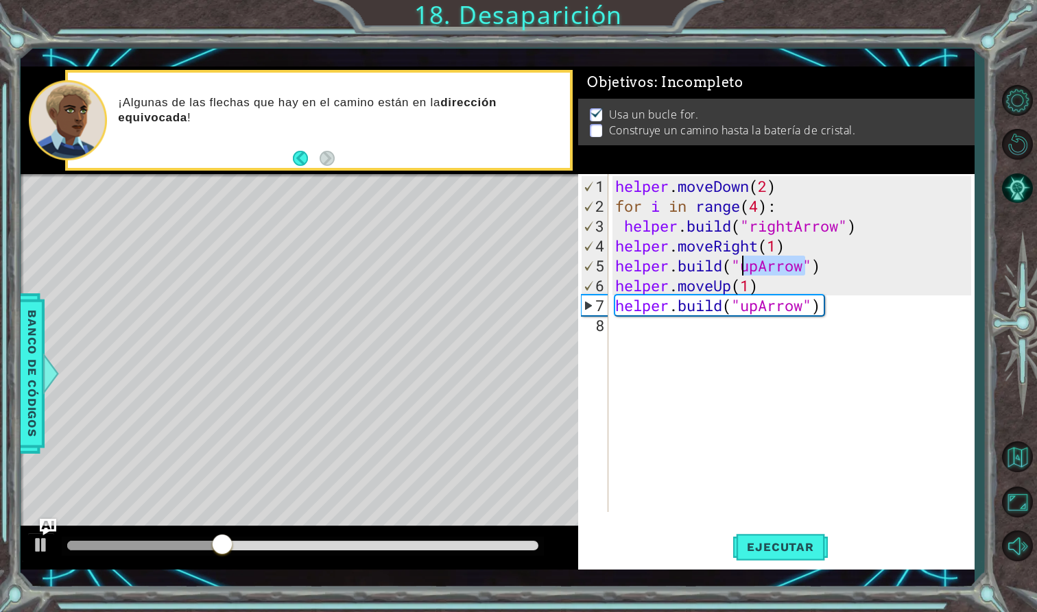
drag, startPoint x: 803, startPoint y: 269, endPoint x: 743, endPoint y: 268, distance: 59.7
click at [743, 268] on div "helper . moveDown ( 2 ) for i in range ( 4 ) : helper . build ( "rightArrow" ) …" at bounding box center [795, 365] width 366 height 378
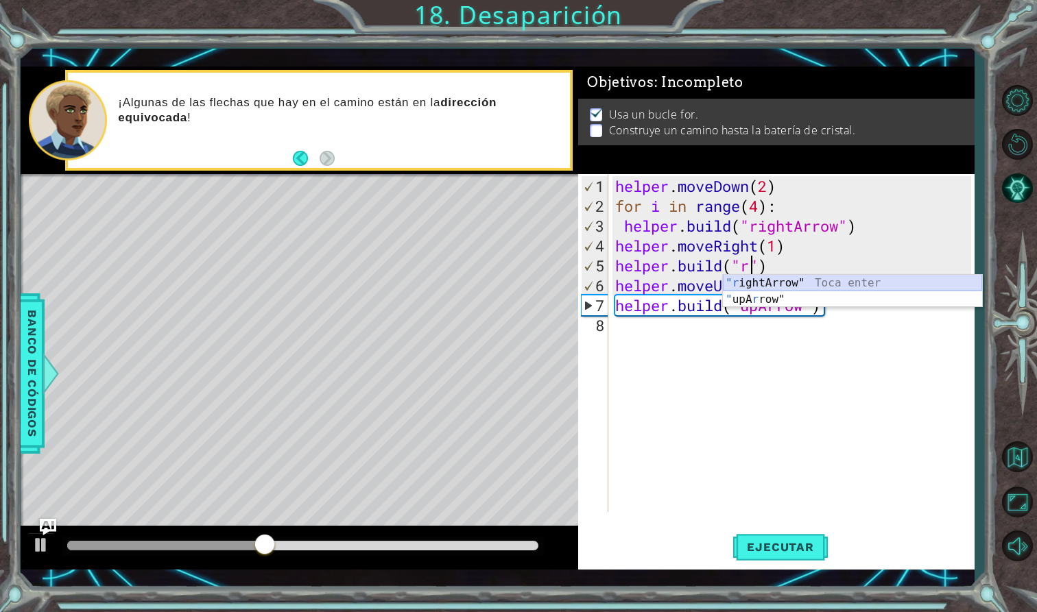
click at [763, 283] on div ""r ightArrow" Toca enter " upA r row" Toca enter" at bounding box center [852, 308] width 259 height 66
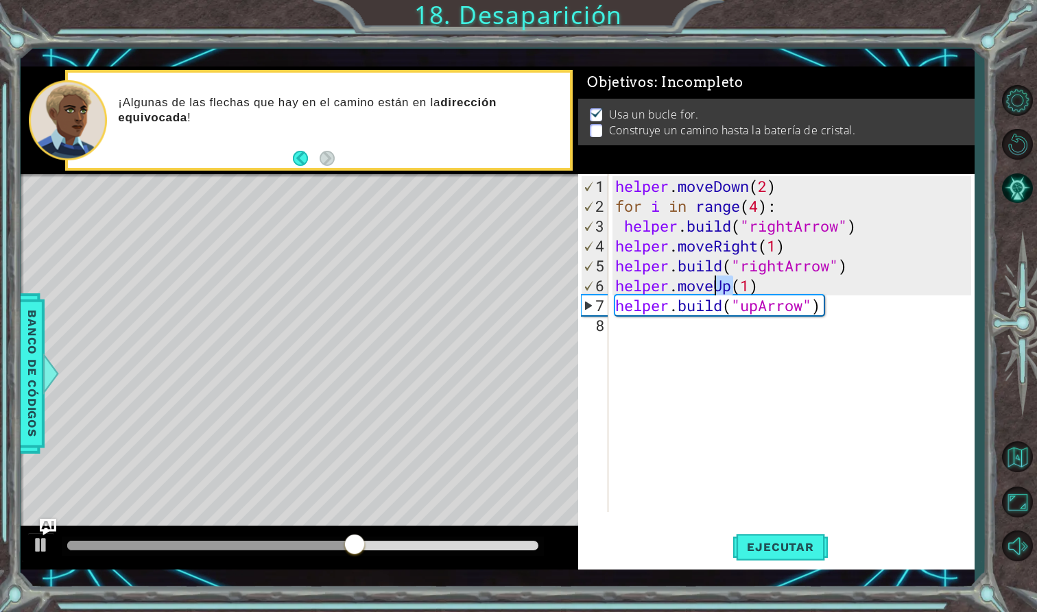
drag, startPoint x: 734, startPoint y: 288, endPoint x: 713, endPoint y: 288, distance: 21.3
click at [713, 288] on div "helper . moveDown ( 2 ) for i in range ( 4 ) : helper . build ( "rightArrow" ) …" at bounding box center [795, 365] width 366 height 378
click at [687, 307] on div "helper.moveR ight Toca enter" at bounding box center [735, 319] width 259 height 49
drag, startPoint x: 806, startPoint y: 310, endPoint x: 743, endPoint y: 312, distance: 63.1
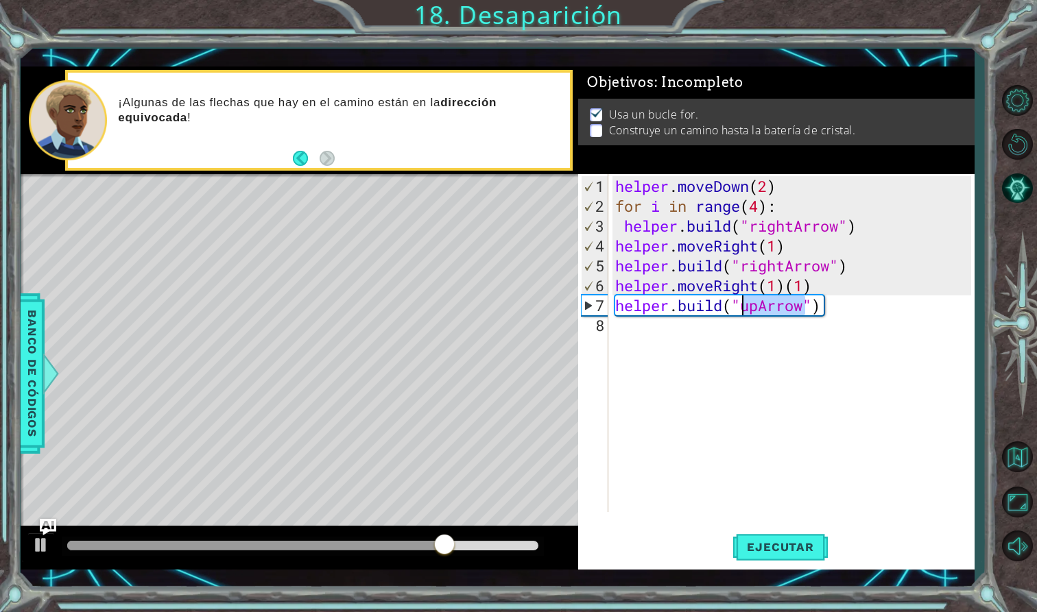
click at [743, 312] on div "helper . moveDown ( 2 ) for i in range ( 4 ) : helper . build ( "rightArrow" ) …" at bounding box center [795, 365] width 366 height 378
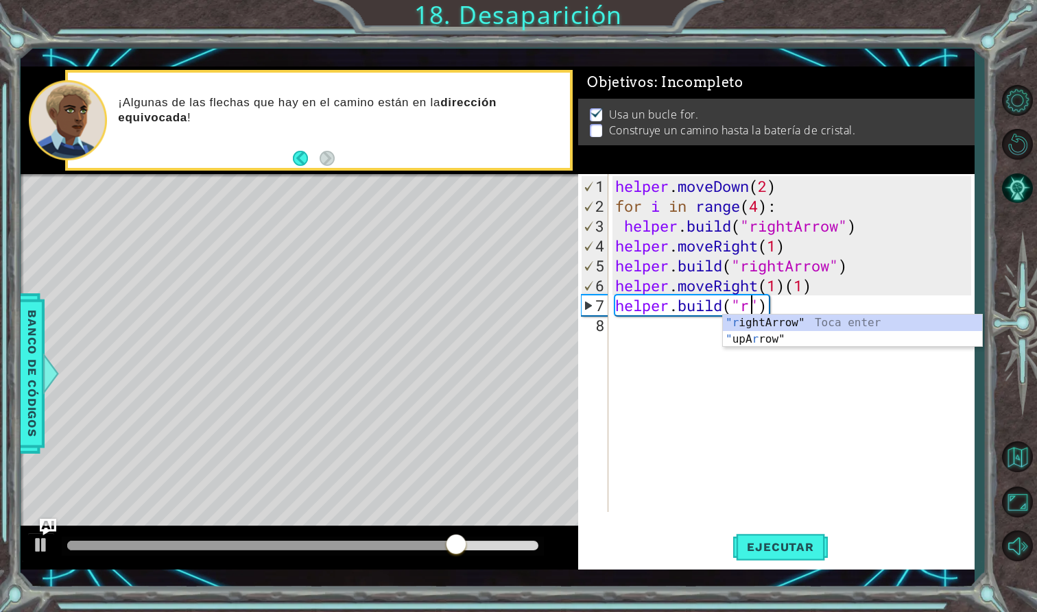
scroll to position [0, 6]
click at [780, 324] on div ""r ightArrow" Toca enter " upA r row" Toca enter" at bounding box center [852, 348] width 259 height 66
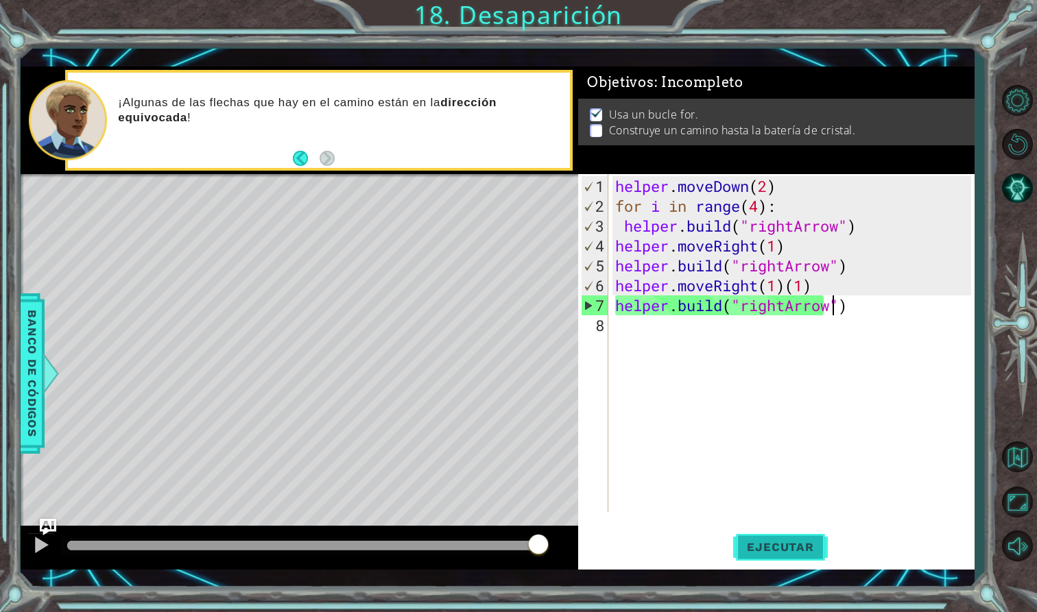
click at [789, 533] on button "Ejecutar" at bounding box center [780, 548] width 94 height 40
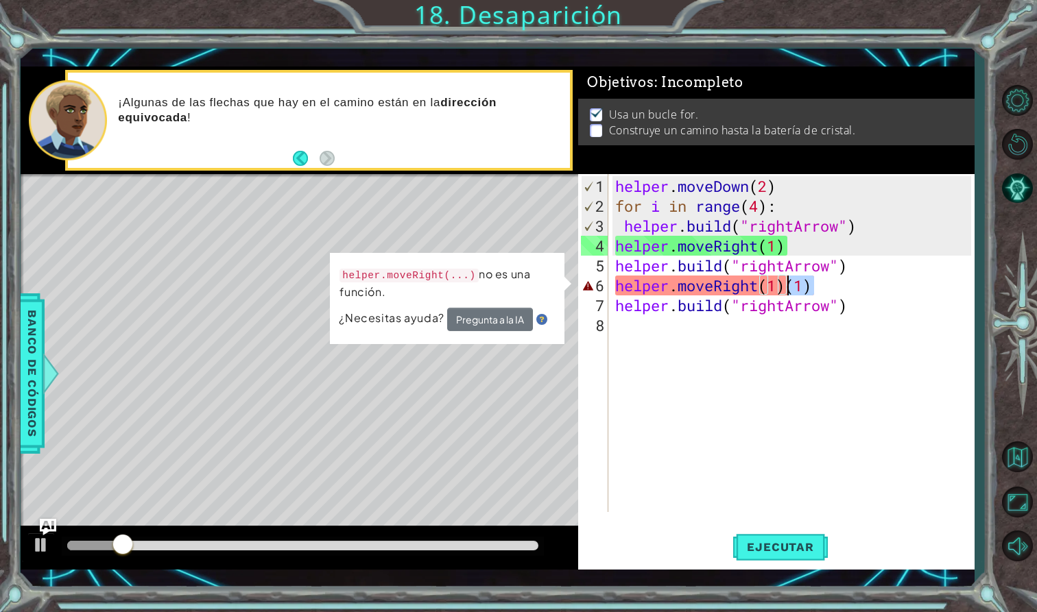
drag, startPoint x: 817, startPoint y: 286, endPoint x: 789, endPoint y: 287, distance: 28.1
click at [789, 287] on div "helper . moveDown ( 2 ) for i in range ( 4 ) : helper . build ( "rightArrow" ) …" at bounding box center [795, 365] width 366 height 378
type textarea "helper.moveRight(1)"
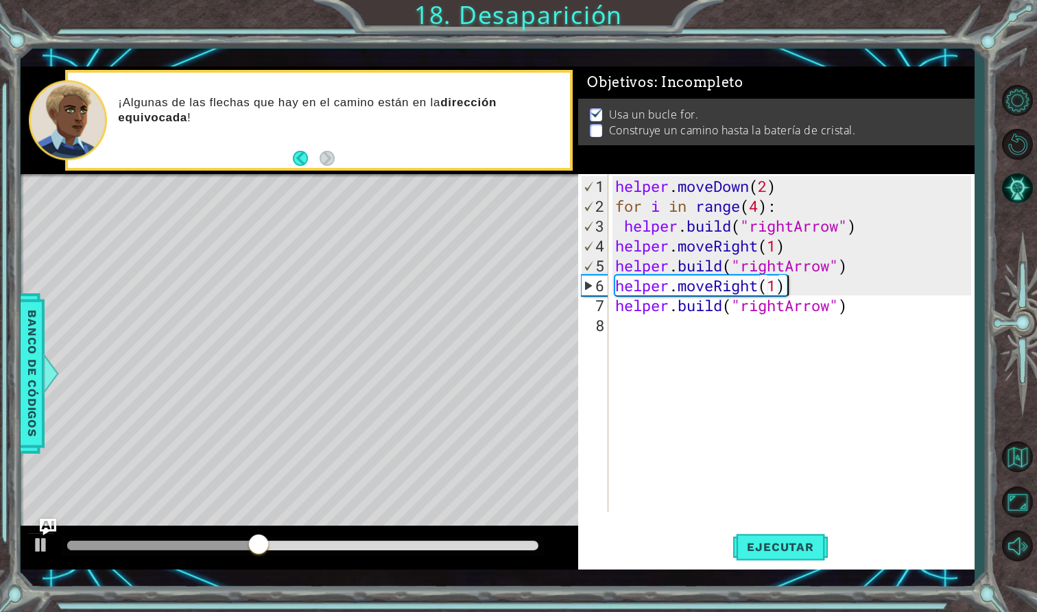
click at [791, 341] on div "helper . moveDown ( 2 ) for i in range ( 4 ) : helper . build ( "rightArrow" ) …" at bounding box center [795, 365] width 366 height 378
click at [793, 536] on button "Ejecutar" at bounding box center [780, 548] width 94 height 40
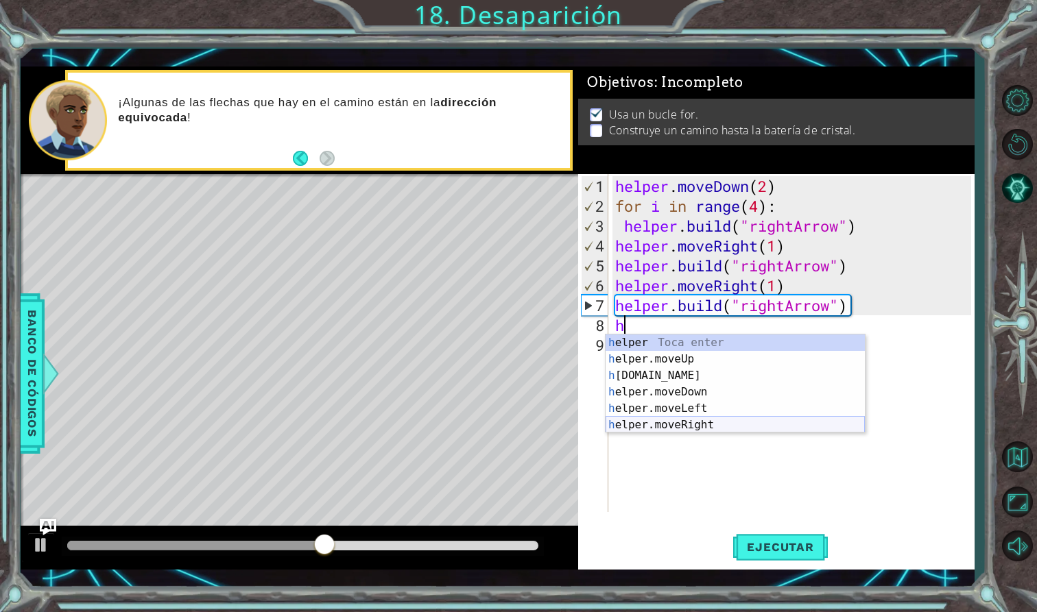
click at [696, 424] on div "h elper Toca enter h elper.moveUp Toca enter h [DOMAIN_NAME] Toca enter h elper…" at bounding box center [735, 401] width 259 height 132
type textarea "helper.moveRight(1)"
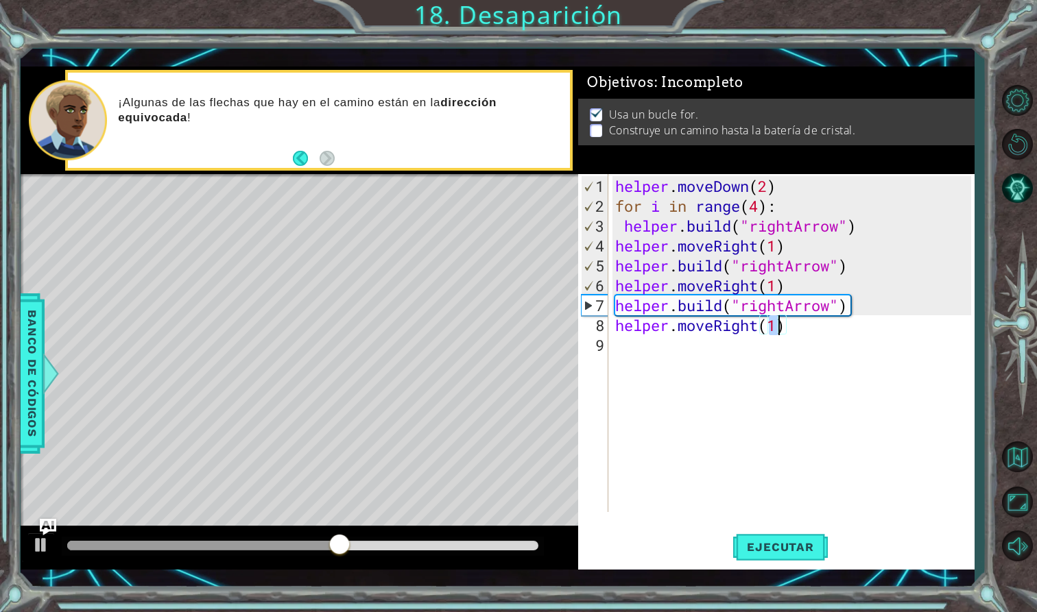
click at [638, 358] on div "helper . moveDown ( 2 ) for i in range ( 4 ) : helper . build ( "rightArrow" ) …" at bounding box center [795, 365] width 366 height 378
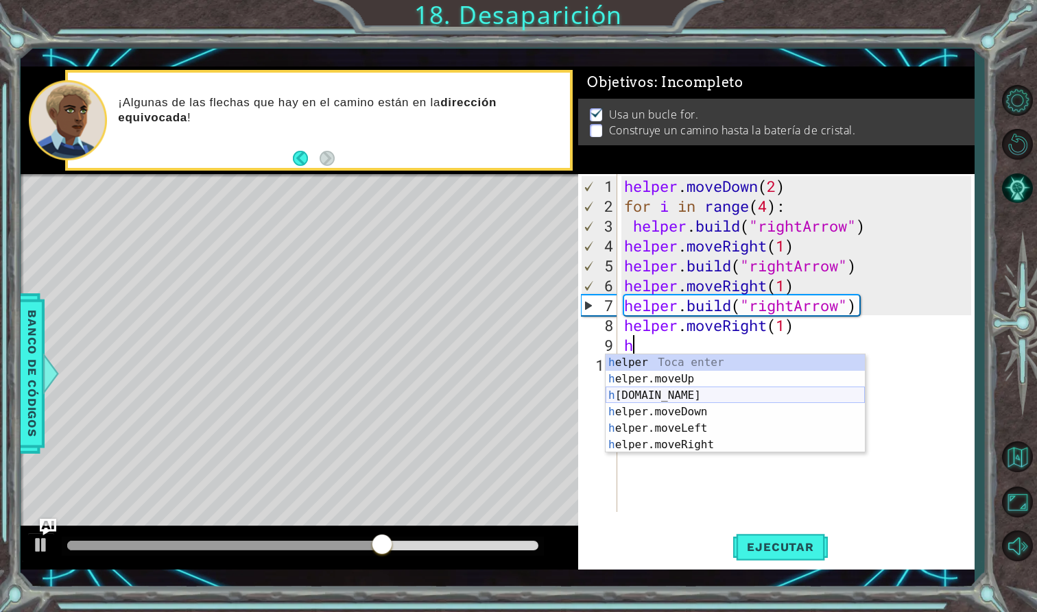
click at [658, 393] on div "h elper Toca enter h elper.moveUp Toca enter h [DOMAIN_NAME] Toca enter h elper…" at bounding box center [735, 421] width 259 height 132
type textarea "[DOMAIN_NAME]("rightArrow")"
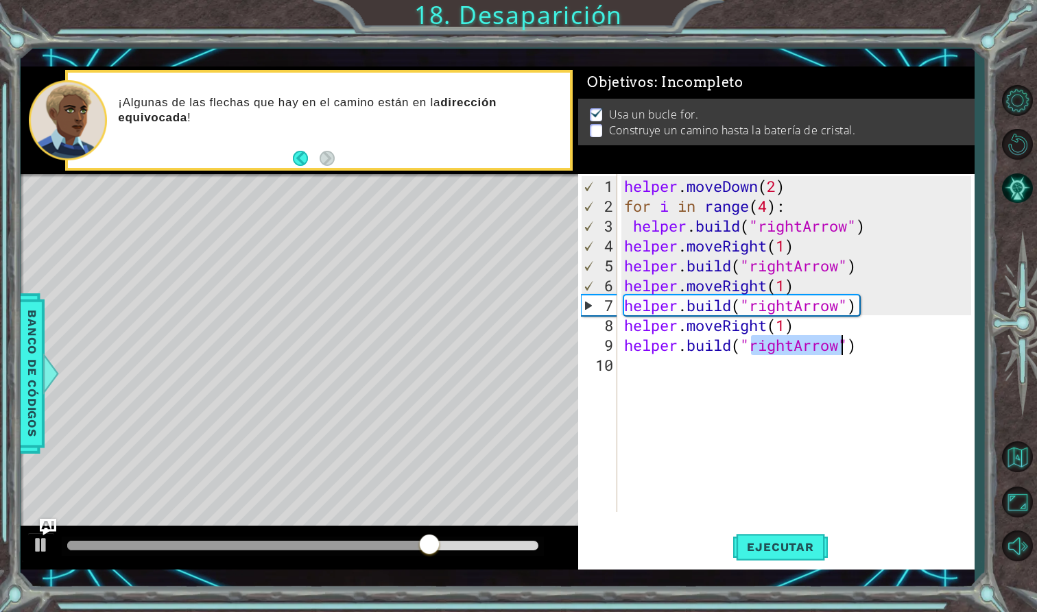
click at [631, 375] on div "helper . moveDown ( 2 ) for i in range ( 4 ) : helper . build ( "rightArrow" ) …" at bounding box center [799, 365] width 357 height 378
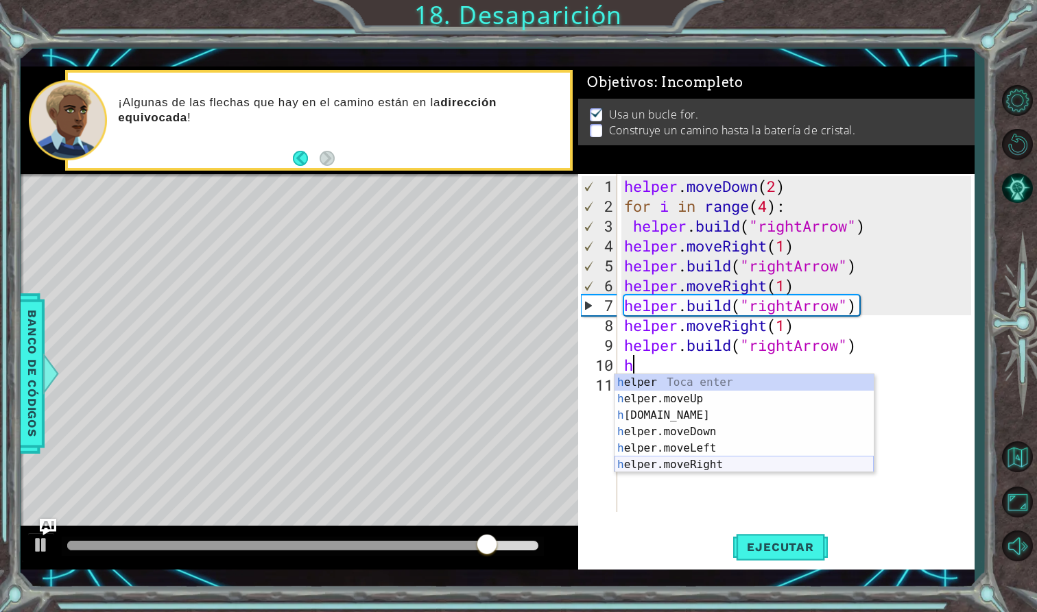
click at [709, 463] on div "h elper Toca enter h elper.moveUp Toca enter h [DOMAIN_NAME] Toca enter h elper…" at bounding box center [743, 440] width 259 height 132
type textarea "helper.moveRight(1)"
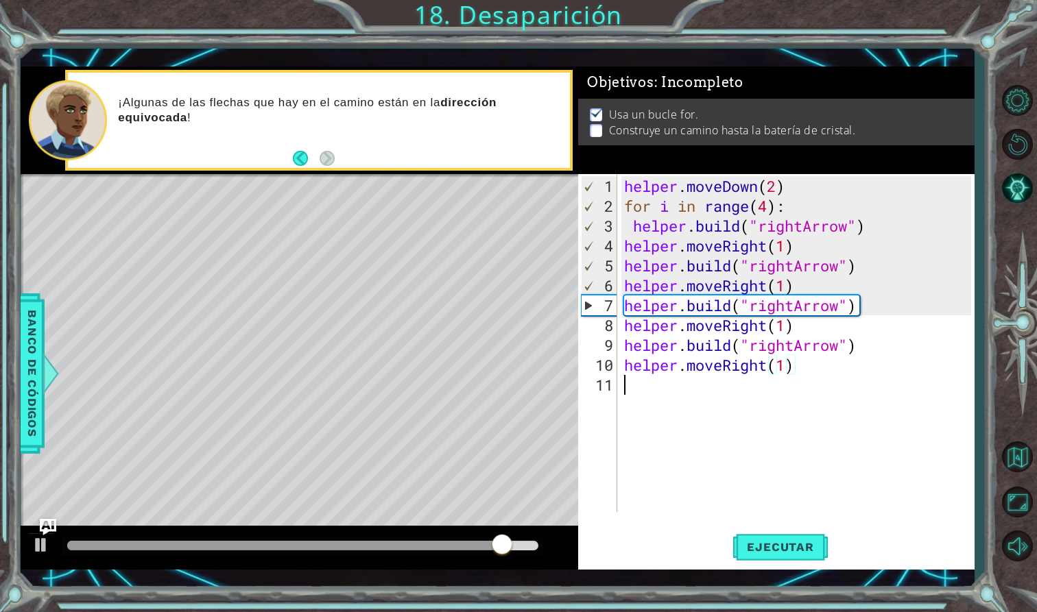
click at [660, 407] on div "helper . moveDown ( 2 ) for i in range ( 4 ) : helper . build ( "rightArrow" ) …" at bounding box center [799, 365] width 357 height 378
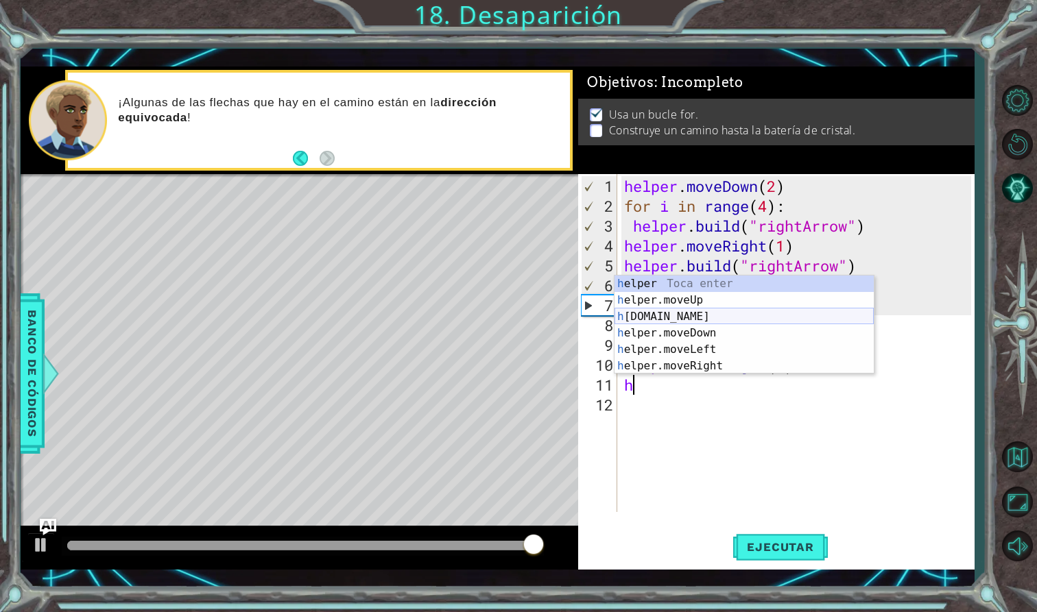
click at [668, 317] on div "h elper Toca enter h elper.moveUp Toca enter h [DOMAIN_NAME] Toca enter h elper…" at bounding box center [743, 342] width 259 height 132
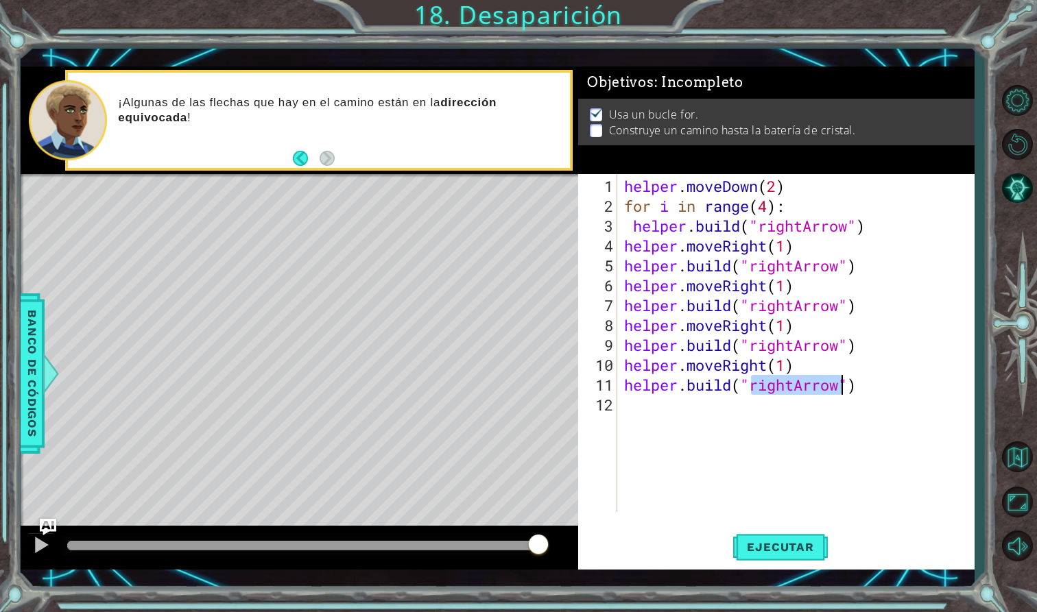
scroll to position [0, 6]
type textarea "[DOMAIN_NAME]("upArrow")"
click at [630, 418] on div "helper . moveDown ( 2 ) for i in range ( 4 ) : helper . build ( "rightArrow" ) …" at bounding box center [799, 365] width 357 height 378
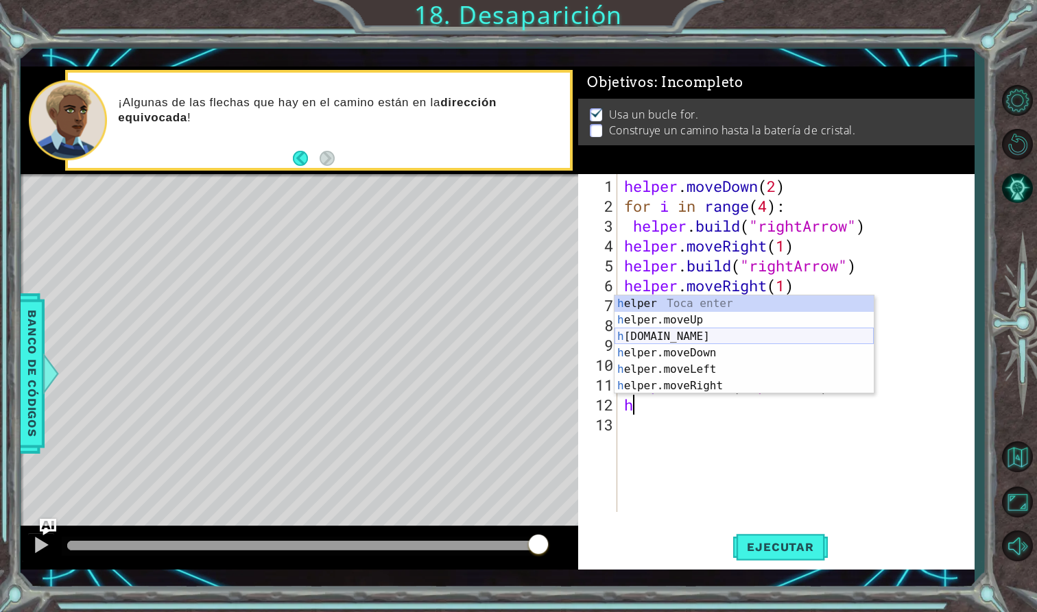
click at [671, 334] on div "h elper Toca enter h elper.moveUp Toca enter h [DOMAIN_NAME] Toca enter h elper…" at bounding box center [743, 362] width 259 height 132
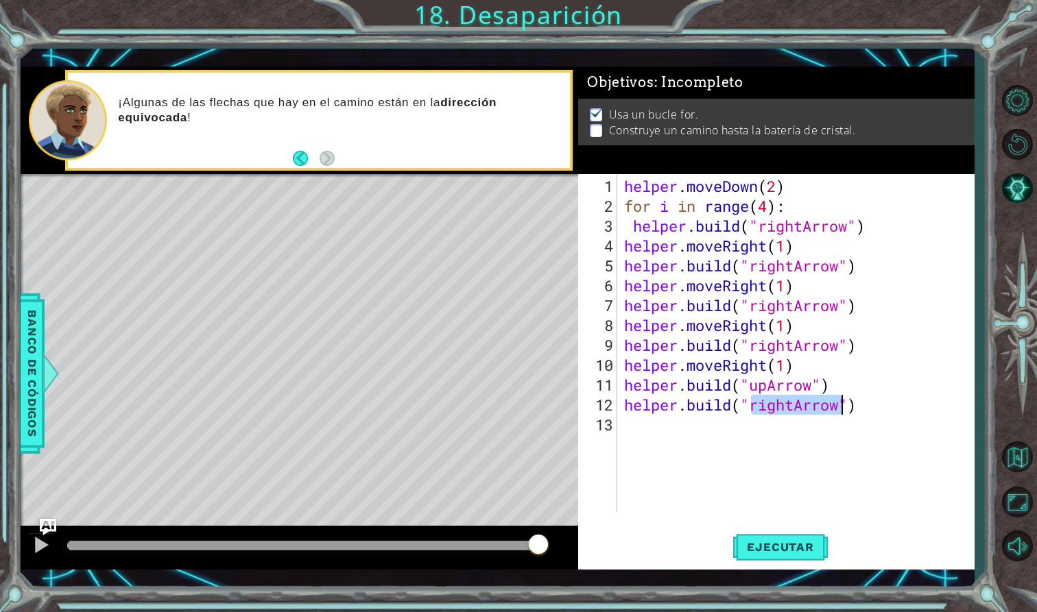
scroll to position [0, 6]
click at [778, 551] on span "Ejecutar" at bounding box center [780, 547] width 94 height 14
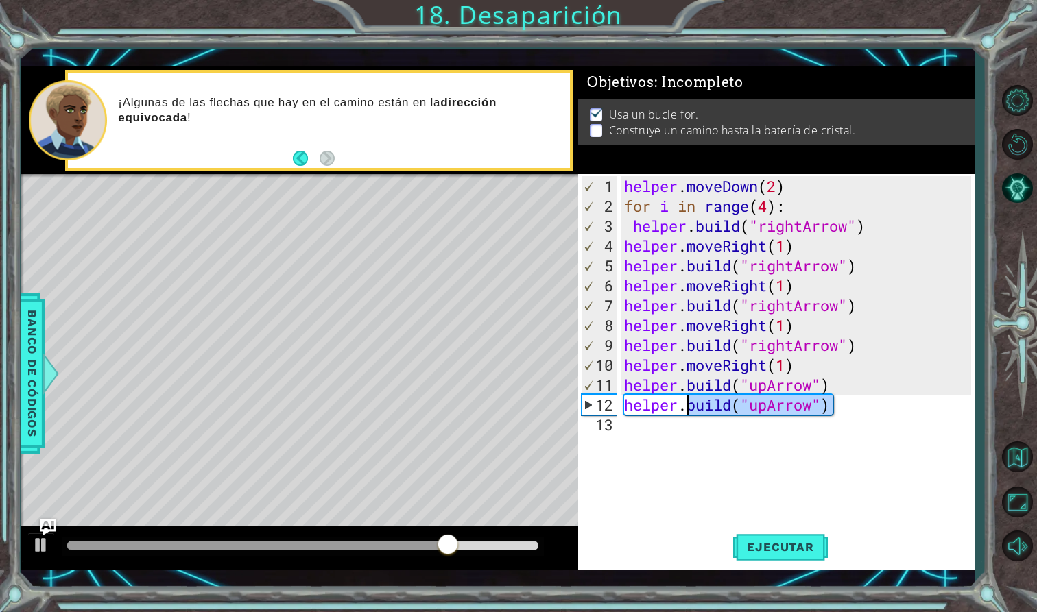
drag, startPoint x: 838, startPoint y: 412, endPoint x: 687, endPoint y: 408, distance: 150.9
click at [687, 408] on div "helper . moveDown ( 2 ) for i in range ( 4 ) : helper . build ( "rightArrow" ) …" at bounding box center [799, 365] width 357 height 378
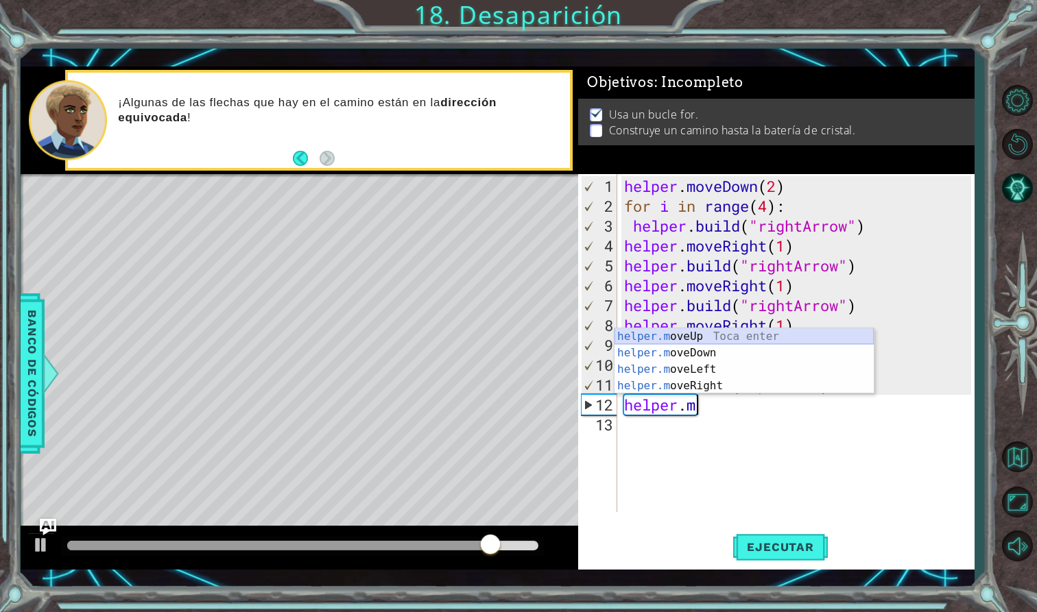
click at [700, 331] on div "helper.m oveUp Toca enter helper.m oveDown Toca enter helper.m oveLeft Toca ent…" at bounding box center [743, 377] width 259 height 99
type textarea "helper.moveUp(1)"
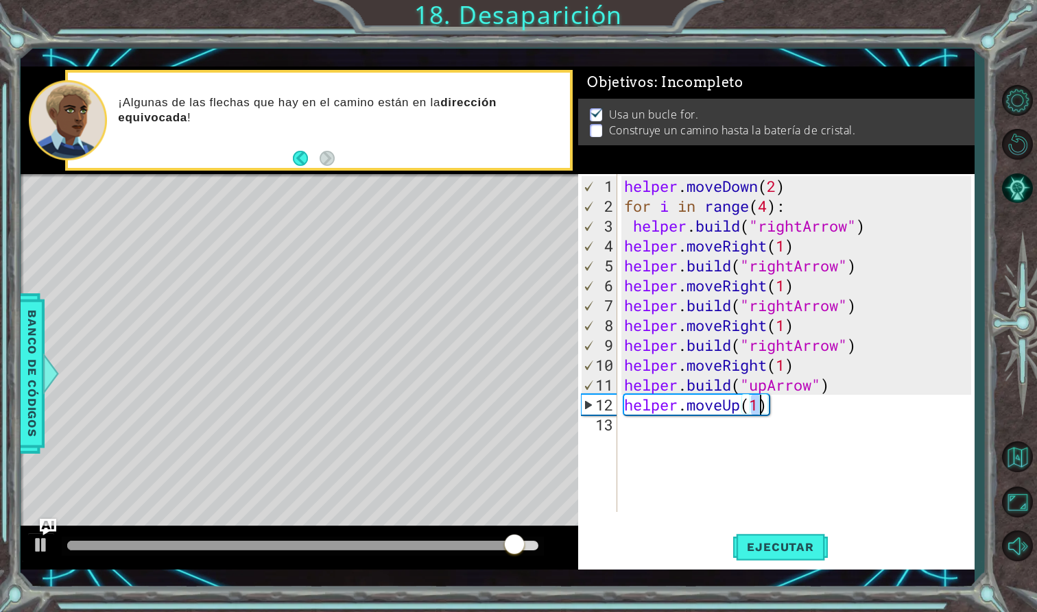
click at [626, 437] on div "helper . moveDown ( 2 ) for i in range ( 4 ) : helper . build ( "rightArrow" ) …" at bounding box center [799, 365] width 357 height 378
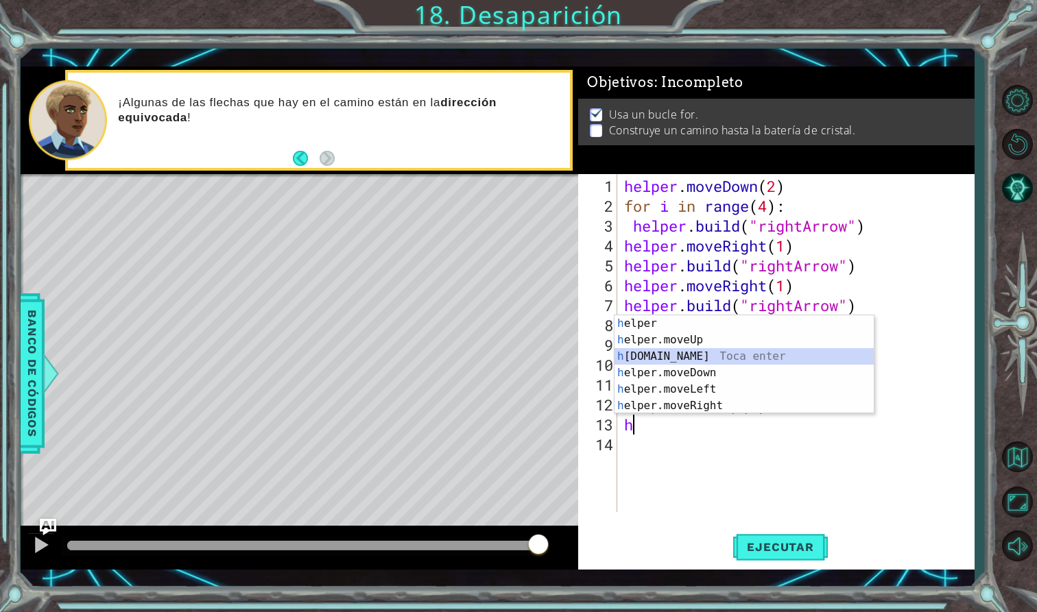
click at [669, 357] on div "h elper Toca enter h elper.moveUp Toca enter h [DOMAIN_NAME] Toca enter h elper…" at bounding box center [743, 381] width 259 height 132
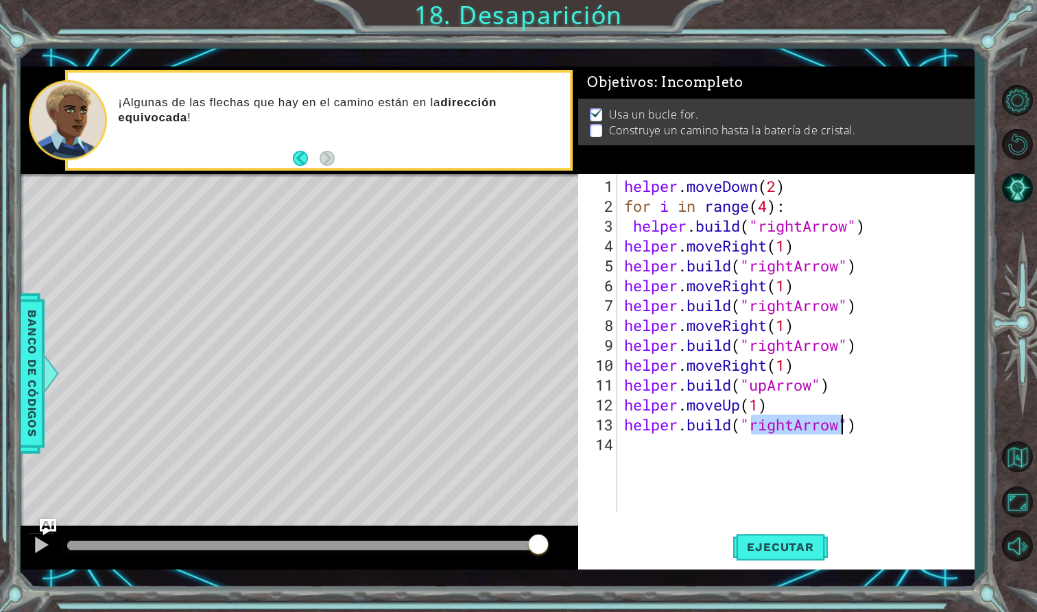
scroll to position [0, 6]
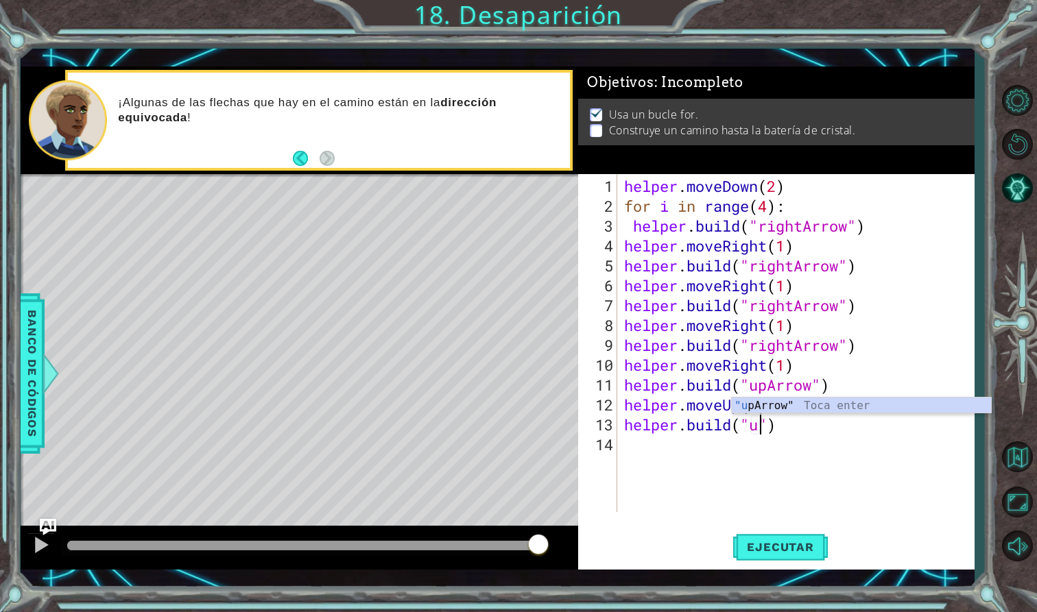
type textarea "[DOMAIN_NAME]("upArrow")"
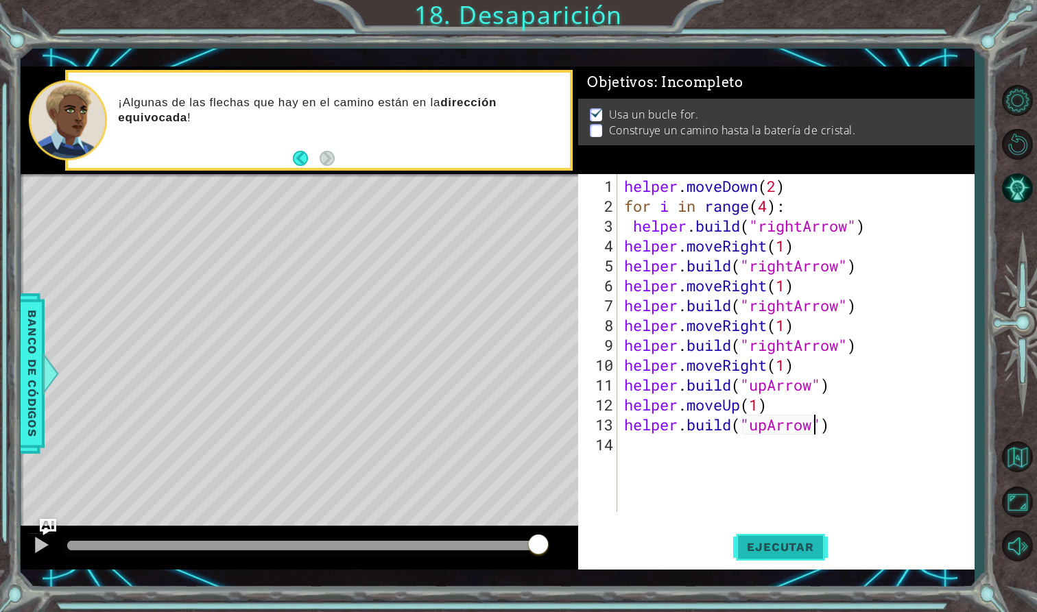
click at [813, 551] on span "Ejecutar" at bounding box center [780, 547] width 94 height 14
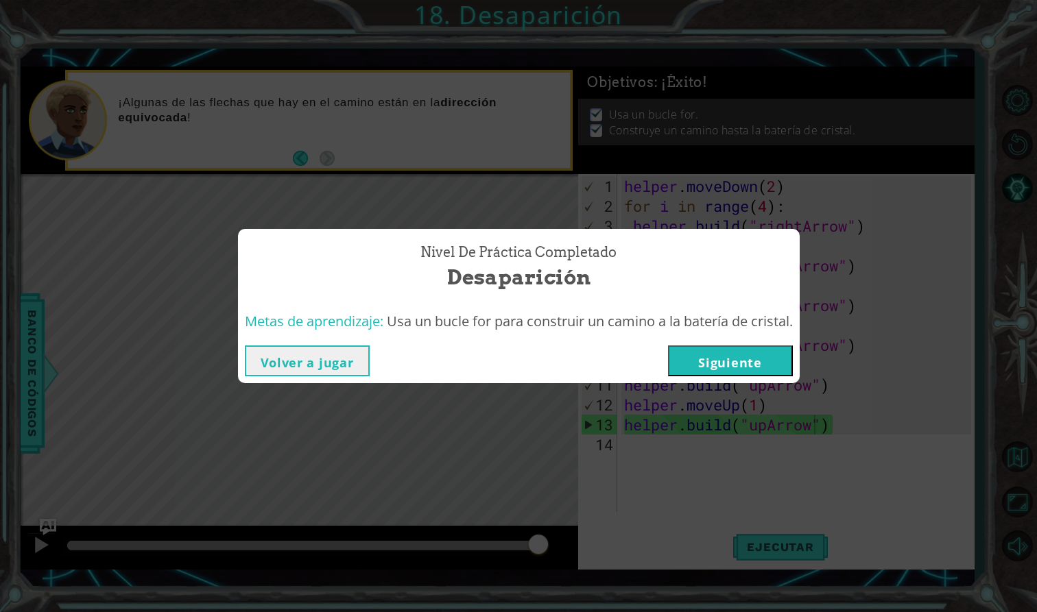
click at [763, 355] on button "Siguiente" at bounding box center [730, 361] width 125 height 31
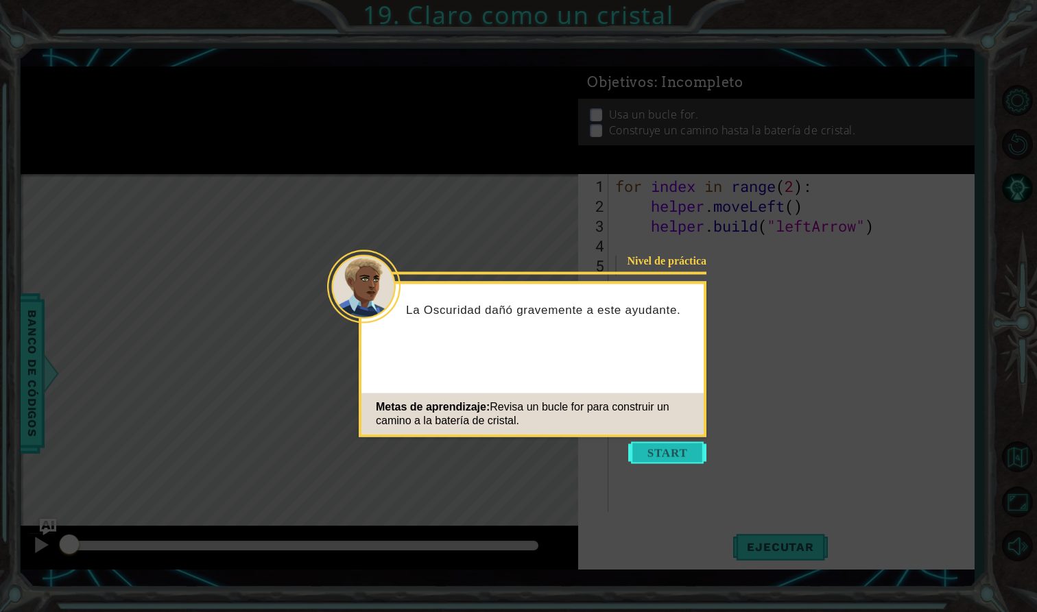
click at [666, 447] on button "Start" at bounding box center [667, 453] width 78 height 22
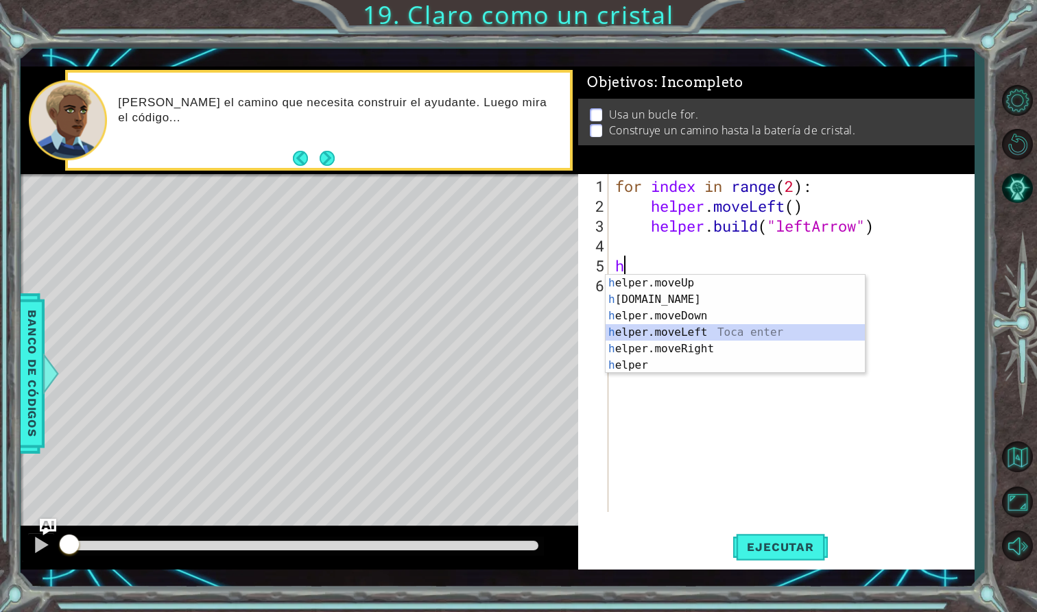
click at [691, 331] on div "h elper.moveUp Toca enter h [DOMAIN_NAME] Toca enter h elper.moveDown Toca ente…" at bounding box center [735, 341] width 259 height 132
type textarea "helper.moveLeft(1)"
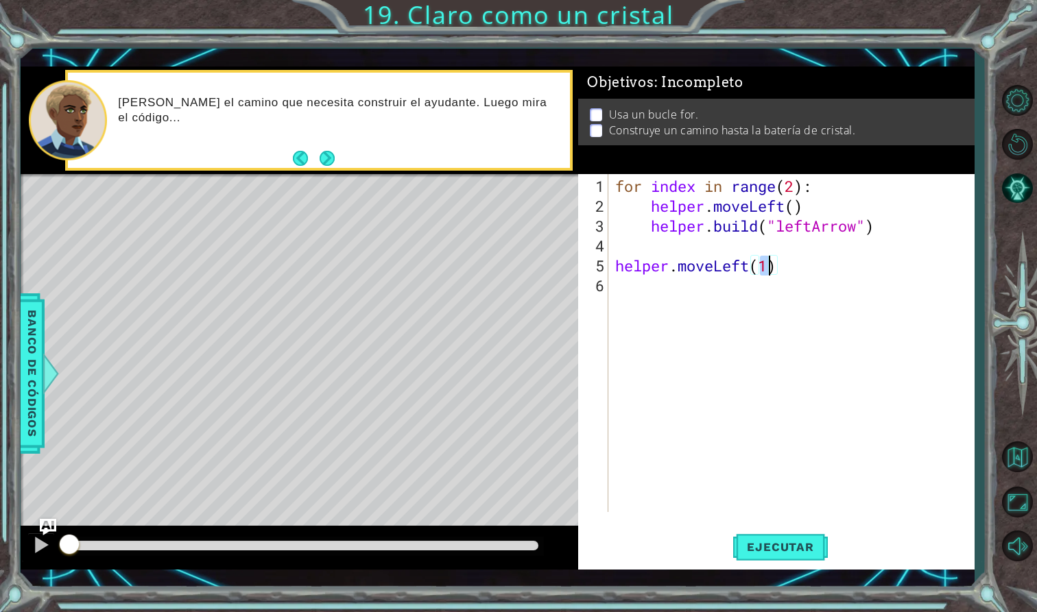
click at [645, 296] on div "for index in range ( 2 ) : helper . moveLeft ( ) helper . build ( "leftArrow" )…" at bounding box center [794, 365] width 365 height 378
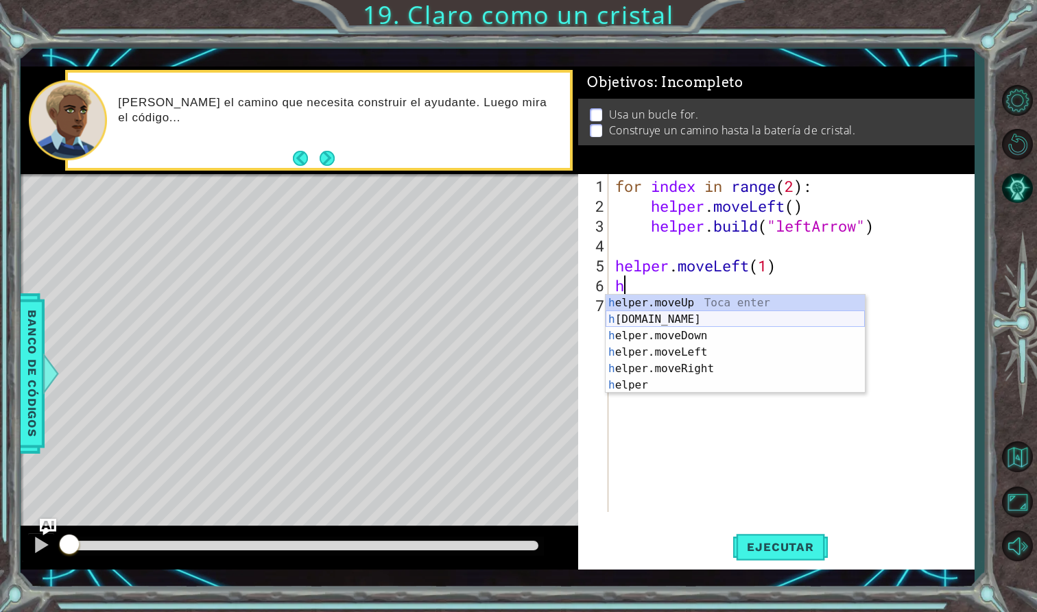
click at [649, 322] on div "h elper.moveUp Toca enter h [DOMAIN_NAME] Toca enter h elper.moveDown Toca ente…" at bounding box center [735, 361] width 259 height 132
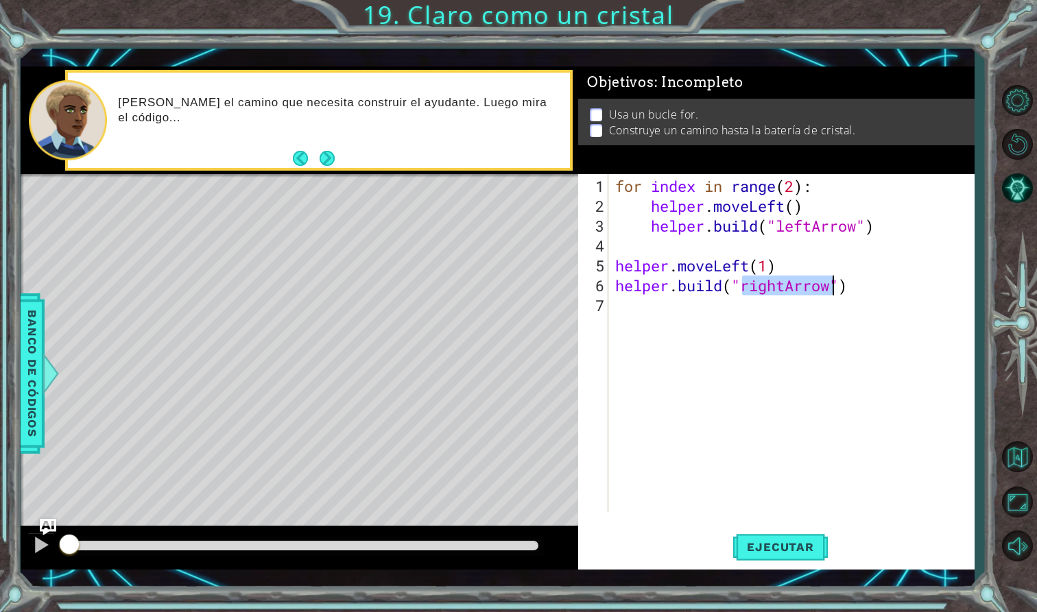
scroll to position [0, 6]
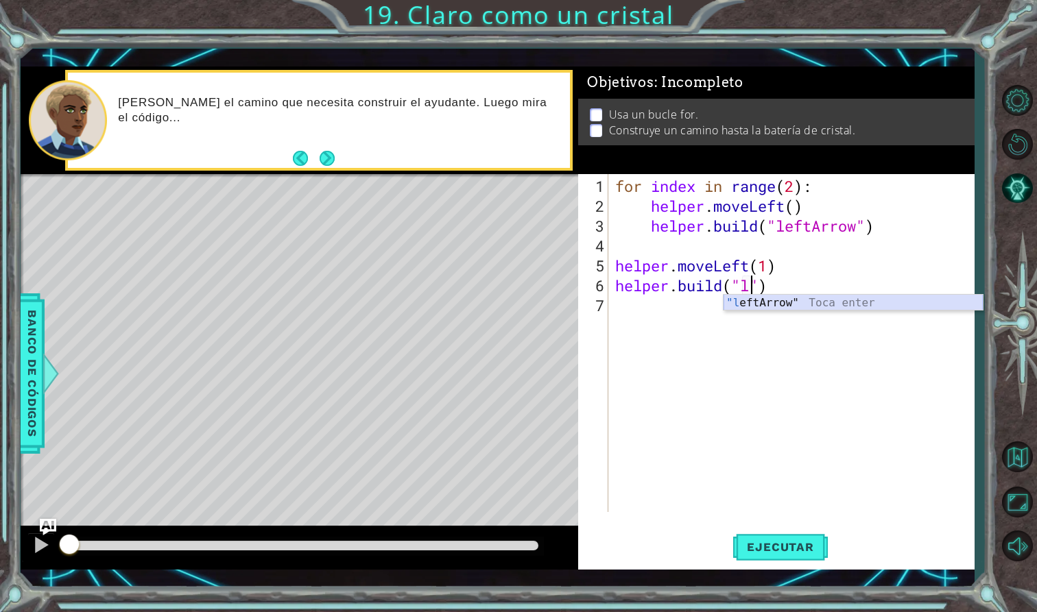
click at [818, 304] on div ""l eftArrow" Toca enter" at bounding box center [852, 319] width 259 height 49
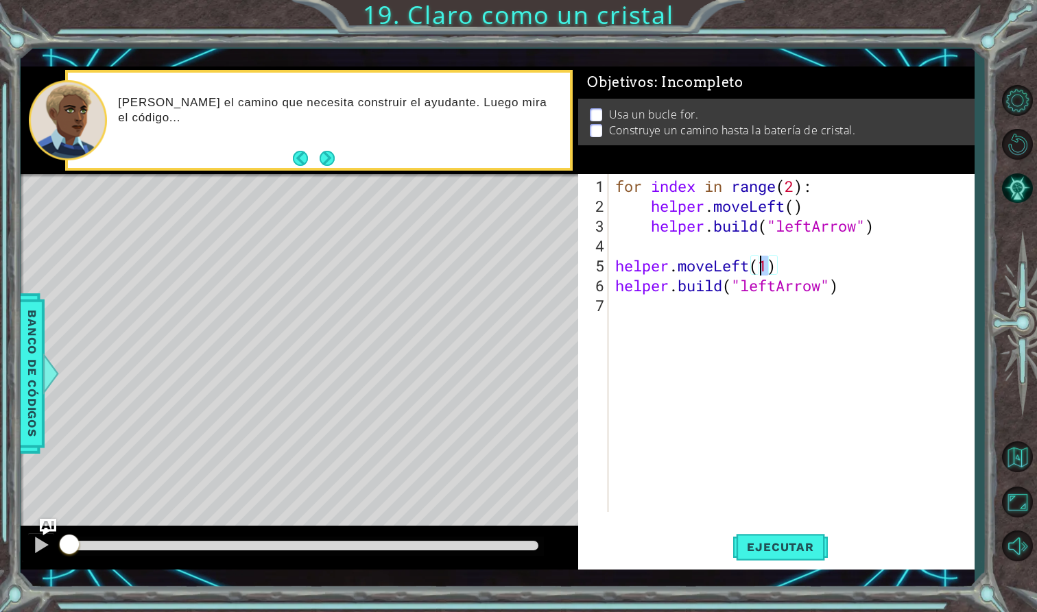
click at [763, 265] on div "for index in range ( 2 ) : helper . moveLeft ( ) helper . build ( "leftArrow" )…" at bounding box center [794, 365] width 365 height 378
click at [752, 542] on span "Ejecutar" at bounding box center [780, 547] width 94 height 14
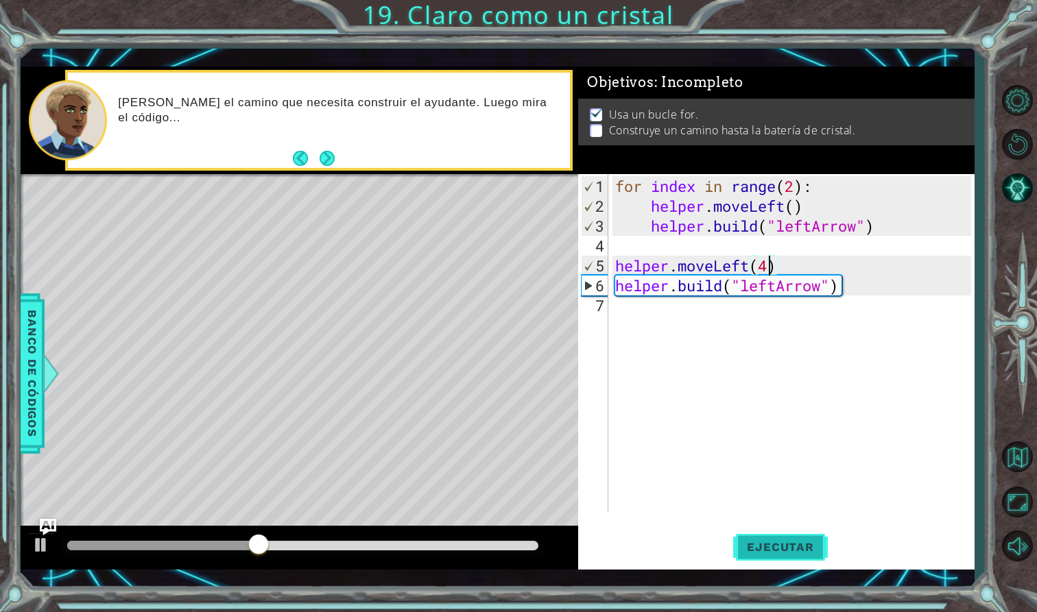
click at [778, 553] on span "Ejecutar" at bounding box center [780, 547] width 94 height 14
drag, startPoint x: 769, startPoint y: 267, endPoint x: 761, endPoint y: 267, distance: 7.6
click at [761, 267] on div "for index in range ( 2 ) : helper . moveLeft ( ) helper . build ( "leftArrow" )…" at bounding box center [794, 365] width 365 height 378
click at [788, 548] on span "Ejecutar" at bounding box center [780, 547] width 94 height 14
click at [759, 264] on div "for index in range ( 2 ) : helper . moveLeft ( ) helper . build ( "leftArrow" )…" at bounding box center [794, 365] width 365 height 378
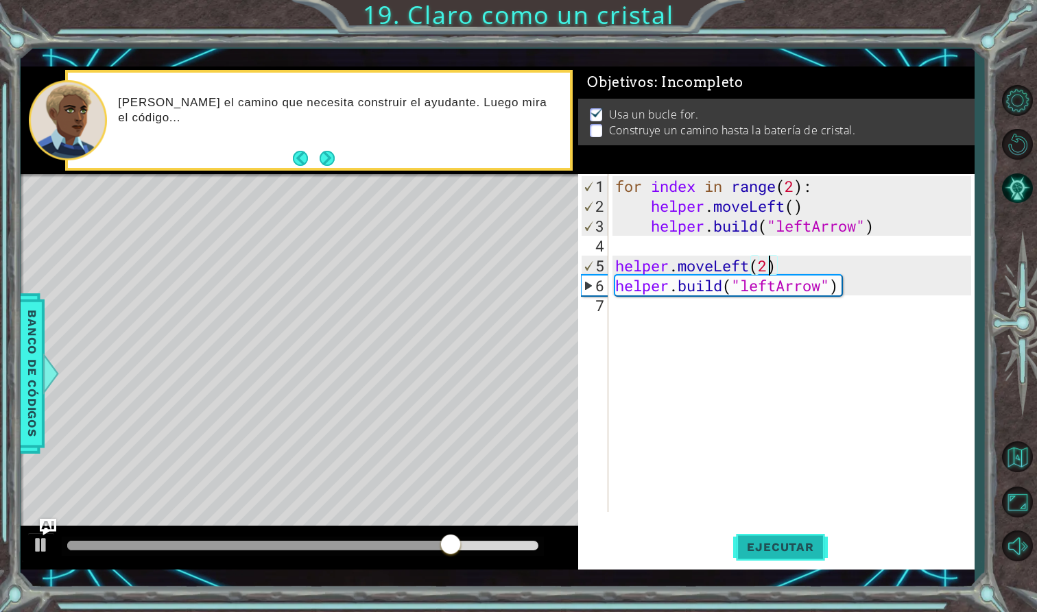
type textarea "helper.moveLeft(2)"
click at [769, 545] on span "Ejecutar" at bounding box center [780, 547] width 94 height 14
click at [618, 308] on div "for index in range ( 2 ) : helper . moveLeft ( ) helper . build ( "leftArrow" )…" at bounding box center [794, 365] width 365 height 378
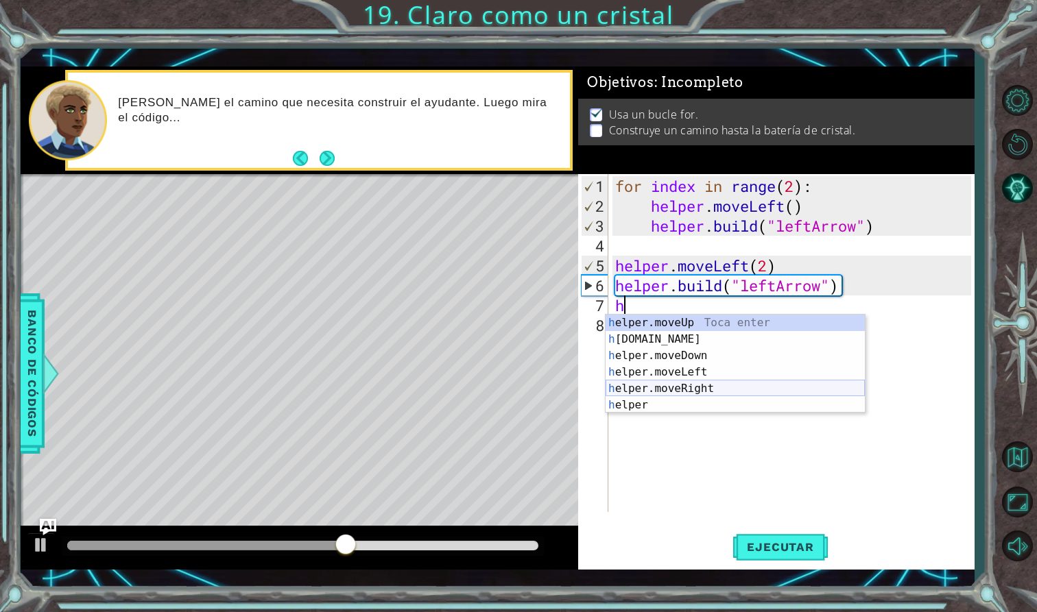
click at [680, 385] on div "h elper.moveUp Toca enter h [DOMAIN_NAME] Toca enter h elper.moveDown Toca ente…" at bounding box center [735, 381] width 259 height 132
type textarea "helper.moveRight(1)"
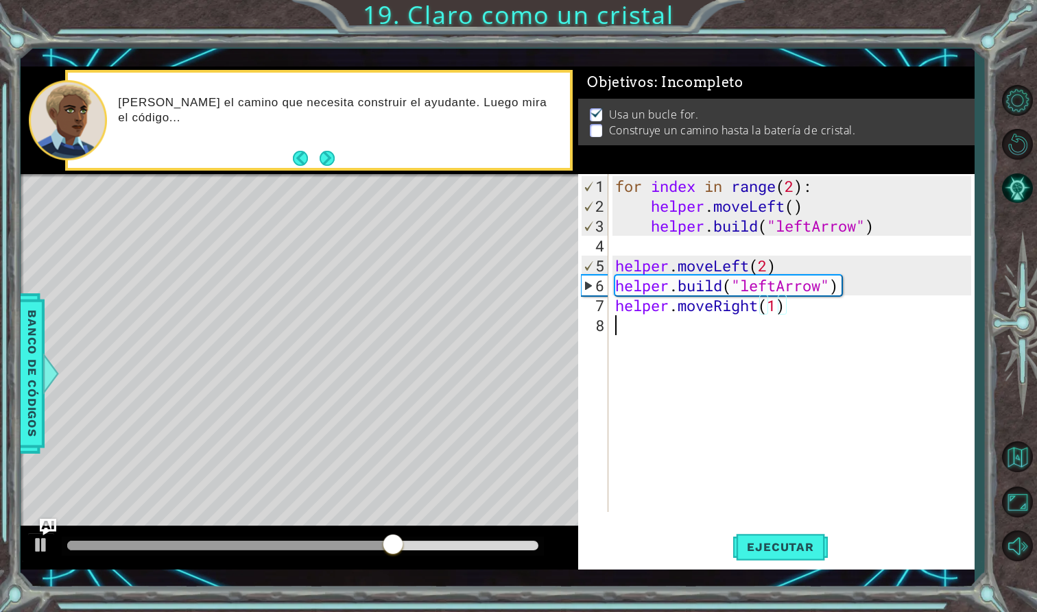
click at [627, 339] on div "for index in range ( 2 ) : helper . moveLeft ( ) helper . build ( "leftArrow" )…" at bounding box center [794, 365] width 365 height 378
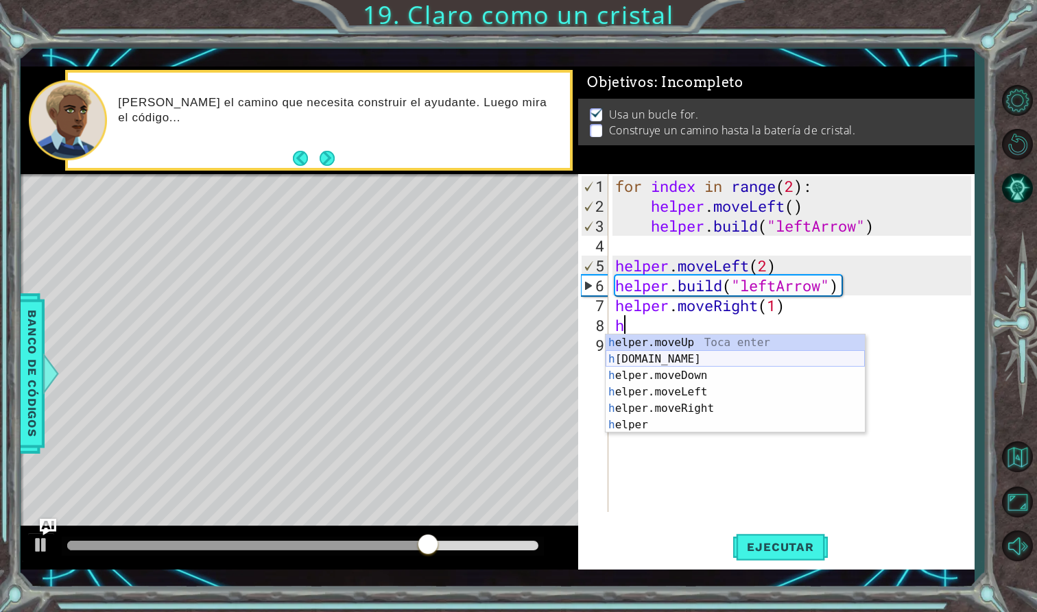
click at [641, 357] on div "h elper.moveUp Toca enter h [DOMAIN_NAME] Toca enter h elper.moveDown Toca ente…" at bounding box center [735, 401] width 259 height 132
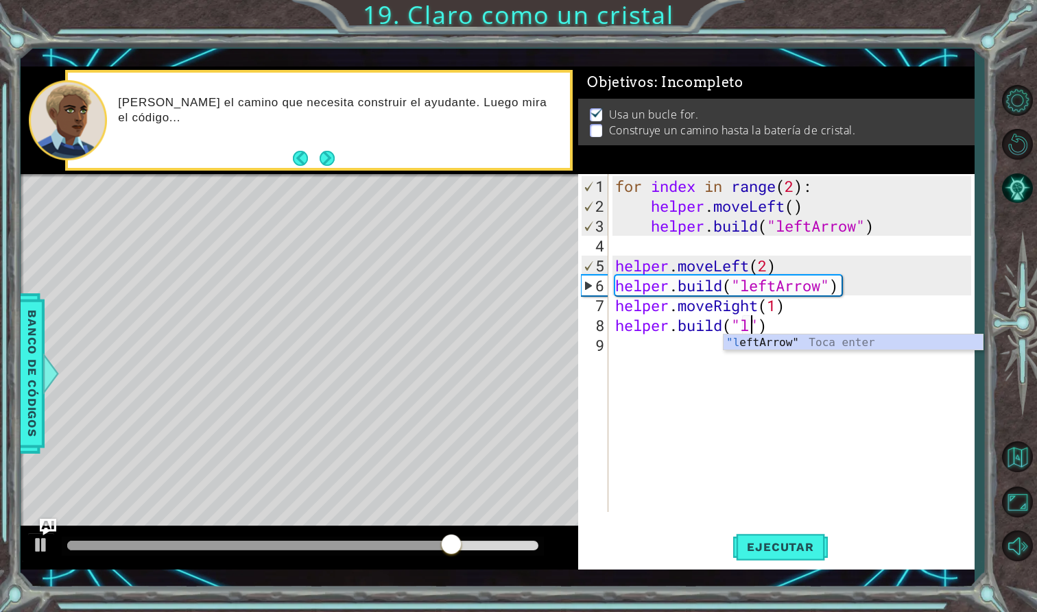
scroll to position [0, 6]
click at [819, 339] on div ""l eftArrow" Toca enter" at bounding box center [852, 359] width 259 height 49
type textarea "[DOMAIN_NAME]("leftArrow")"
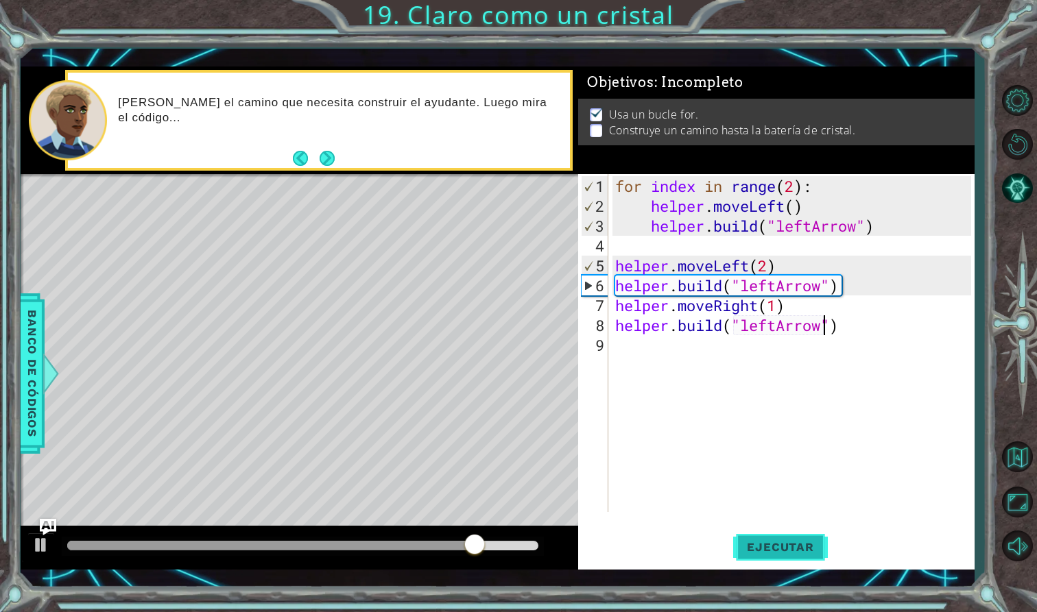
click at [789, 550] on span "Ejecutar" at bounding box center [780, 547] width 94 height 14
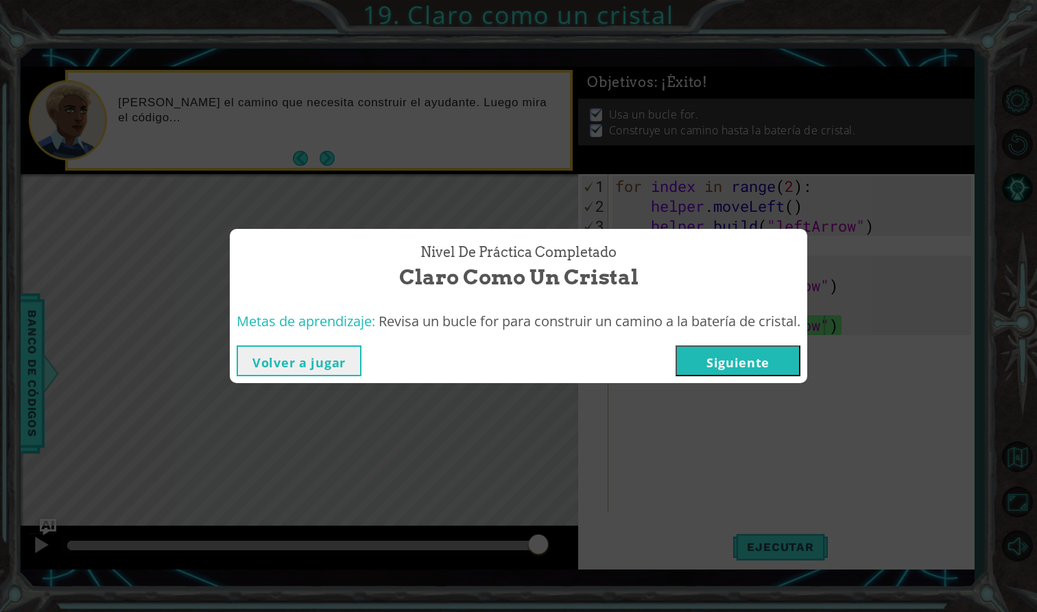
click at [780, 348] on button "Siguiente" at bounding box center [737, 361] width 125 height 31
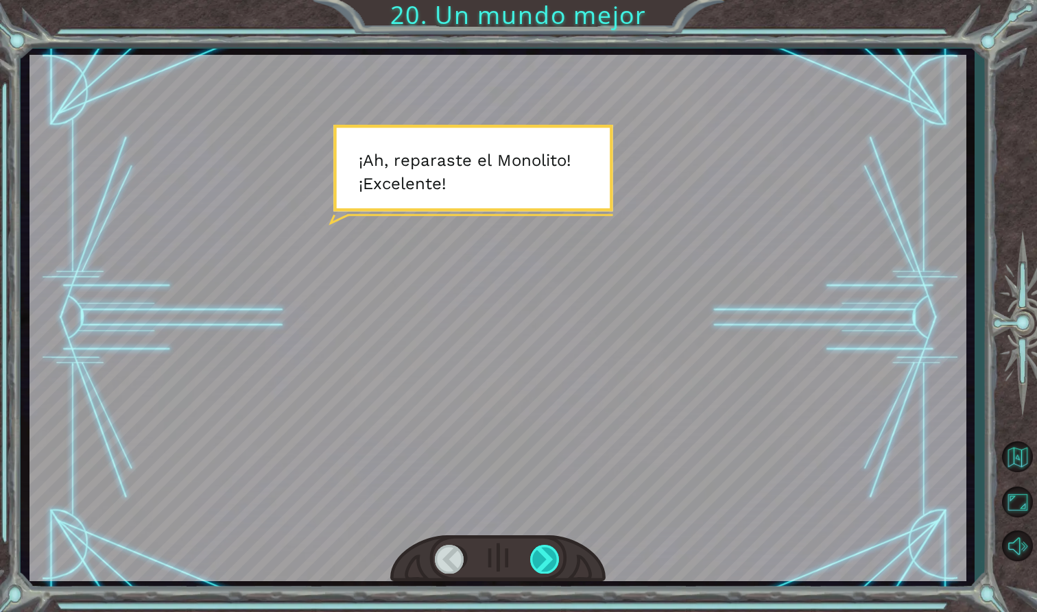
click at [535, 550] on div at bounding box center [545, 559] width 31 height 28
click at [537, 551] on div at bounding box center [545, 559] width 31 height 28
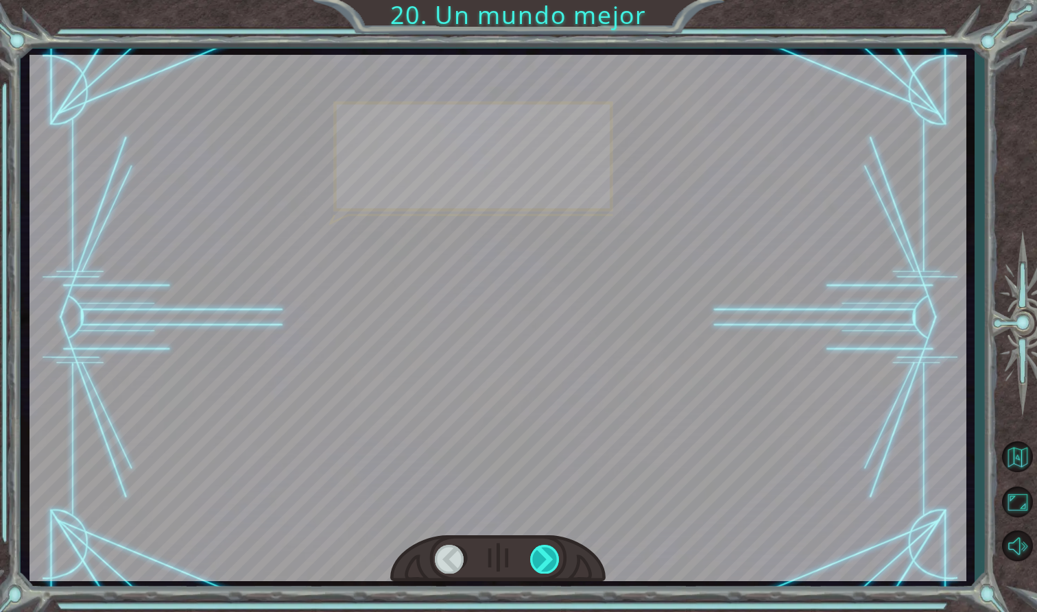
click at [537, 551] on div at bounding box center [545, 559] width 31 height 28
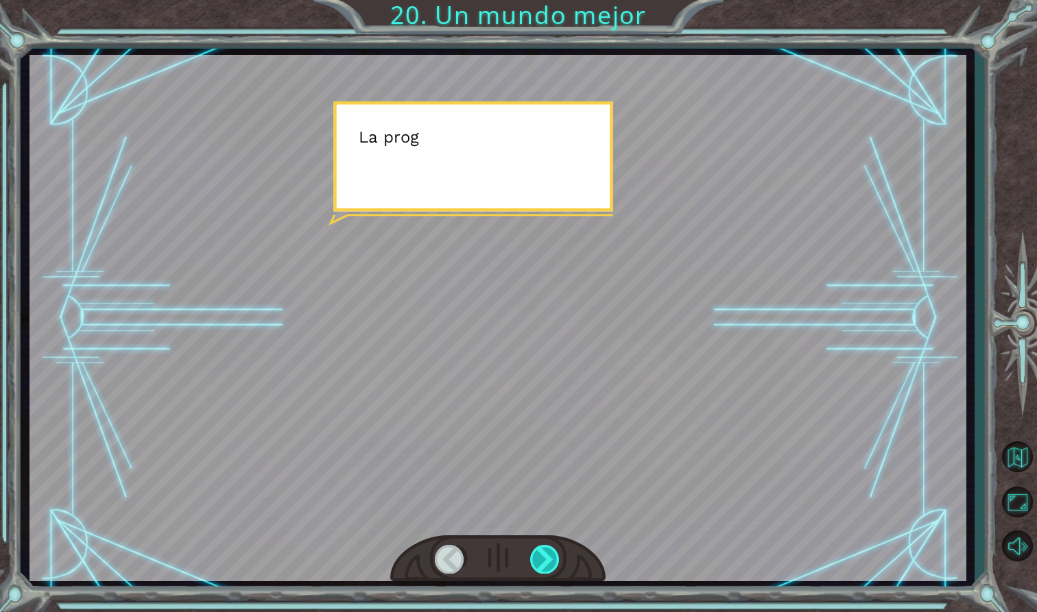
click at [537, 551] on div at bounding box center [545, 559] width 31 height 28
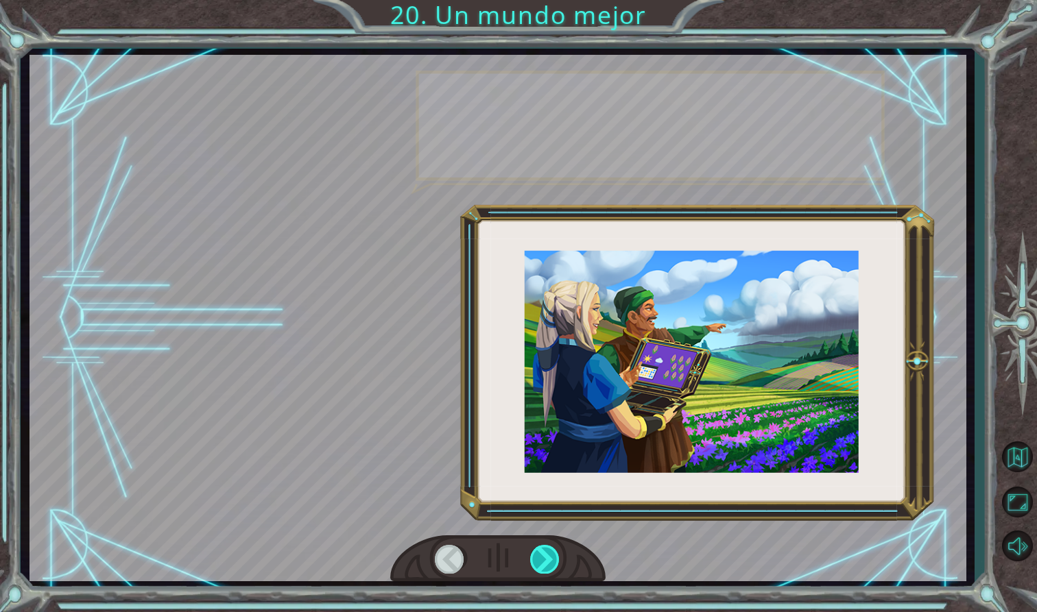
click at [537, 551] on div at bounding box center [545, 559] width 31 height 28
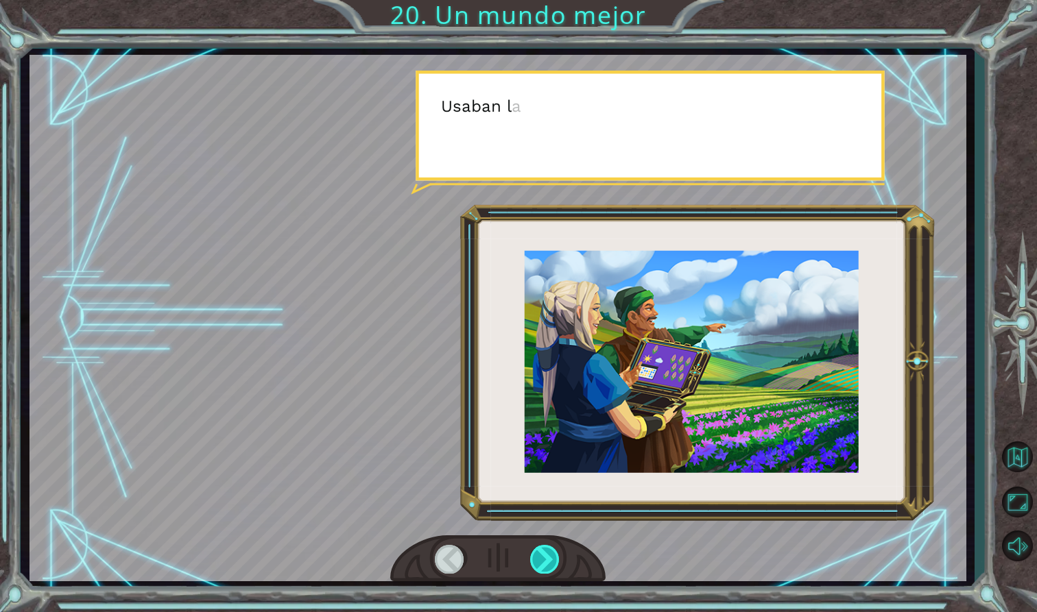
click at [537, 551] on div at bounding box center [545, 559] width 31 height 28
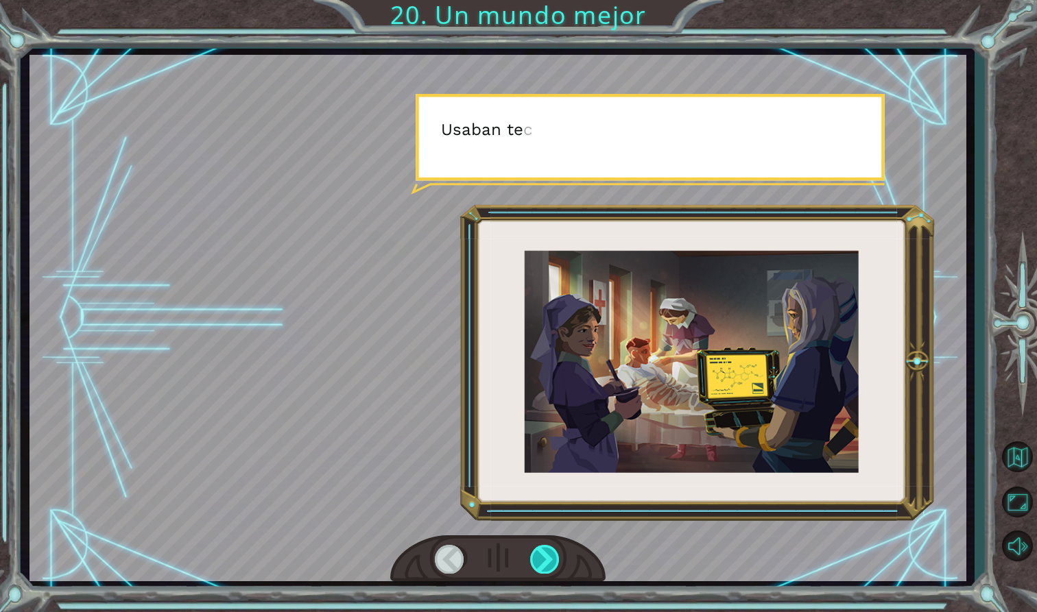
click at [537, 551] on div at bounding box center [545, 559] width 31 height 28
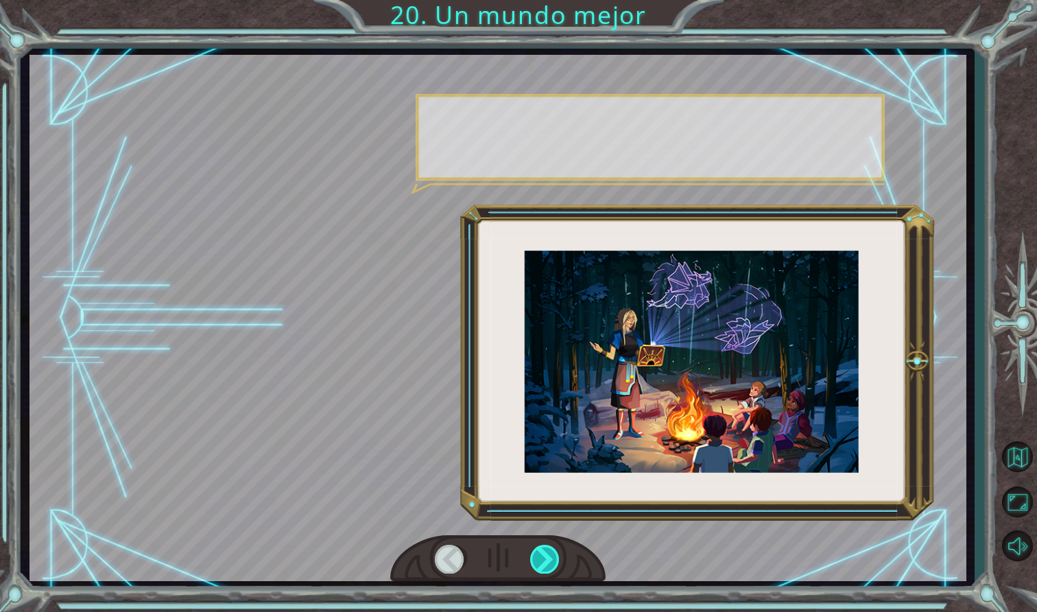
click at [537, 551] on div at bounding box center [545, 559] width 31 height 28
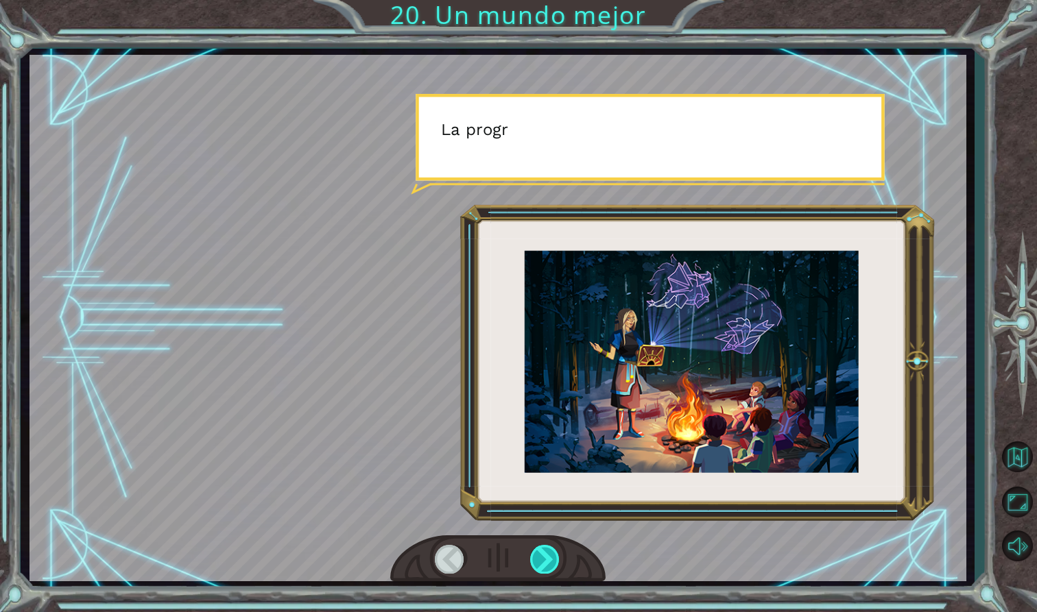
click at [537, 551] on div at bounding box center [545, 559] width 31 height 28
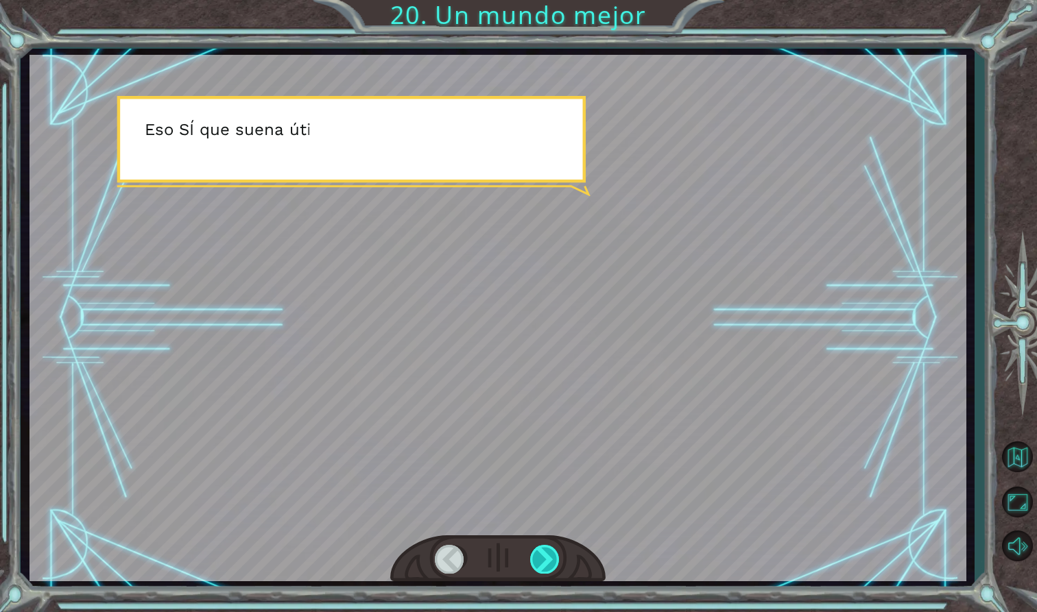
click at [544, 554] on div at bounding box center [545, 559] width 31 height 28
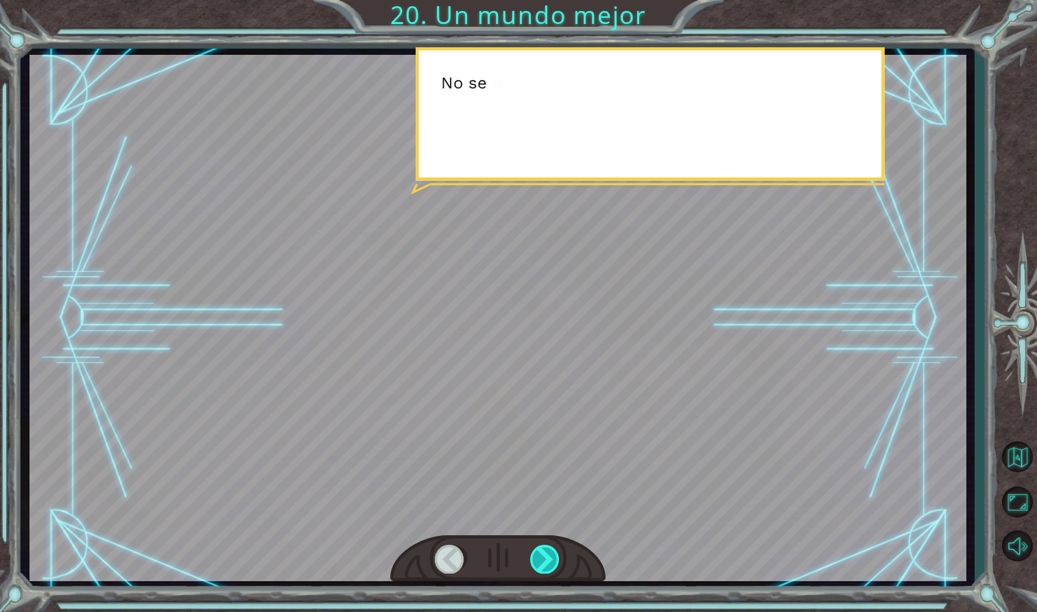
click at [544, 554] on div at bounding box center [545, 559] width 31 height 28
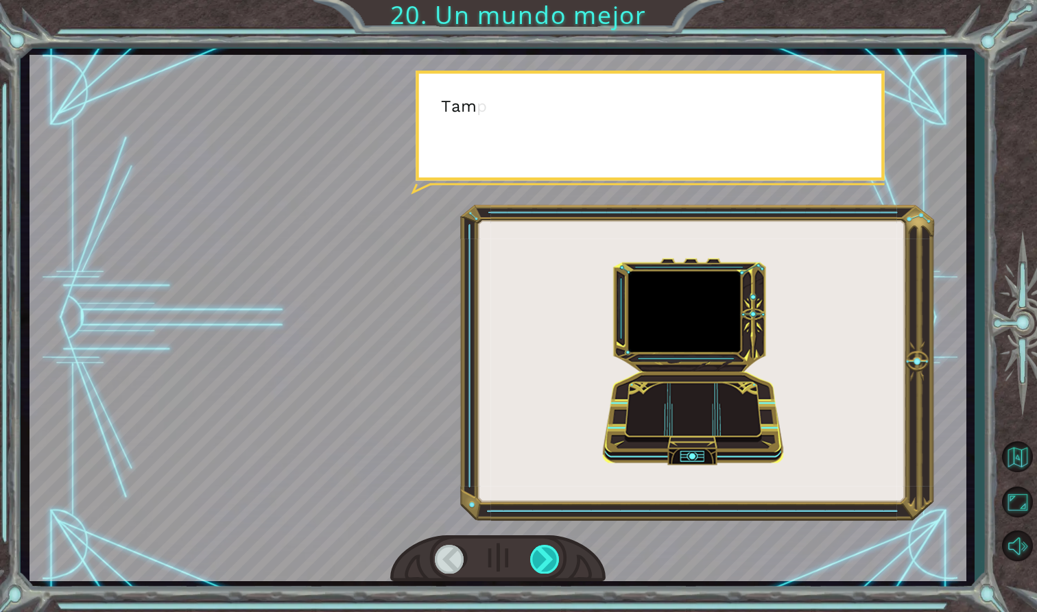
click at [544, 554] on div at bounding box center [545, 559] width 31 height 28
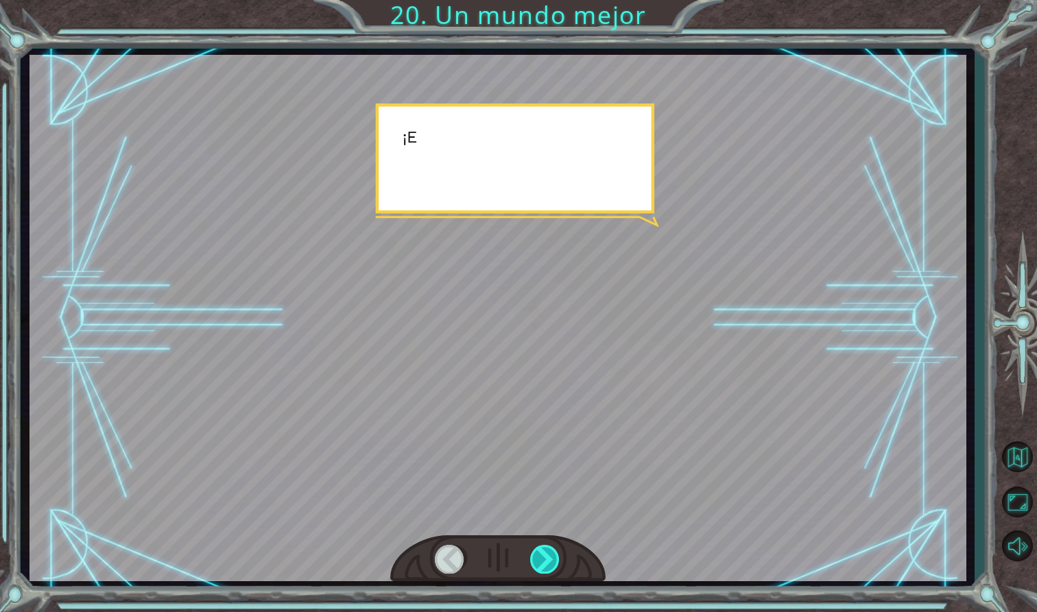
click at [544, 554] on div at bounding box center [545, 559] width 31 height 28
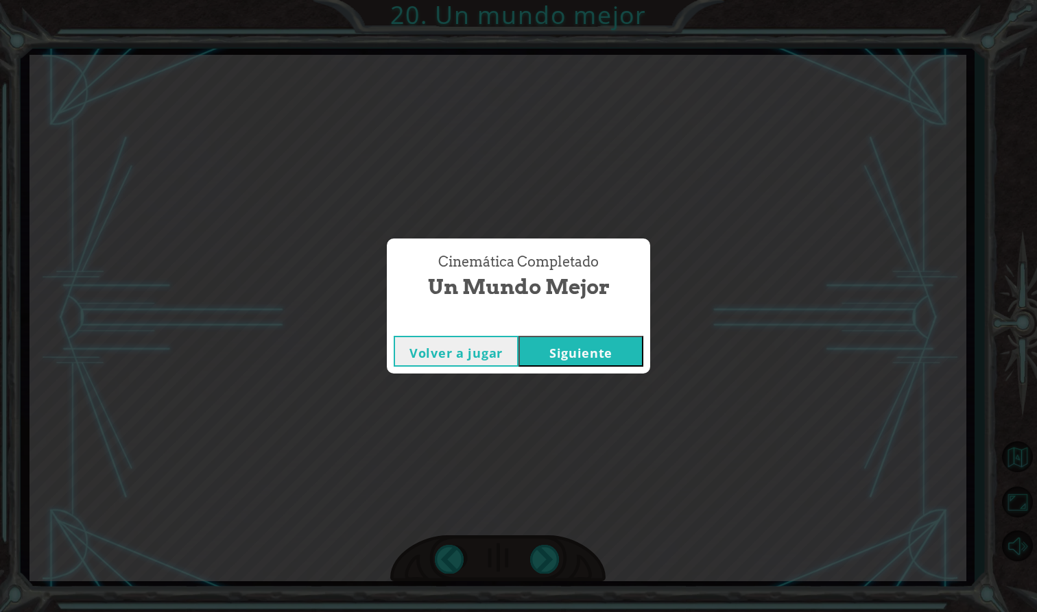
click at [532, 347] on button "Siguiente" at bounding box center [580, 351] width 125 height 31
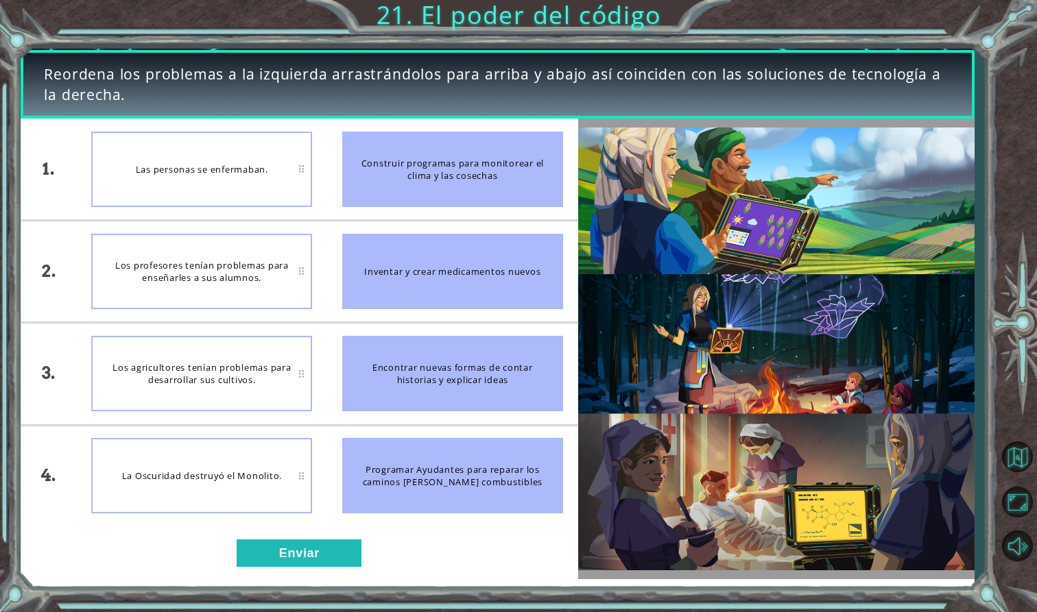
click at [235, 169] on div "Las personas se enfermaban." at bounding box center [201, 169] width 221 height 75
drag, startPoint x: 235, startPoint y: 169, endPoint x: 434, endPoint y: 241, distance: 211.9
click at [434, 241] on div "1. 2. 3. 4. Las personas se enfermaban. Los profesores tenían problemas para en…" at bounding box center [299, 323] width 557 height 408
click at [427, 237] on div "Inventar y crear medicamentos nuevos" at bounding box center [452, 271] width 221 height 75
drag, startPoint x: 437, startPoint y: 276, endPoint x: 374, endPoint y: 240, distance: 71.9
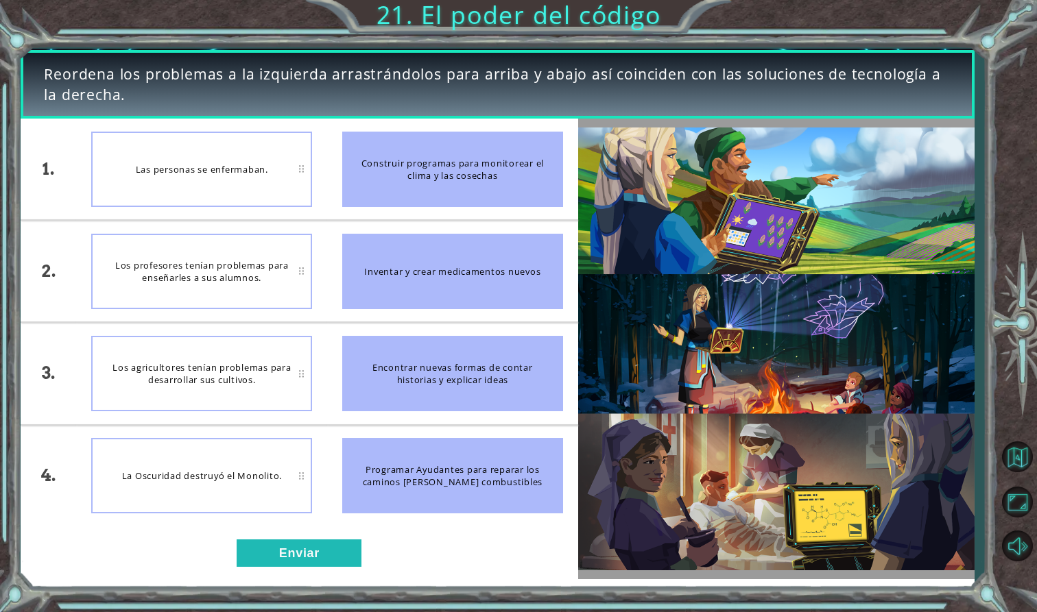
click at [374, 240] on div "Inventar y crear medicamentos nuevos" at bounding box center [452, 271] width 221 height 75
click at [368, 238] on div "Inventar y crear medicamentos nuevos" at bounding box center [452, 271] width 221 height 75
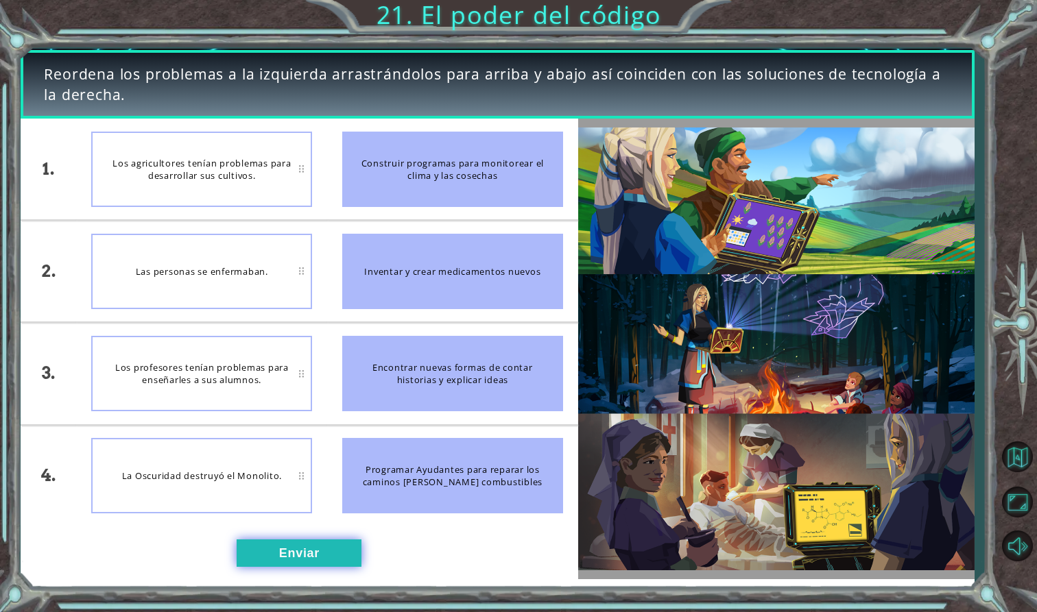
click at [324, 552] on button "Enviar" at bounding box center [299, 553] width 125 height 27
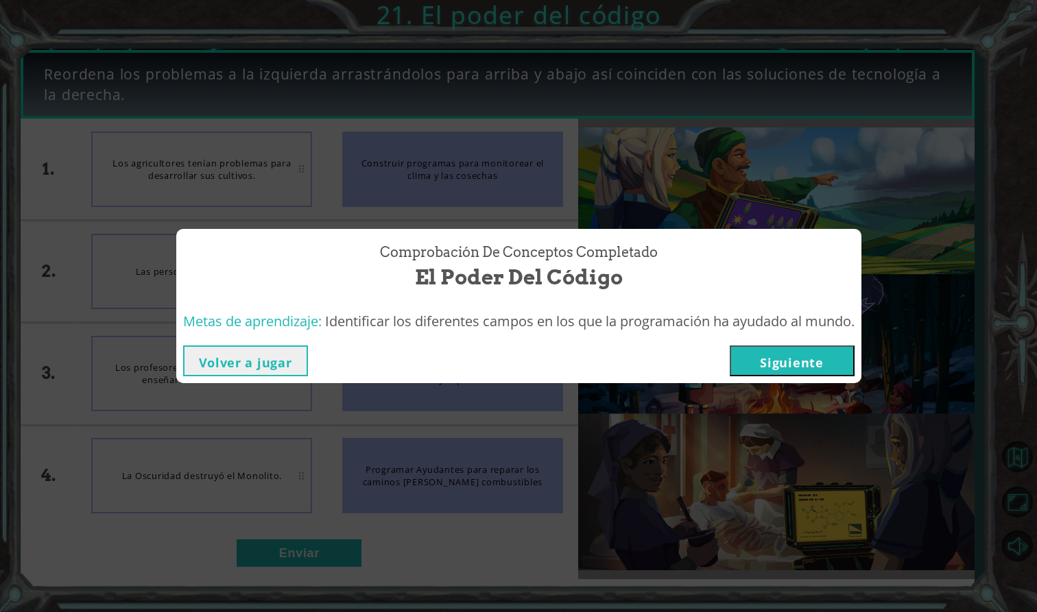
click at [781, 355] on button "Siguiente" at bounding box center [792, 361] width 125 height 31
